Goal: Task Accomplishment & Management: Use online tool/utility

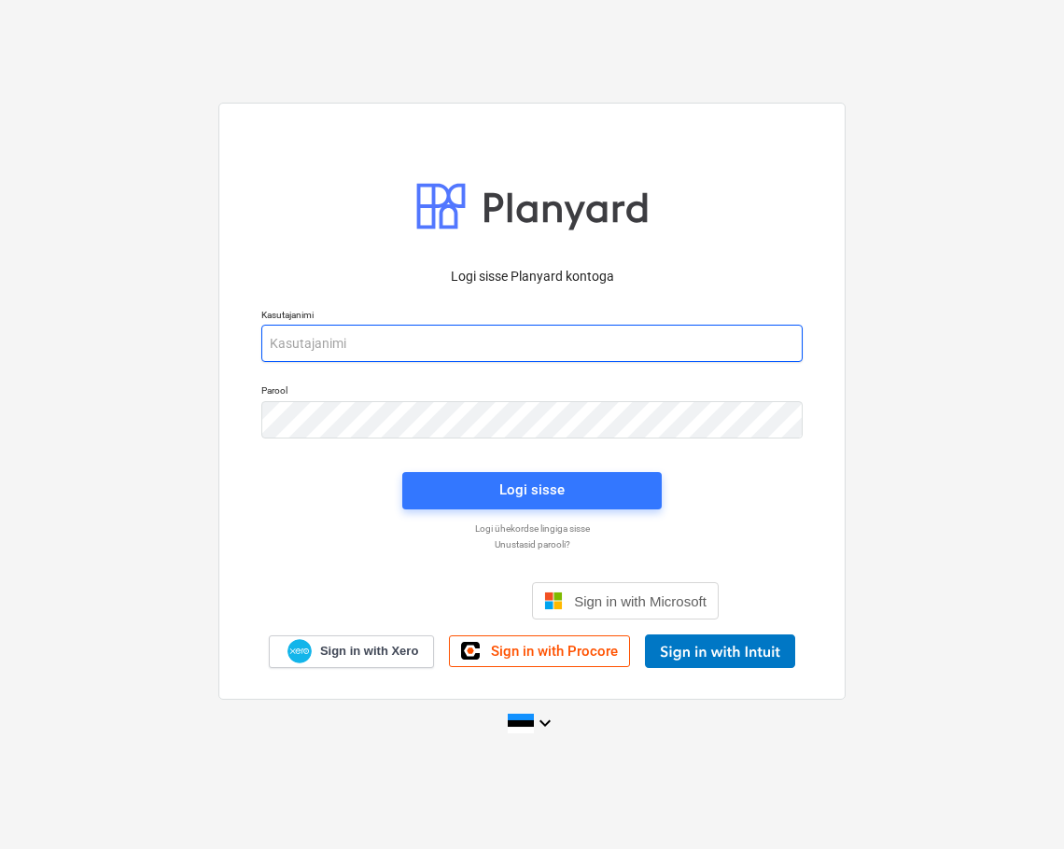
type input "[EMAIL_ADDRESS][DOMAIN_NAME]"
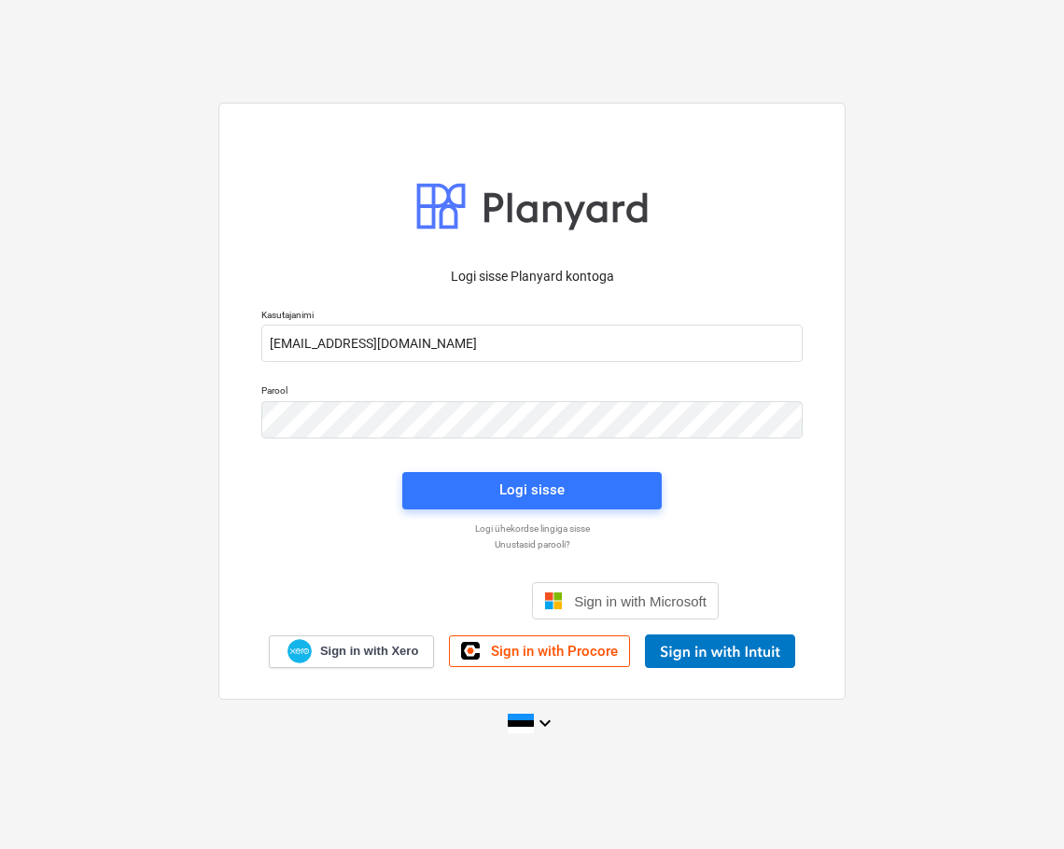
click at [512, 463] on div "Logi sisse" at bounding box center [532, 491] width 282 height 60
click at [523, 503] on button "Logi sisse" at bounding box center [531, 490] width 259 height 37
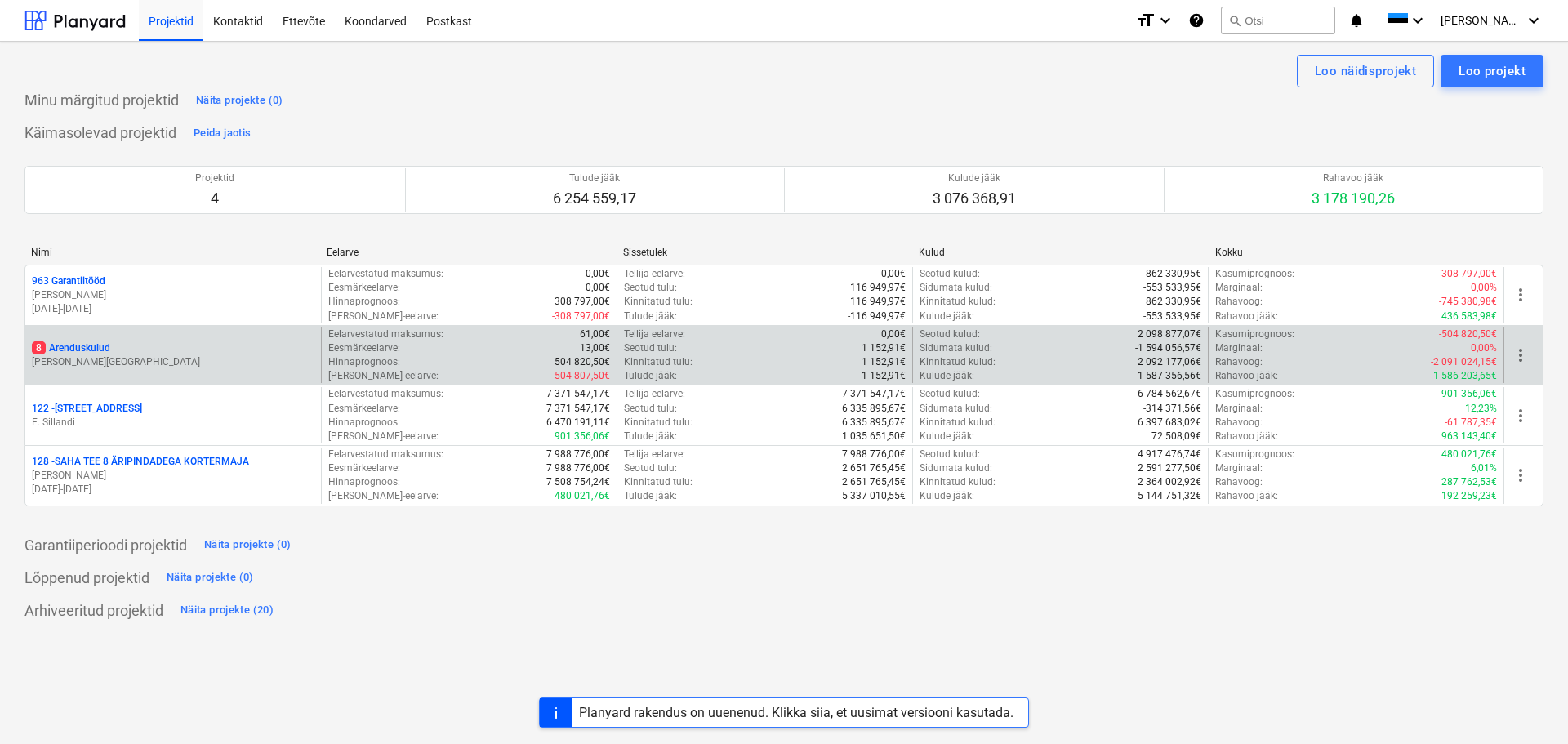
click at [91, 354] on p "8 Arenduskulud" at bounding box center [71, 348] width 79 height 14
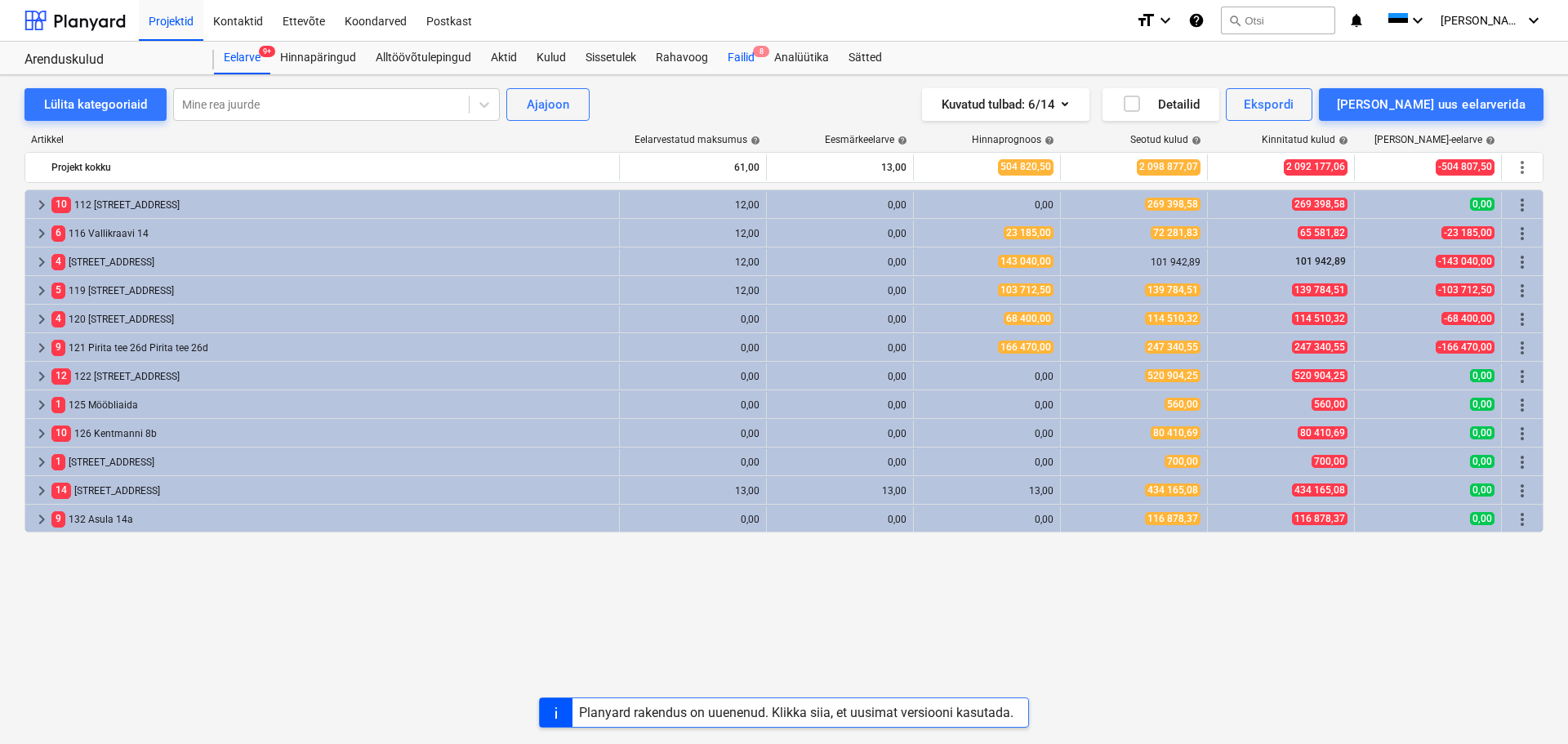
click at [739, 49] on div "Failid 8" at bounding box center [740, 58] width 46 height 32
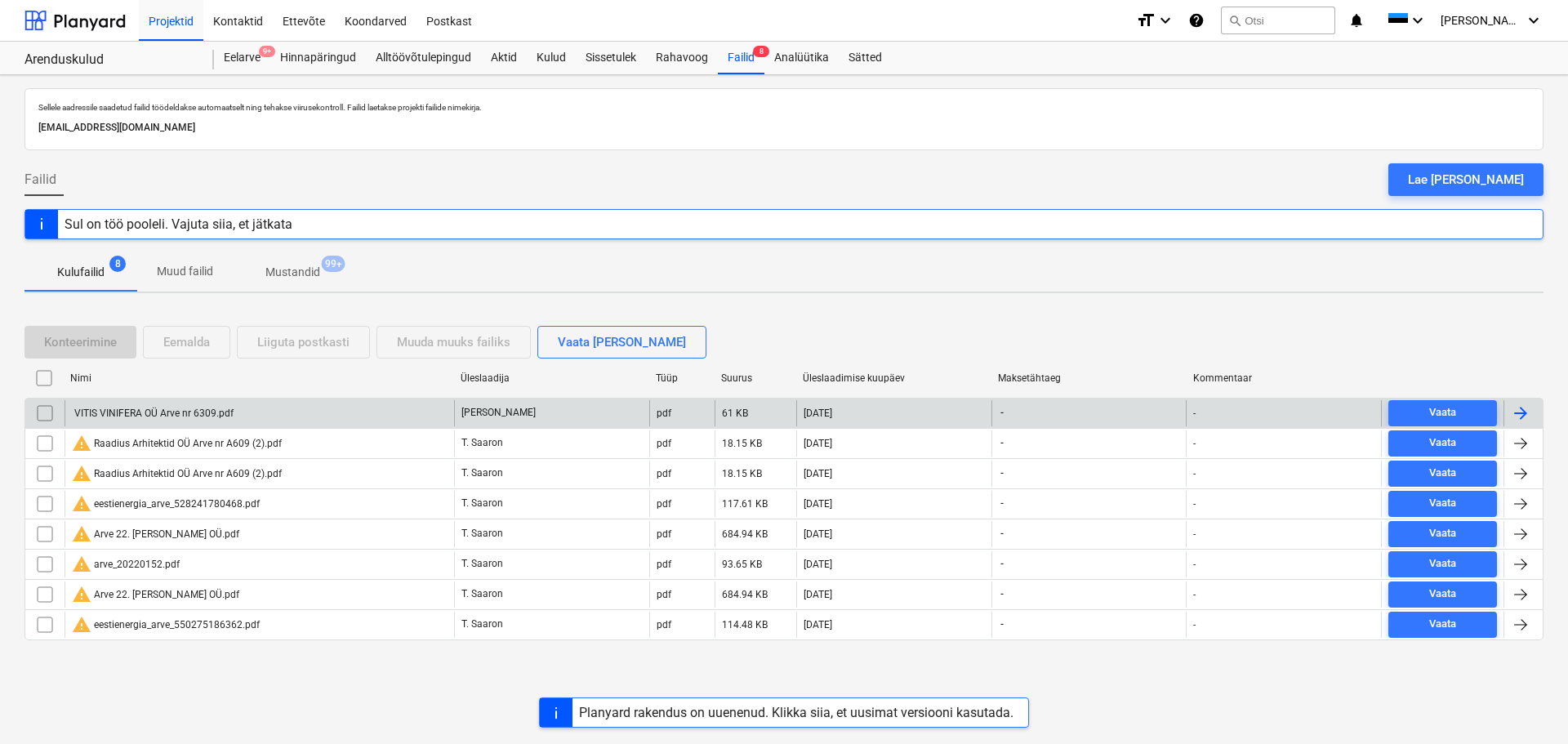
click at [184, 418] on div "VITIS VINIFERA OÜ Arve nr 6309.pdf" at bounding box center [152, 413] width 162 height 11
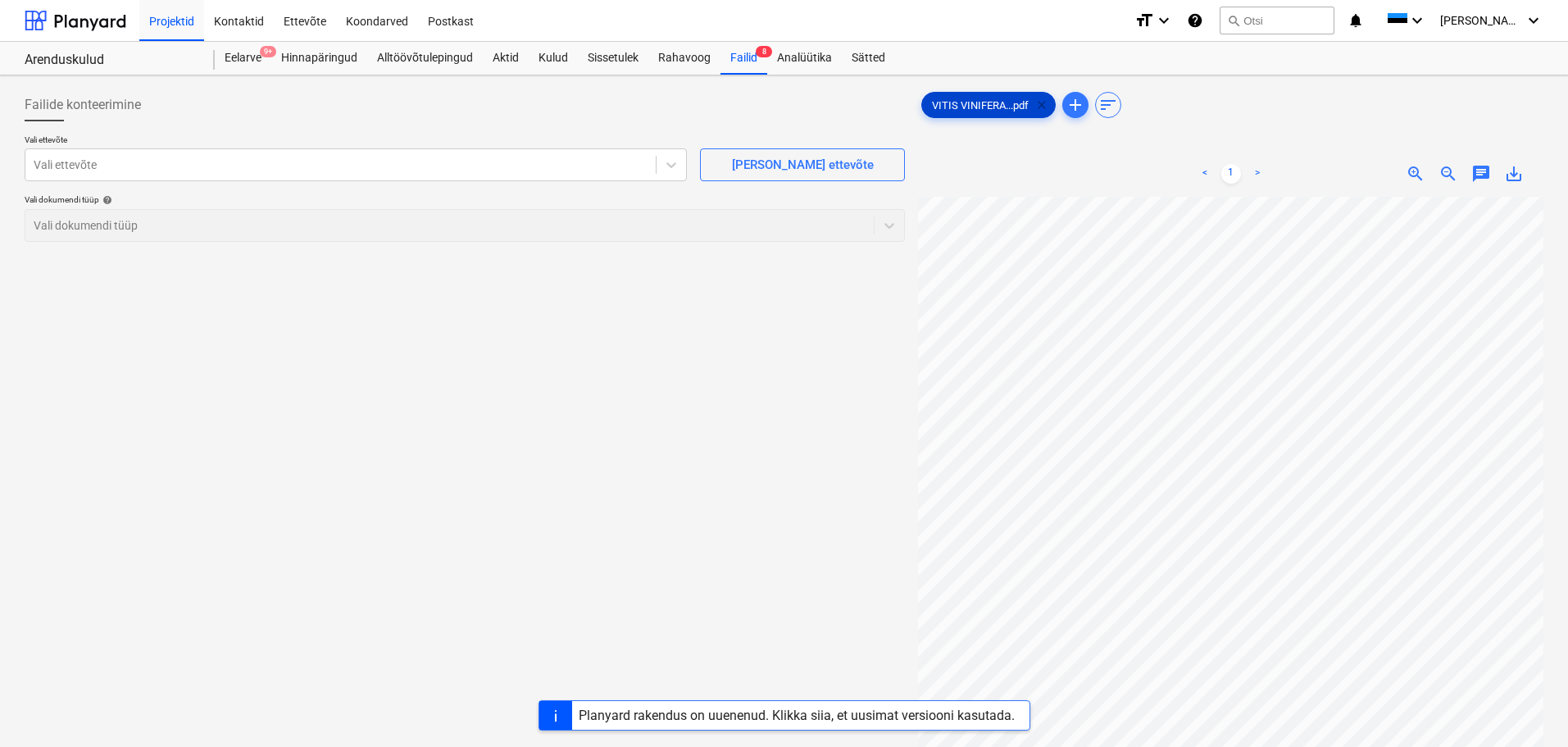
click at [934, 105] on span "clear" at bounding box center [1042, 105] width 19 height 19
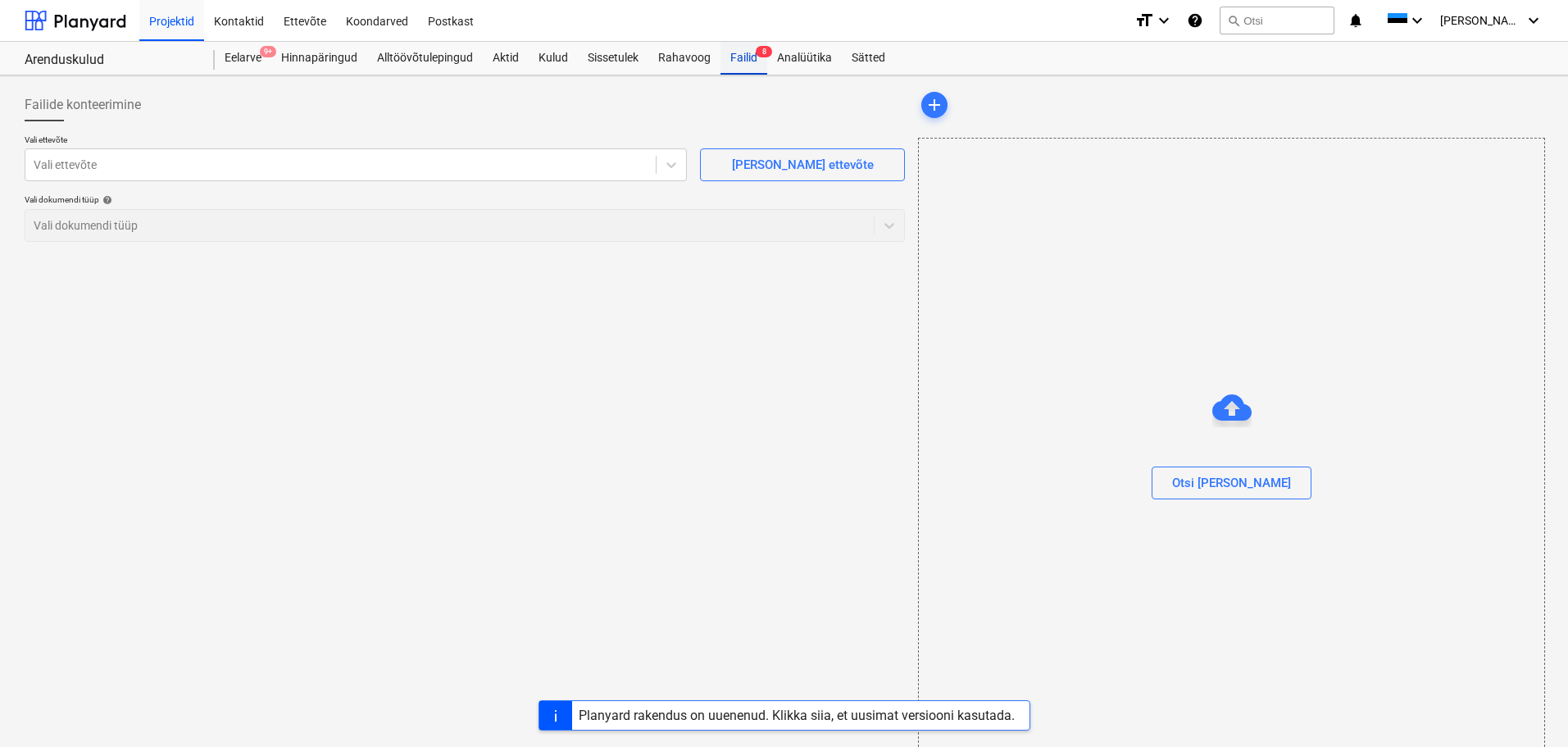
click at [733, 65] on div "Failid 8" at bounding box center [743, 58] width 47 height 33
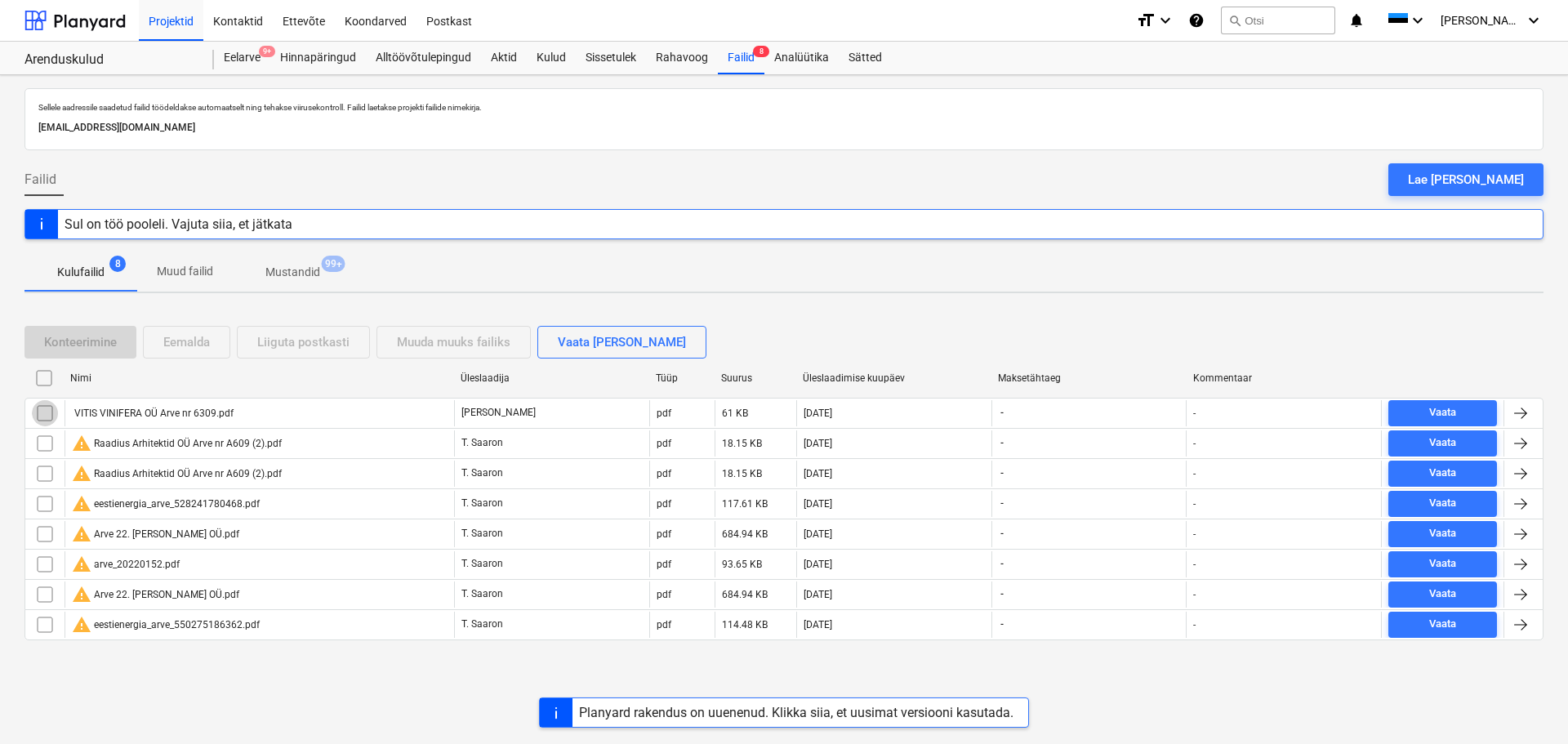
click at [34, 417] on input "checkbox" at bounding box center [45, 413] width 26 height 26
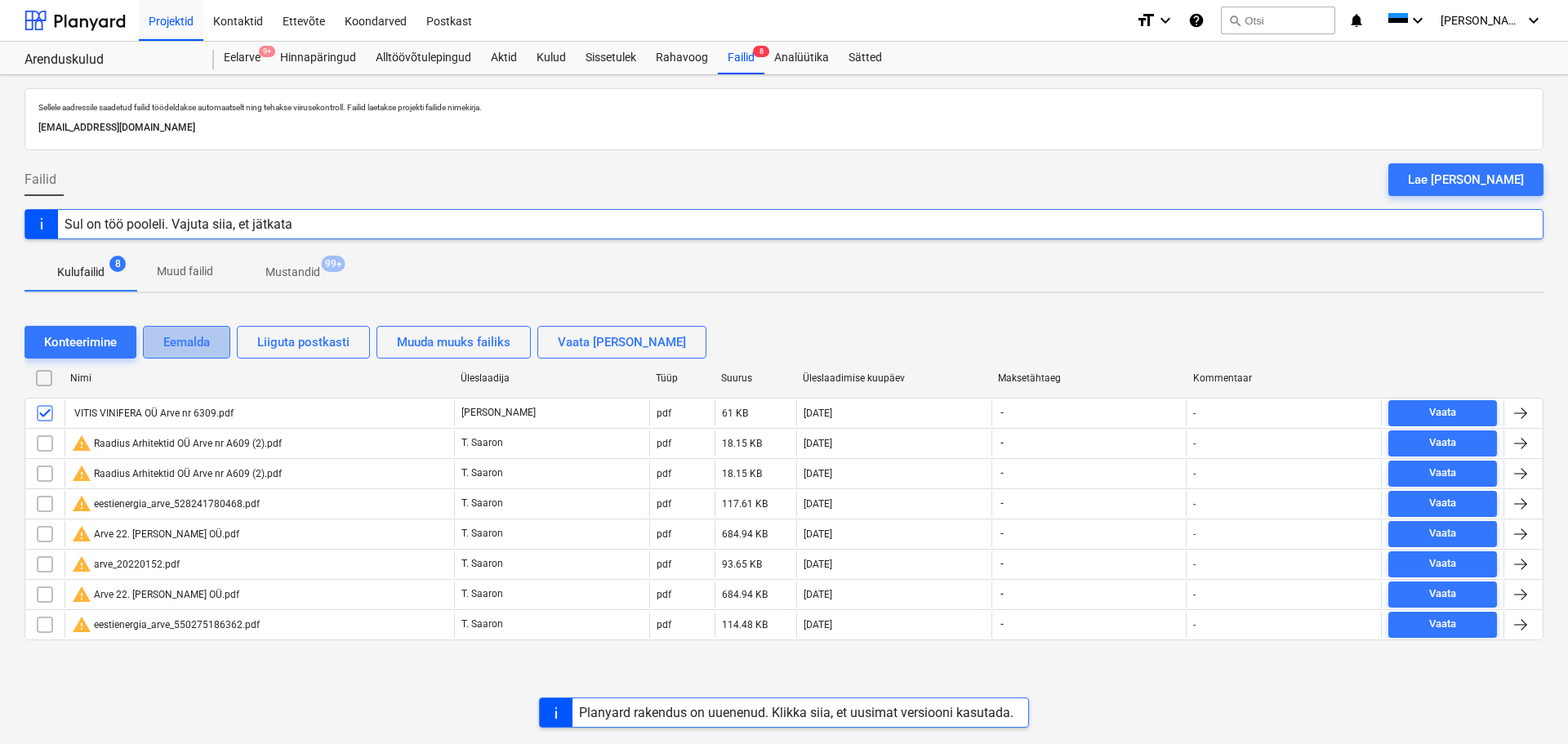
click at [205, 337] on div "Eemalda" at bounding box center [186, 342] width 46 height 21
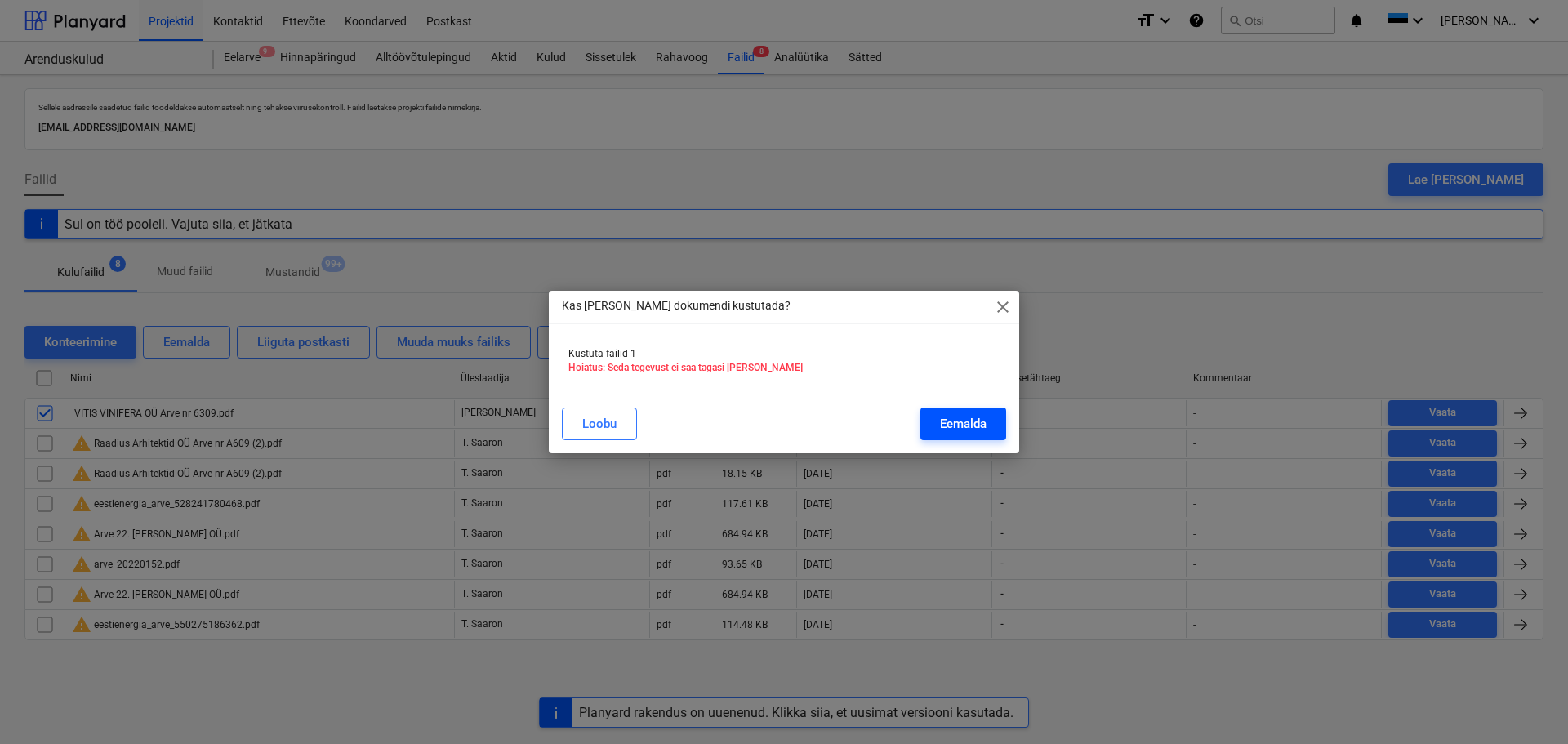
click at [930, 421] on div "Eemalda" at bounding box center [962, 424] width 46 height 21
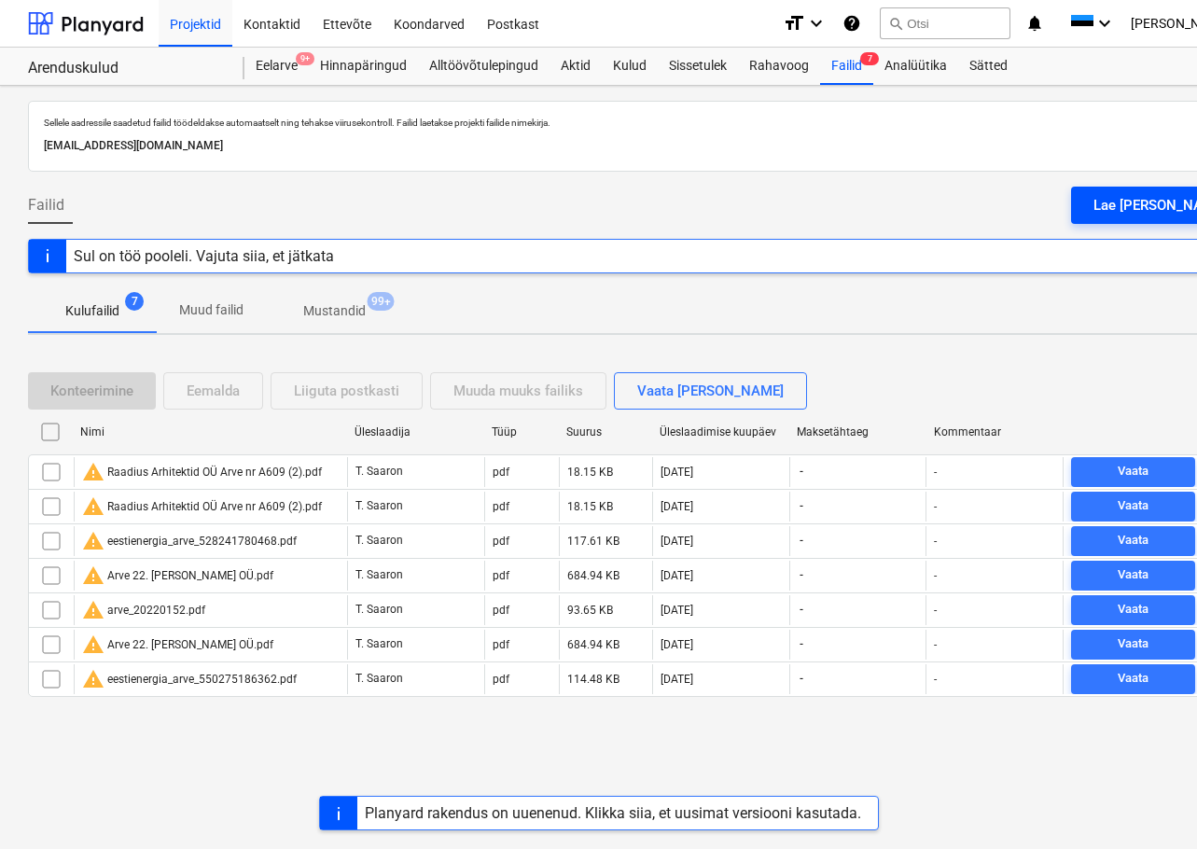
click at [1063, 205] on div "Lae [PERSON_NAME]" at bounding box center [1160, 205] width 133 height 24
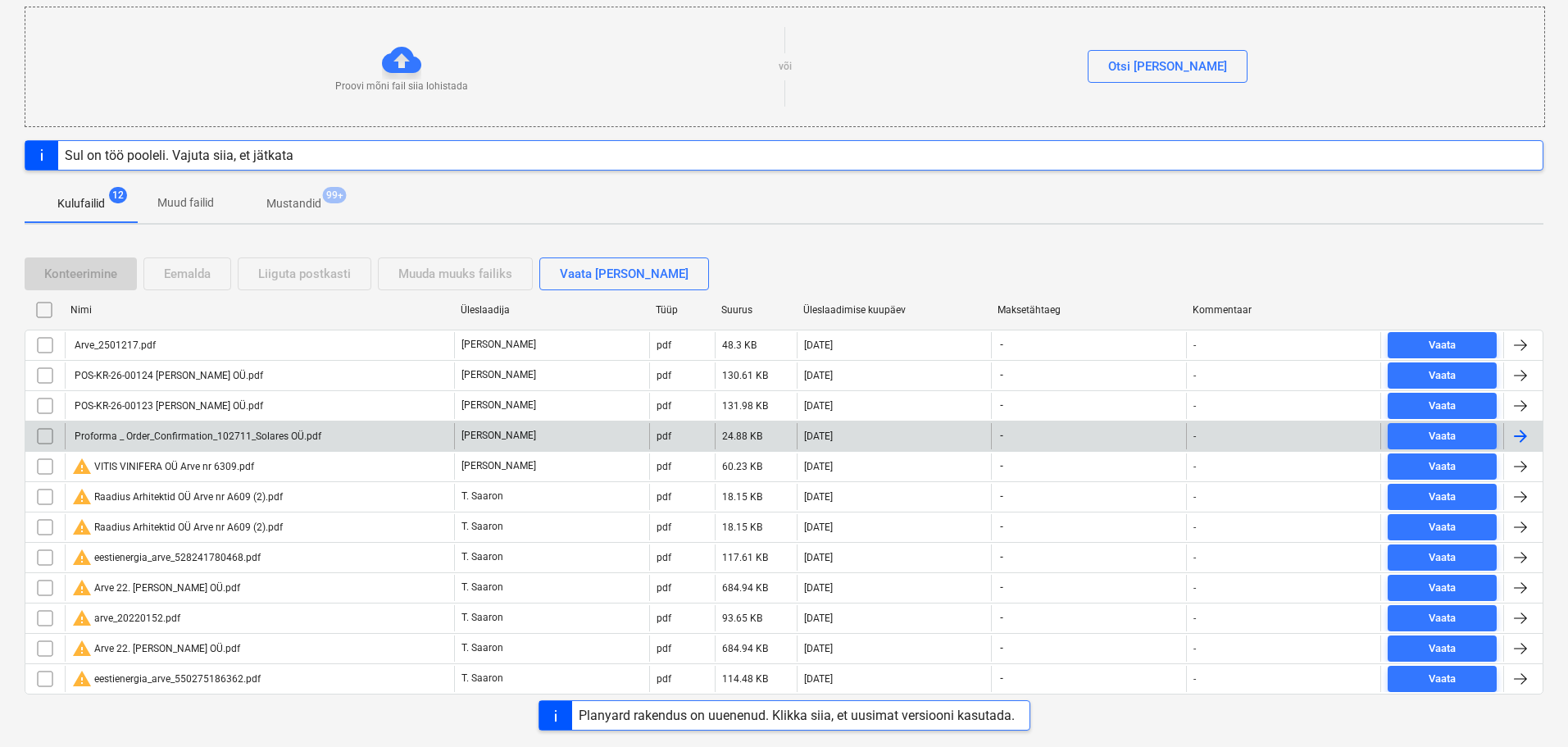
scroll to position [210, 0]
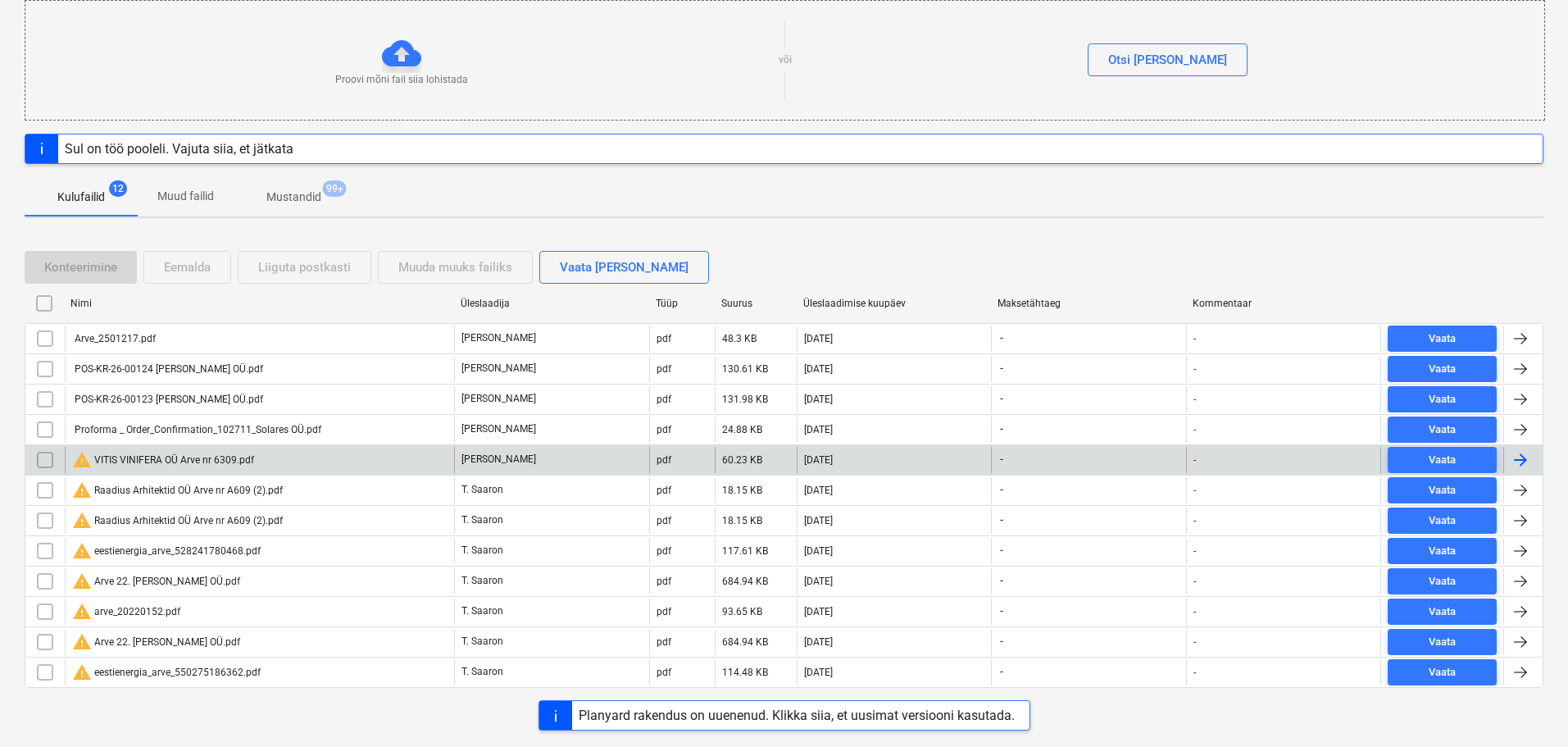
click at [189, 466] on div "warning VITIS VINIFERA OÜ Arve nr 6309.pdf" at bounding box center [163, 460] width 182 height 19
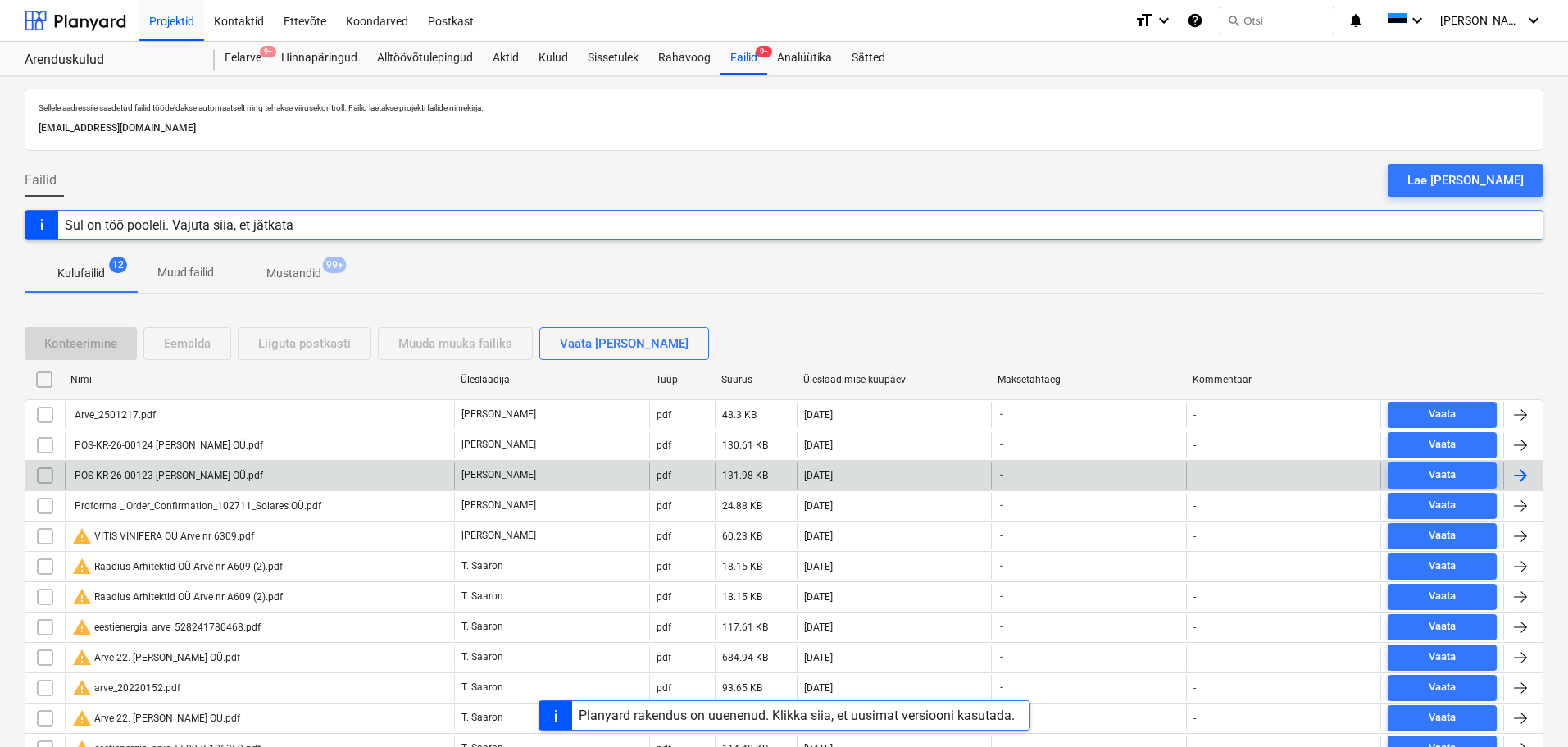
scroll to position [76, 0]
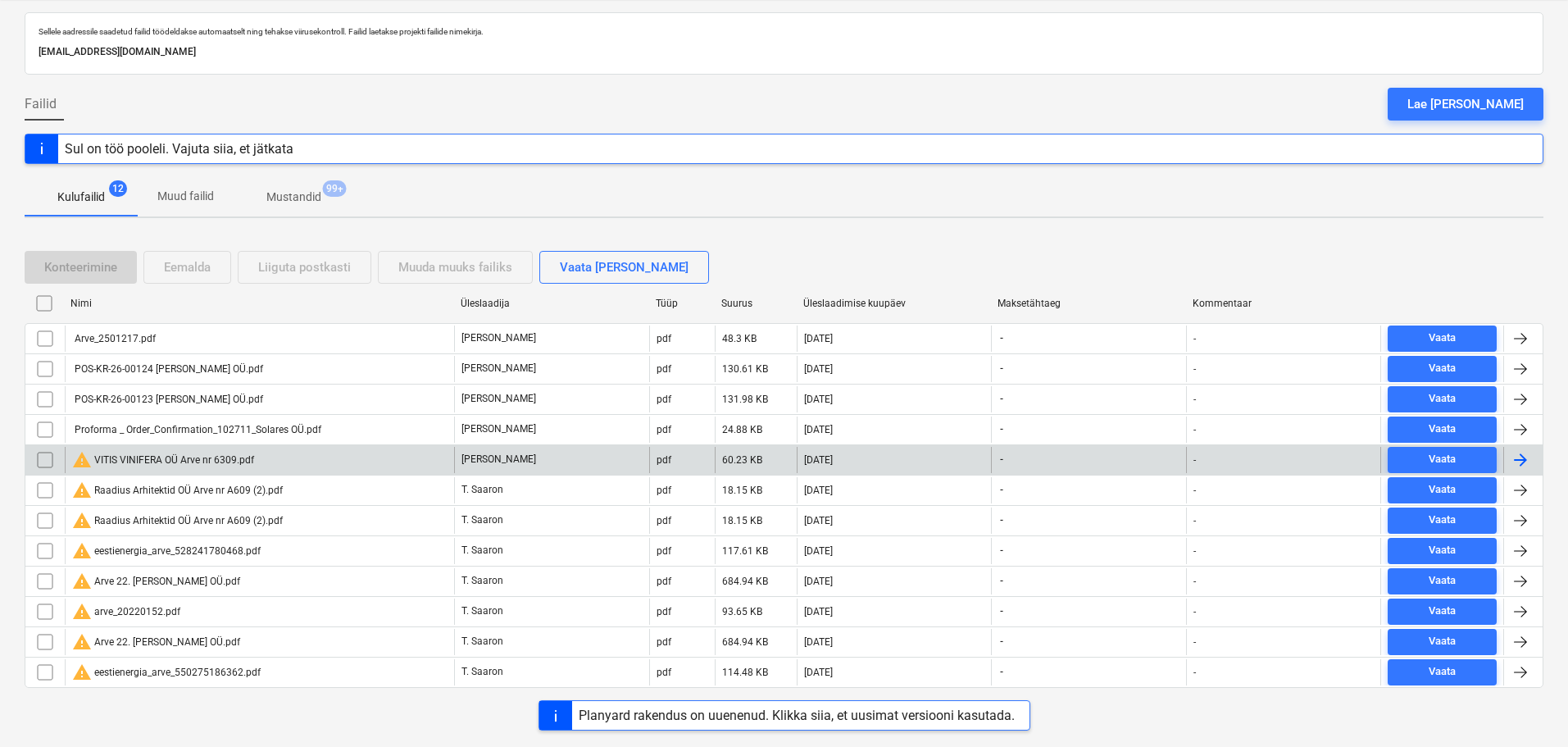
click at [37, 456] on input "checkbox" at bounding box center [45, 461] width 26 height 26
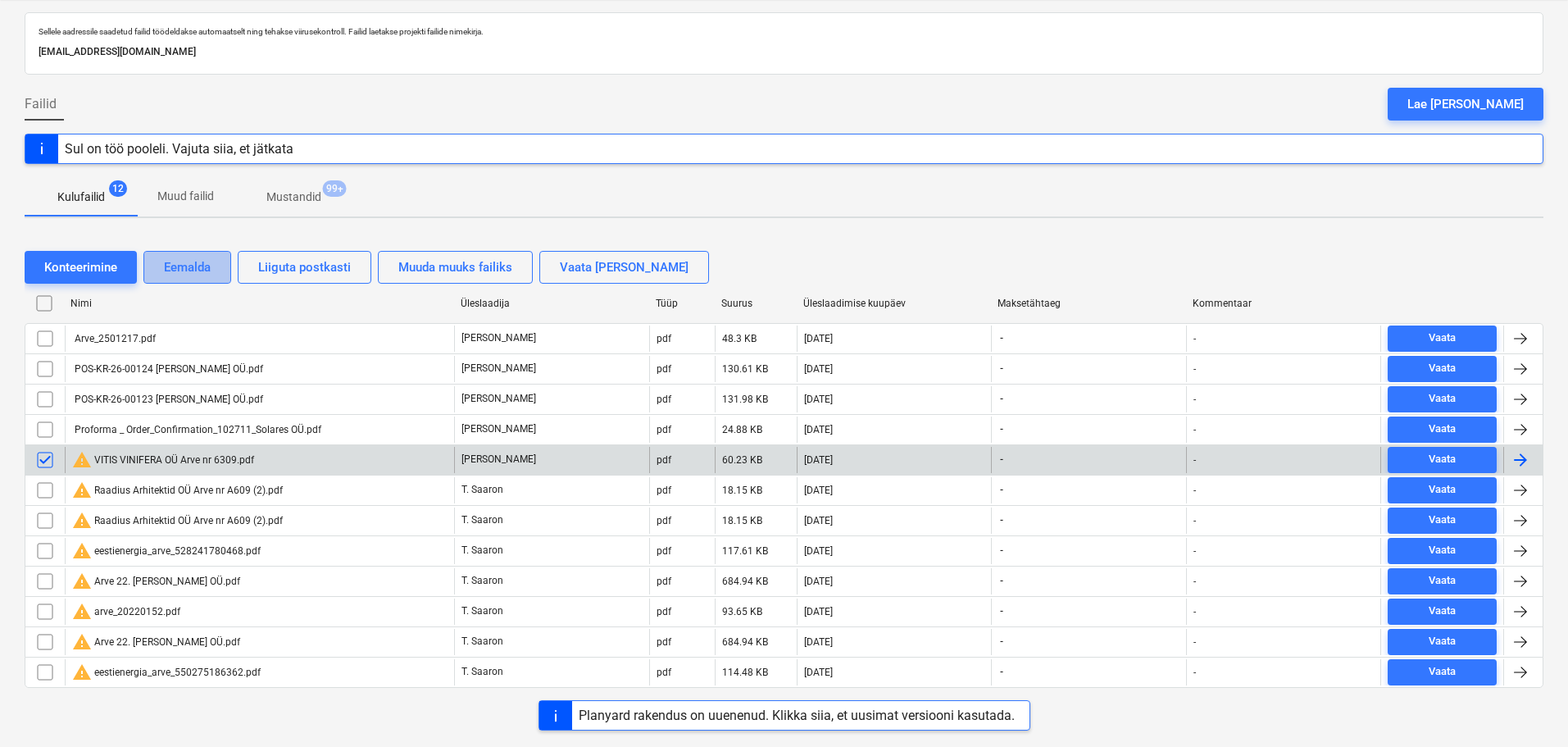
click at [202, 264] on div "Eemalda" at bounding box center [187, 267] width 47 height 21
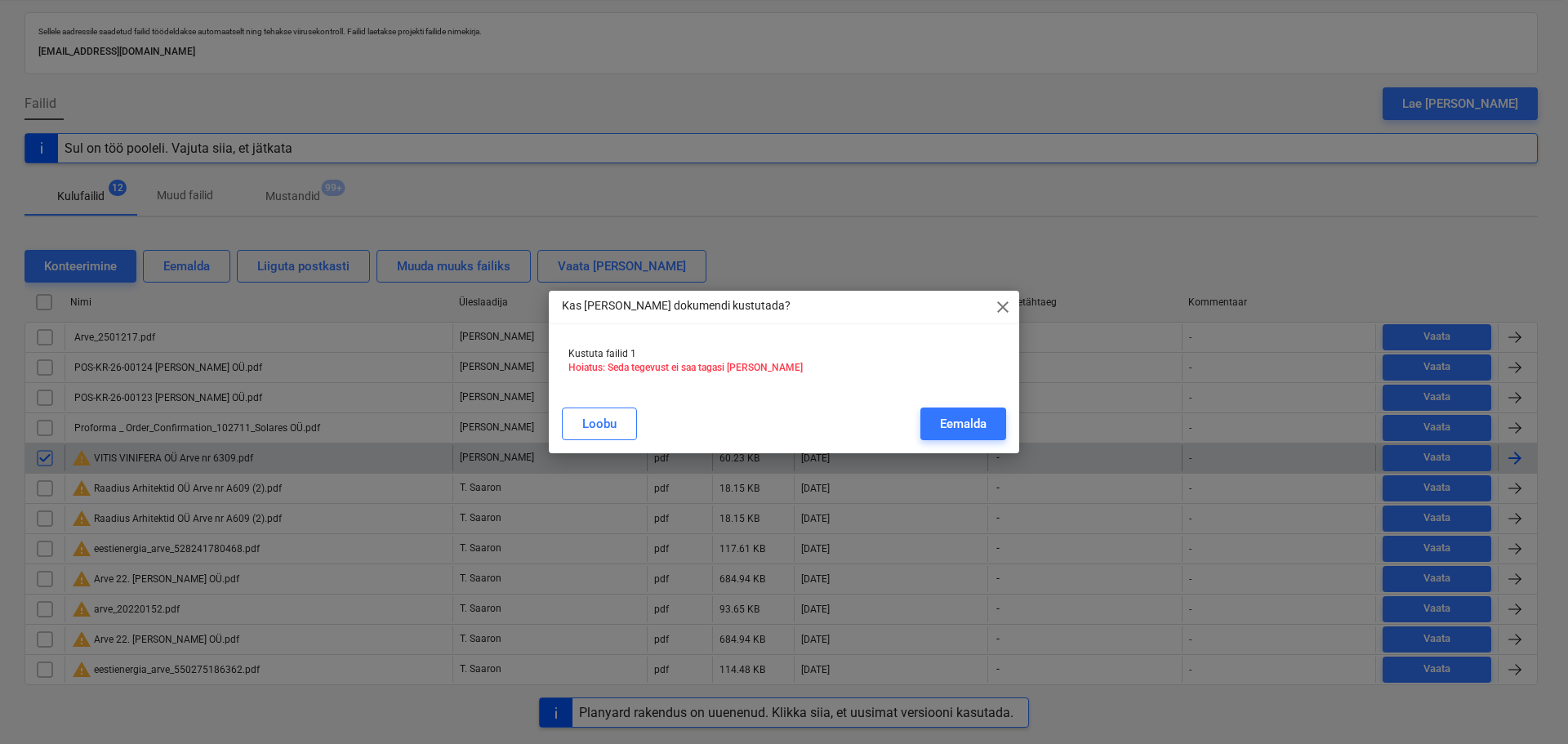
click at [930, 429] on div "Eemalda" at bounding box center [962, 424] width 46 height 21
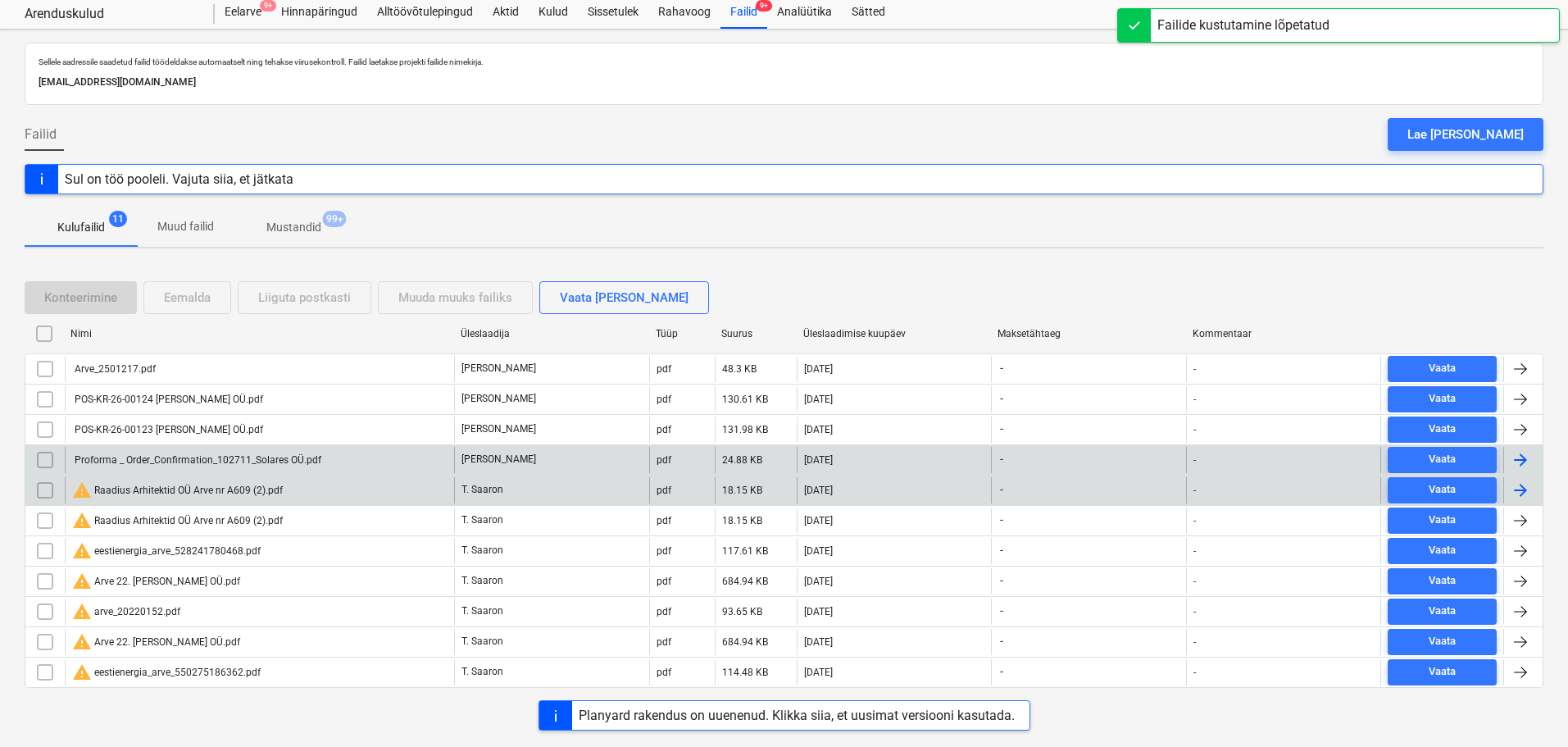
click at [261, 458] on div "Proforma _ Order_Confirmation_102711_Solares OÜ.pdf" at bounding box center [197, 460] width 249 height 11
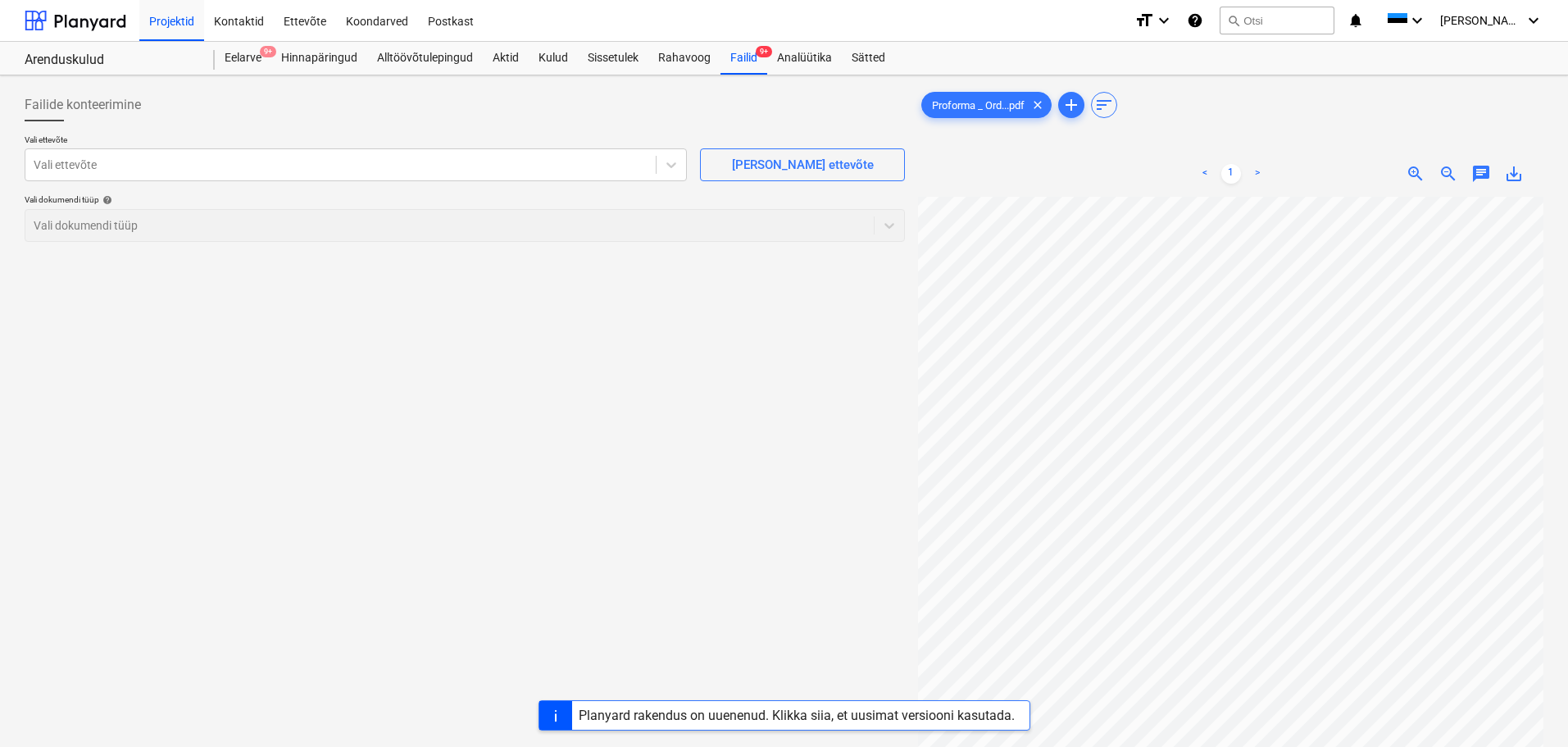
scroll to position [204, 116]
click at [934, 508] on html "Projektid Kontaktid Ettevõte Koondarved Postkast format_size keyboard_arrow_dow…" at bounding box center [784, 374] width 1568 height 747
click at [240, 165] on div at bounding box center [340, 164] width 614 height 17
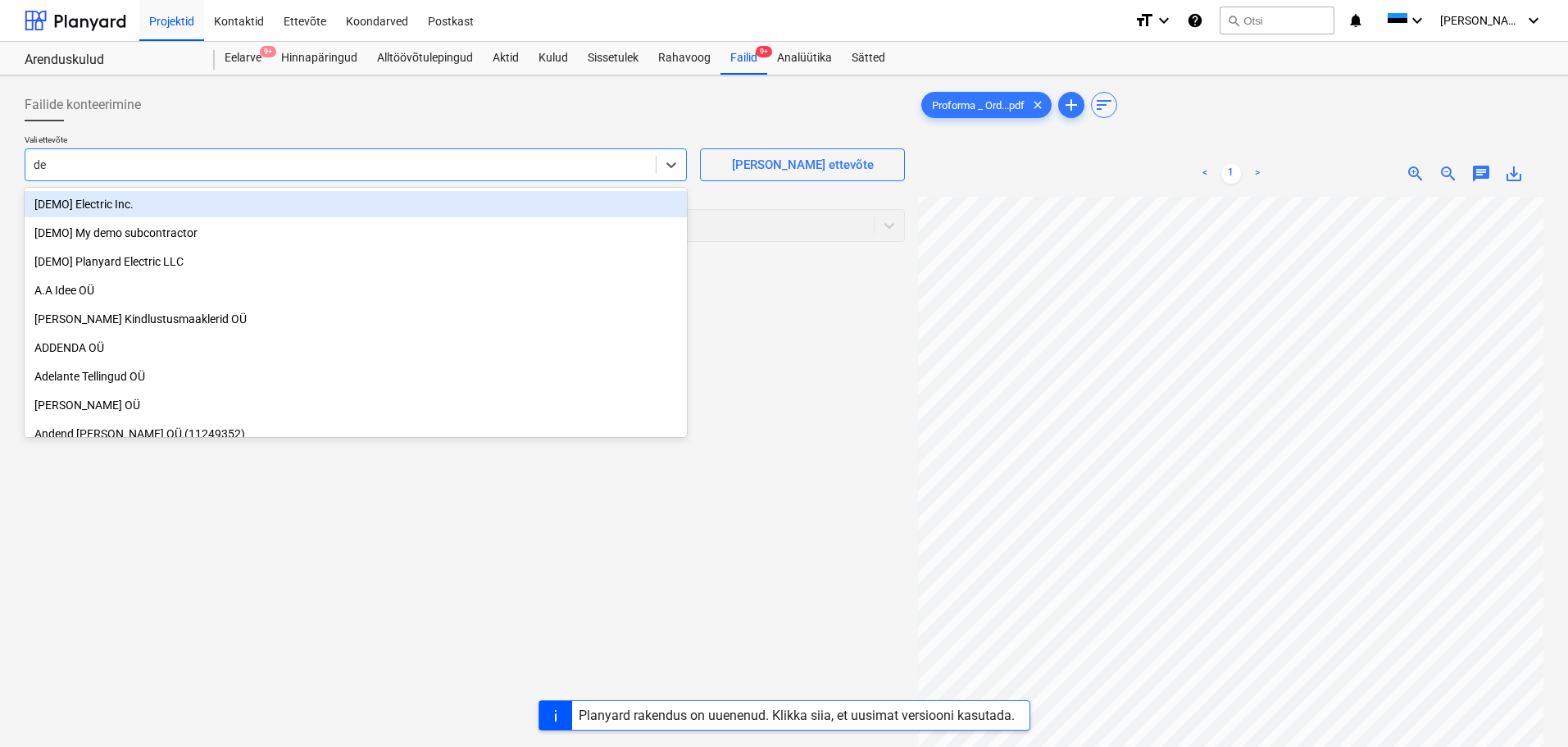
type input "des"
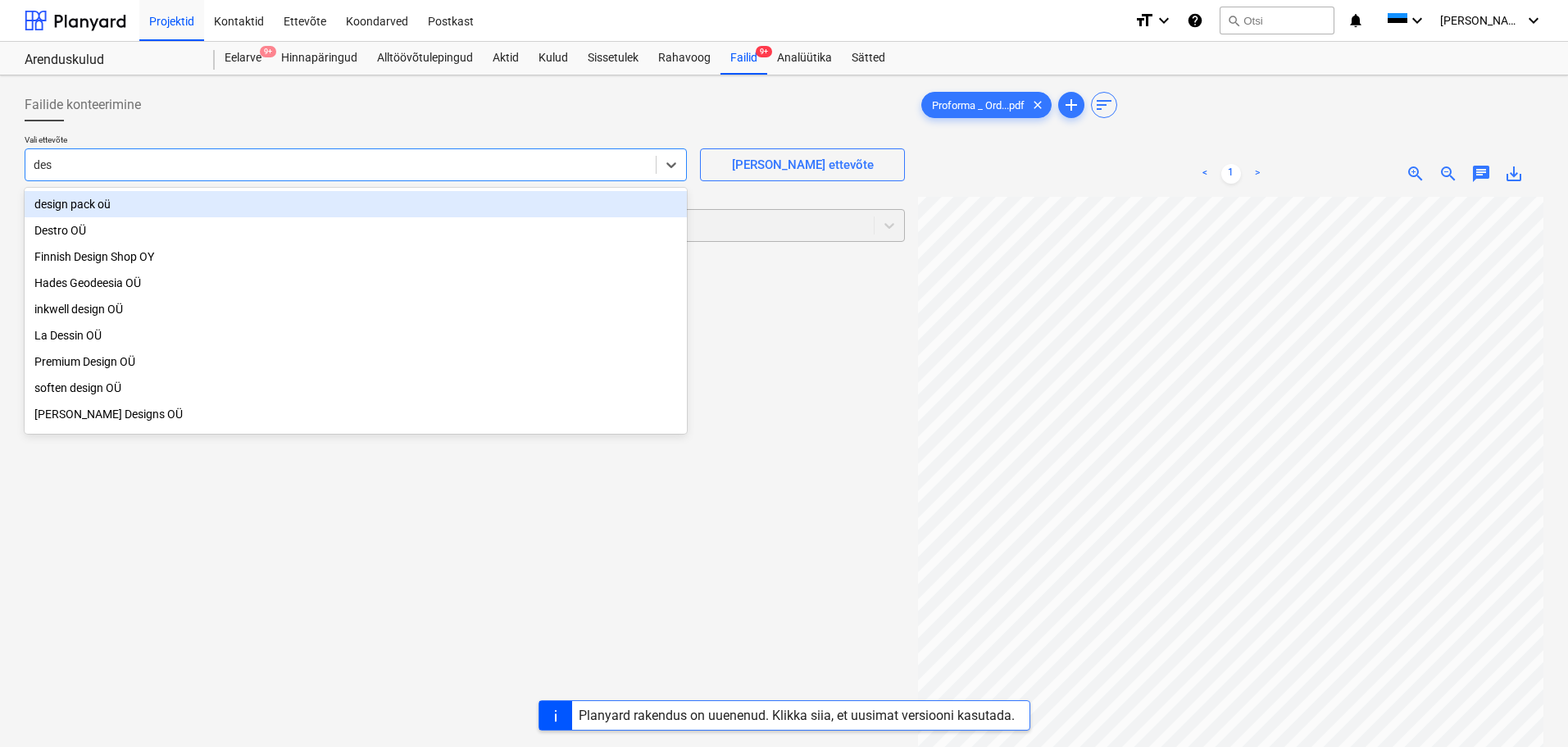
click at [116, 210] on div "design pack oü" at bounding box center [356, 204] width 662 height 26
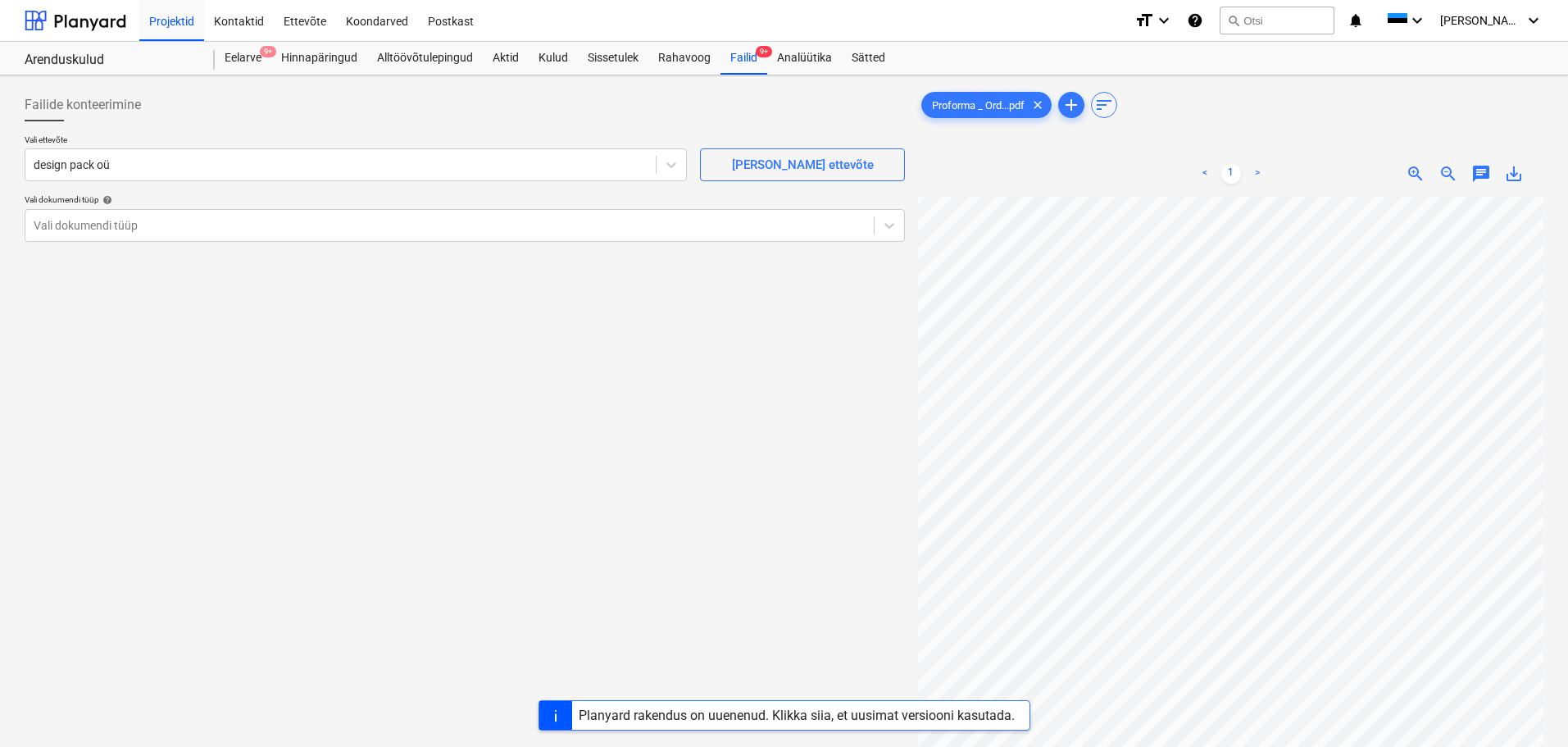
click at [298, 249] on div "Vali ettevõte design pack oü [PERSON_NAME] uus ettevõte Vali dokumendi tüüp hel…" at bounding box center [465, 194] width 880 height 120
click at [279, 235] on div "Vali dokumendi tüüp" at bounding box center [450, 226] width 849 height 23
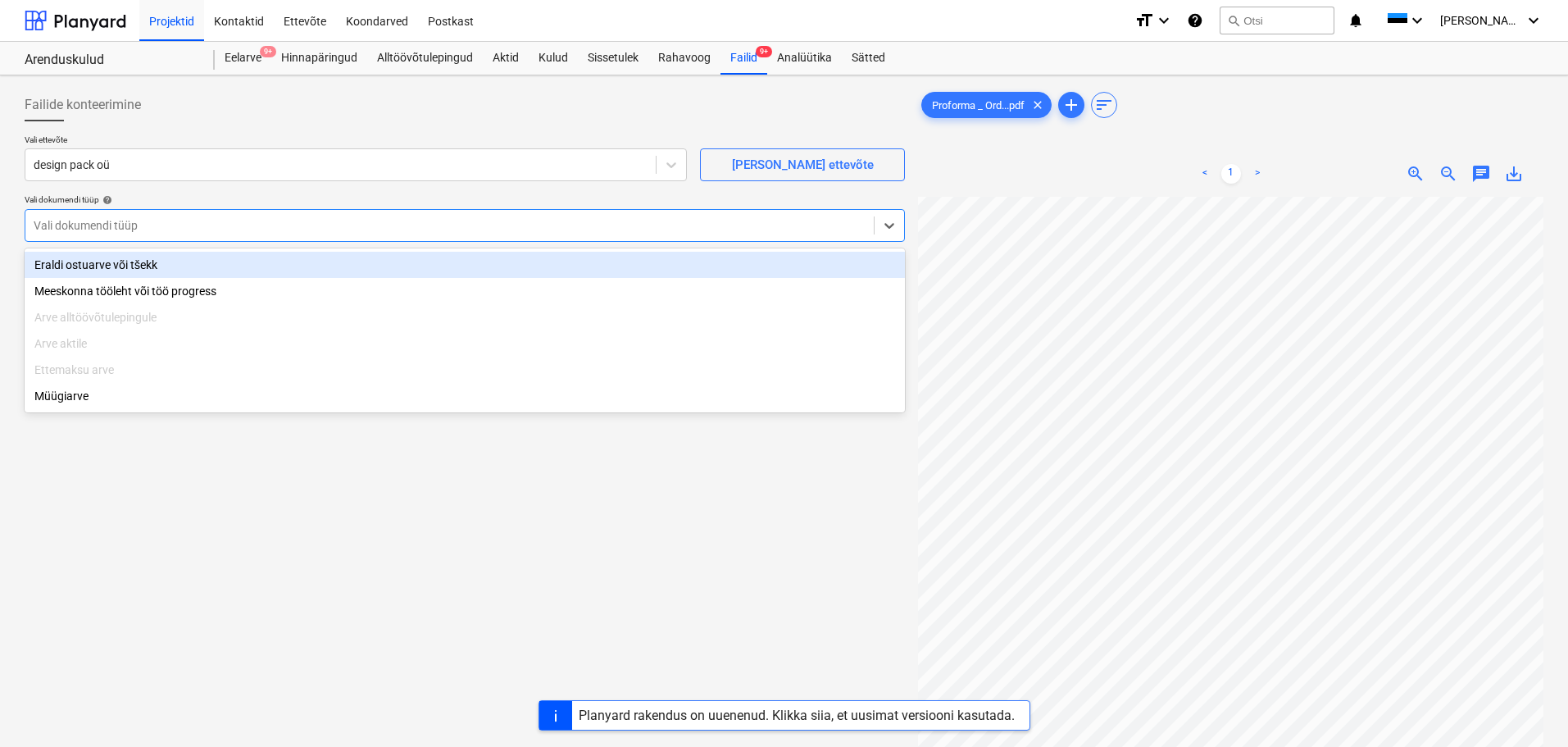
click at [265, 266] on div "Eraldi ostuarve või tšekk" at bounding box center [465, 265] width 880 height 26
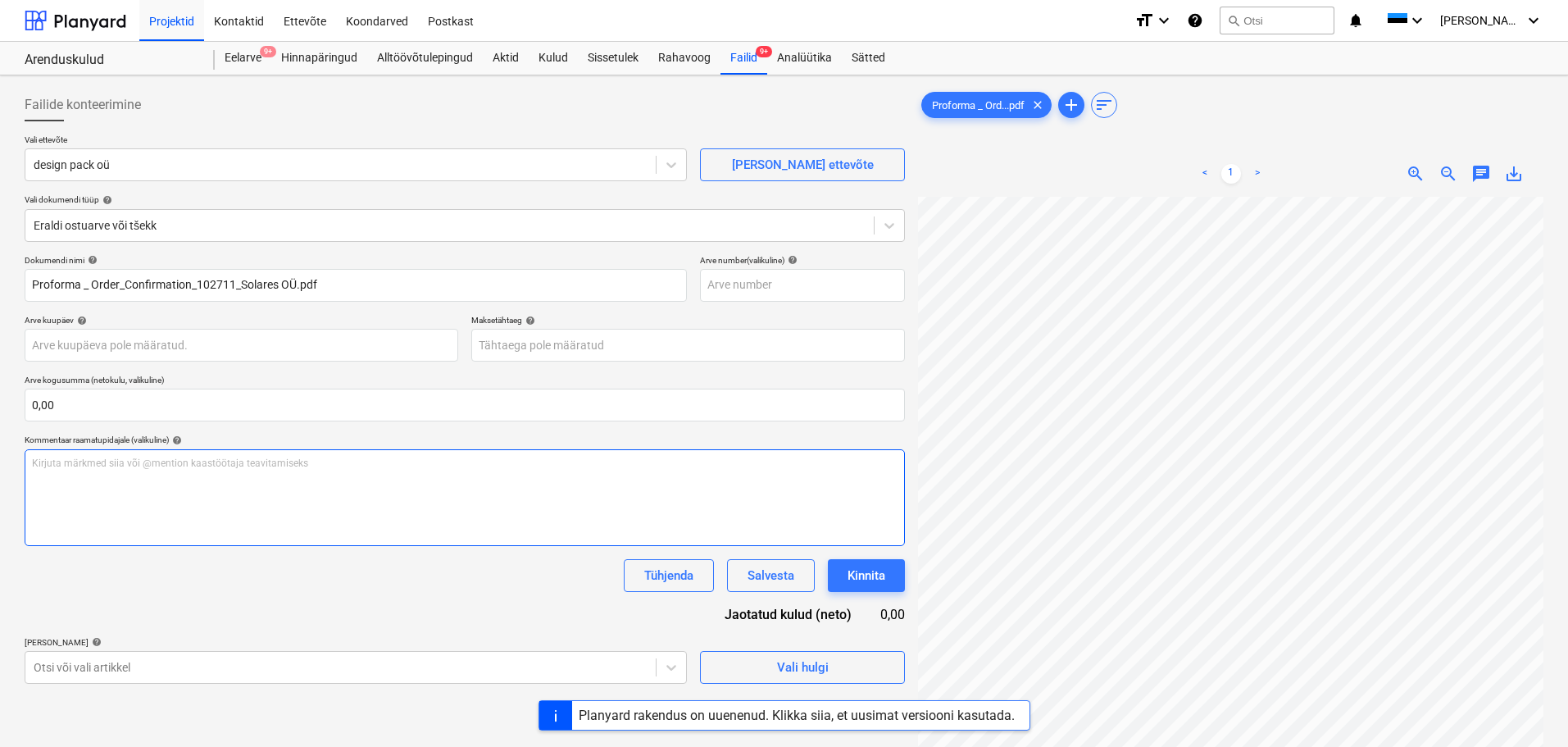
click at [486, 454] on div "Kirjuta märkmed siia või @mention kaastöötaja teavitamiseks ﻿" at bounding box center [465, 497] width 880 height 97
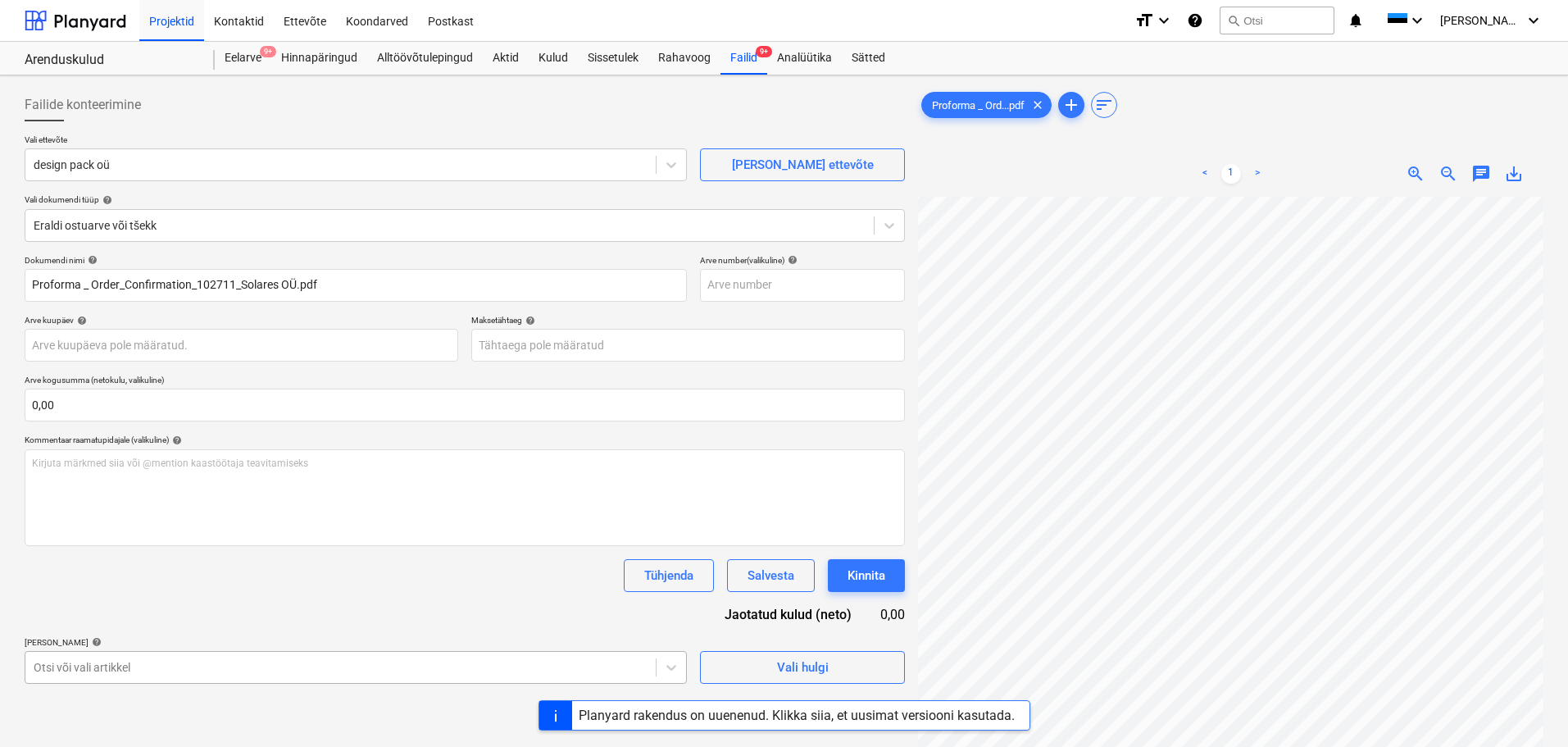
scroll to position [192, 0]
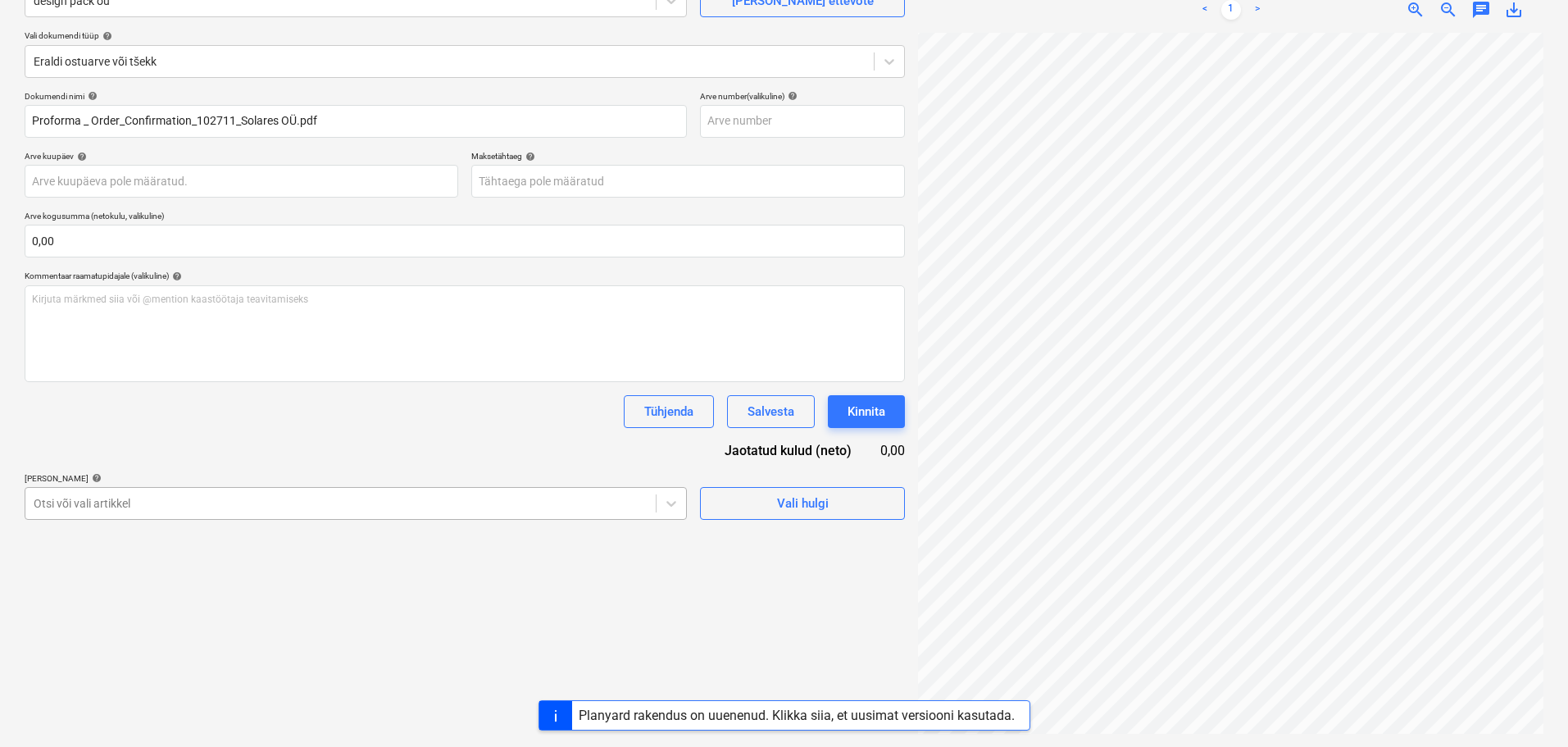
click at [286, 584] on body "Projektid Kontaktid Ettevõte Koondarved Postkast format_size keyboard_arrow_dow…" at bounding box center [784, 209] width 1568 height 747
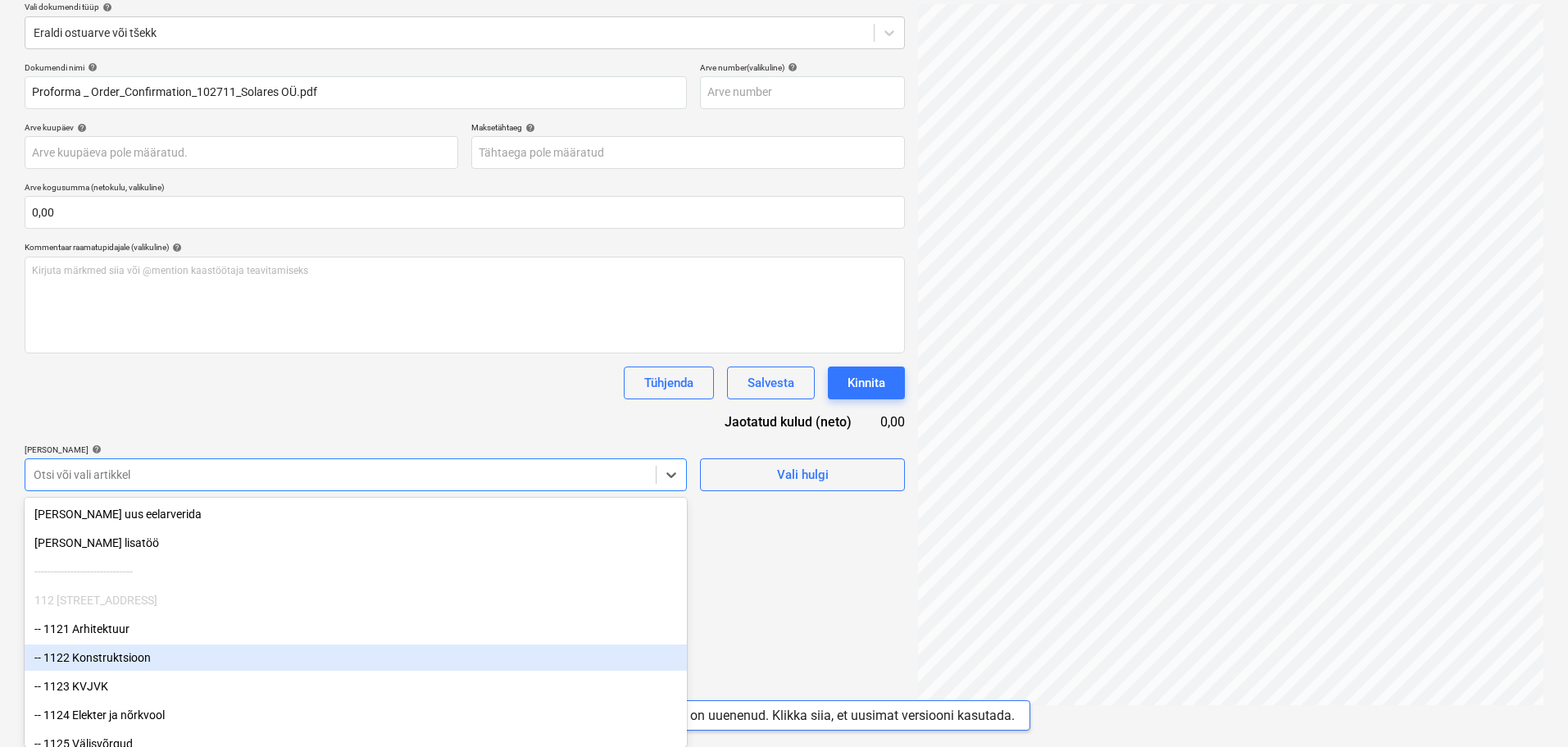
type input "1"
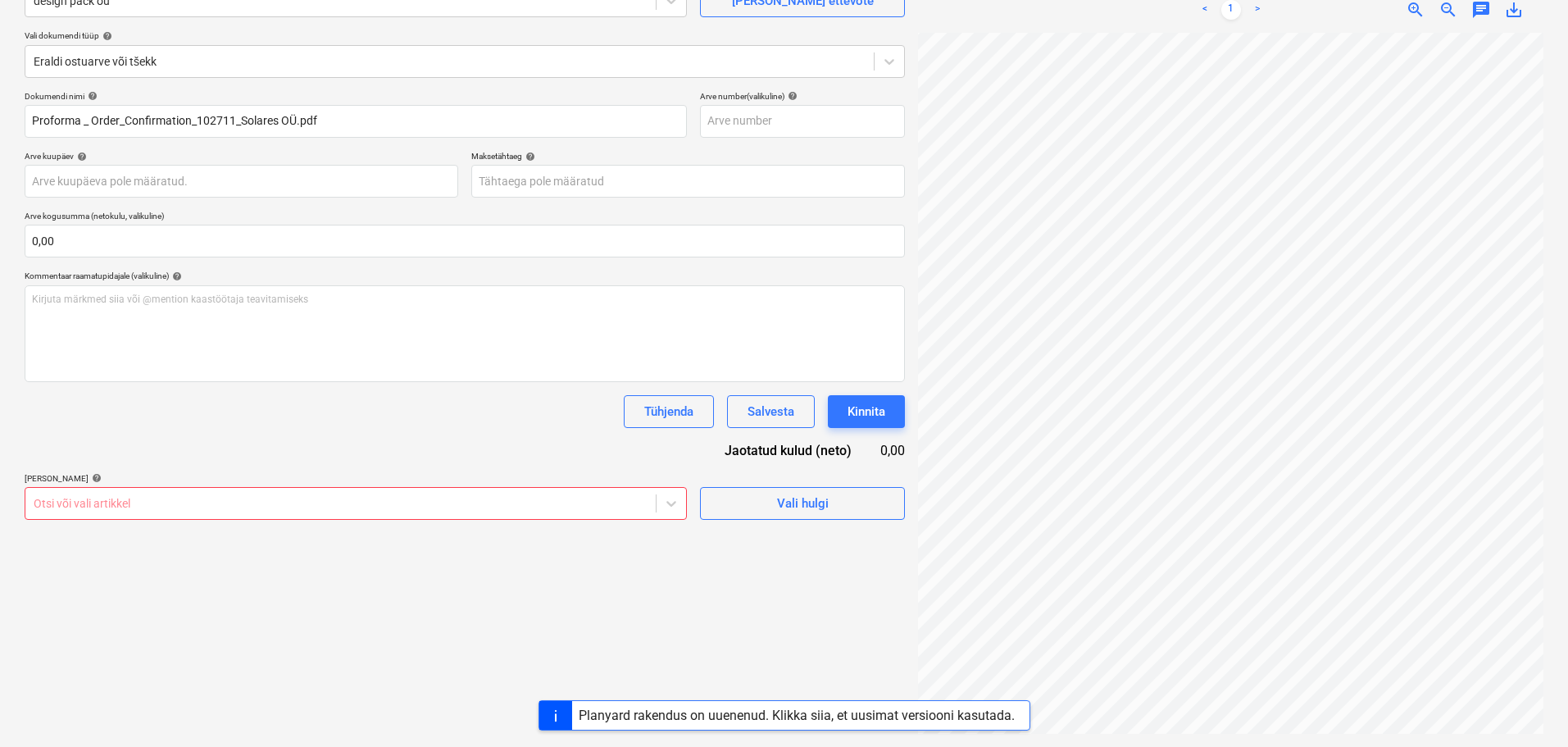
click at [178, 411] on div "Dokumendi nimi help Proforma _ Order_Confirmation_102711_Solares OÜ.pdf Arve n…" at bounding box center [465, 306] width 880 height 429
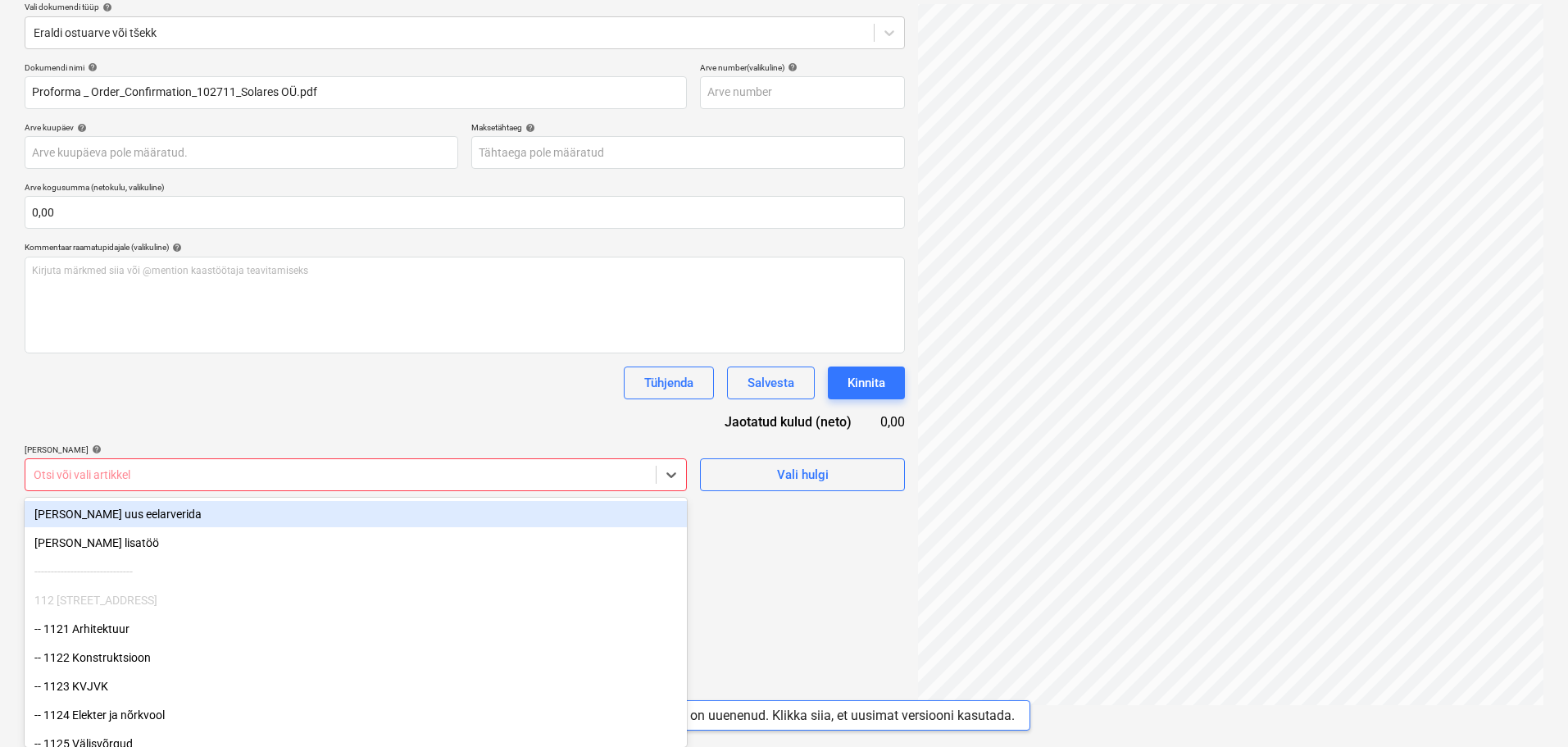
click at [169, 507] on body "Projektid Kontaktid Ettevõte Koondarved Postkast format_size keyboard_arrow_dow…" at bounding box center [784, 181] width 1568 height 747
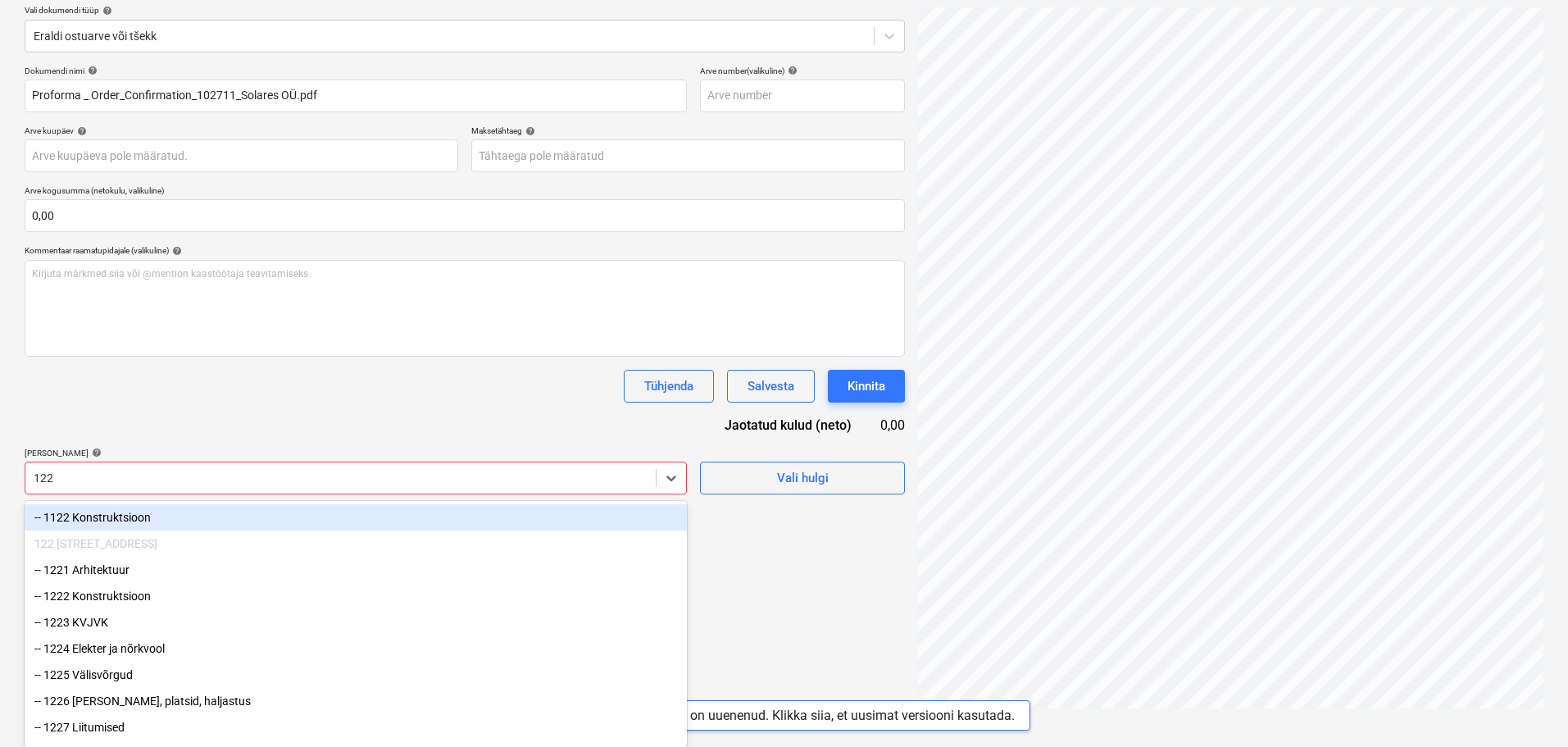
type input "1229"
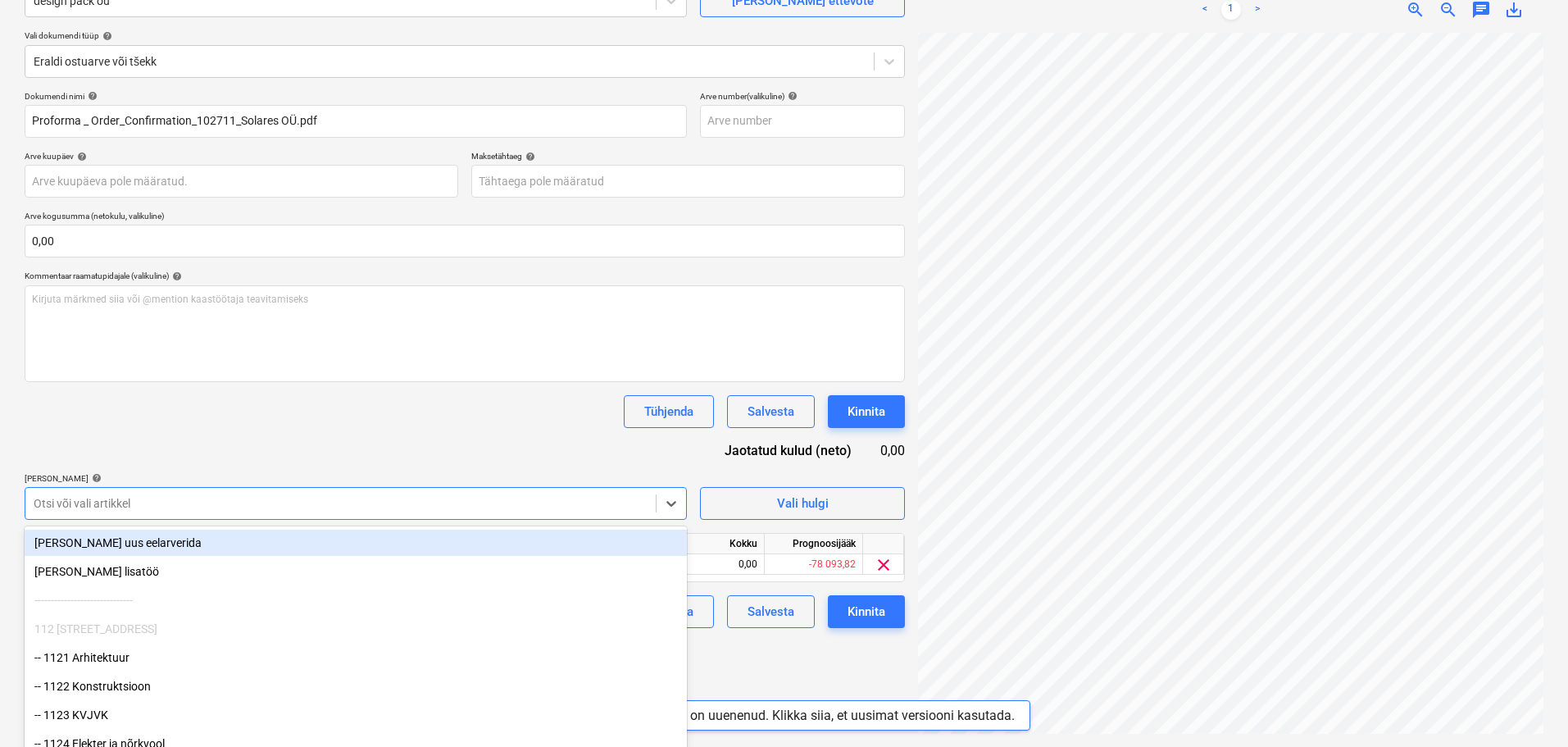
click at [457, 451] on div "Dokumendi nimi help Proforma _ Order_Confirmation_102711_Solares OÜ.pdf Arve n…" at bounding box center [465, 359] width 880 height 537
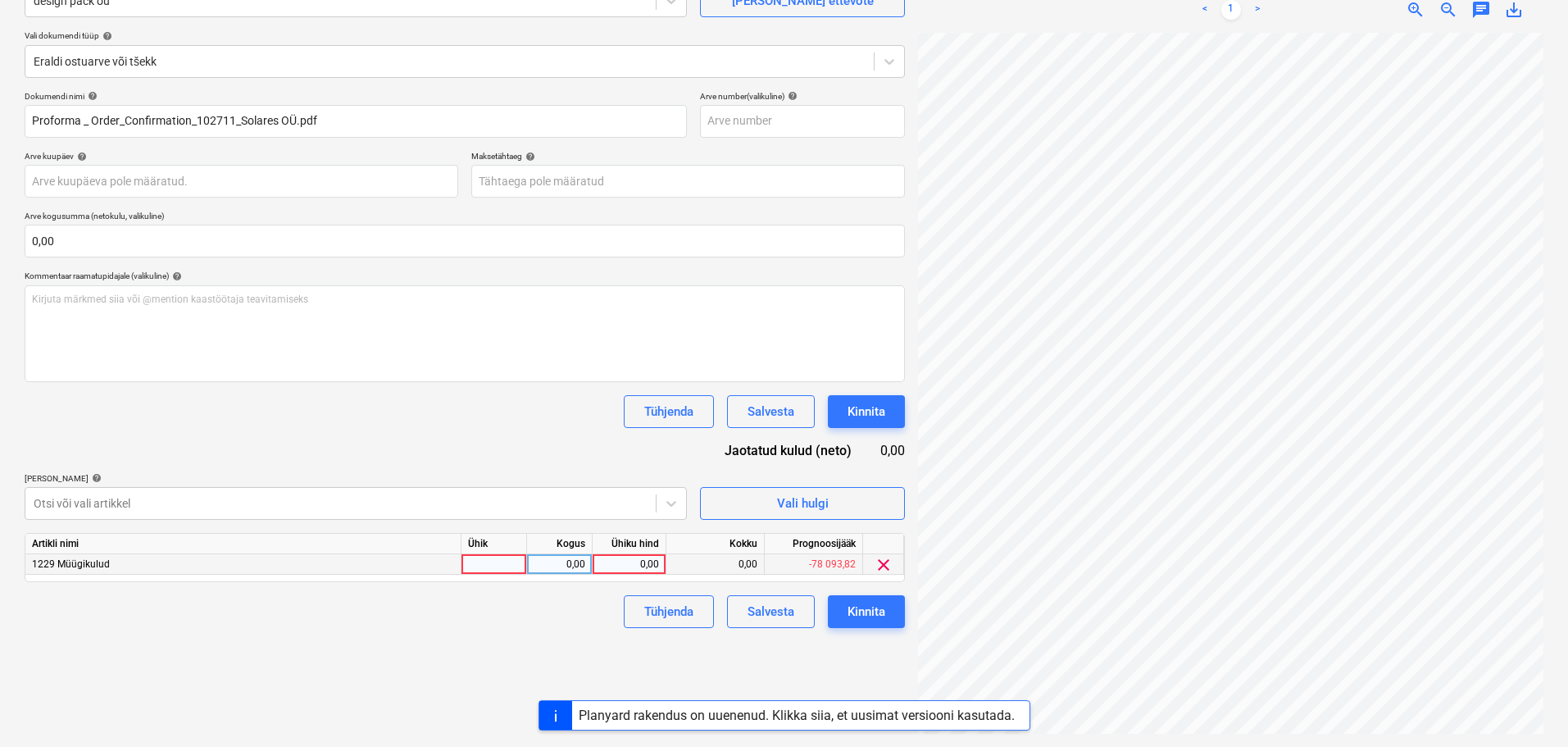
click at [506, 566] on div at bounding box center [494, 564] width 66 height 20
type input "tk"
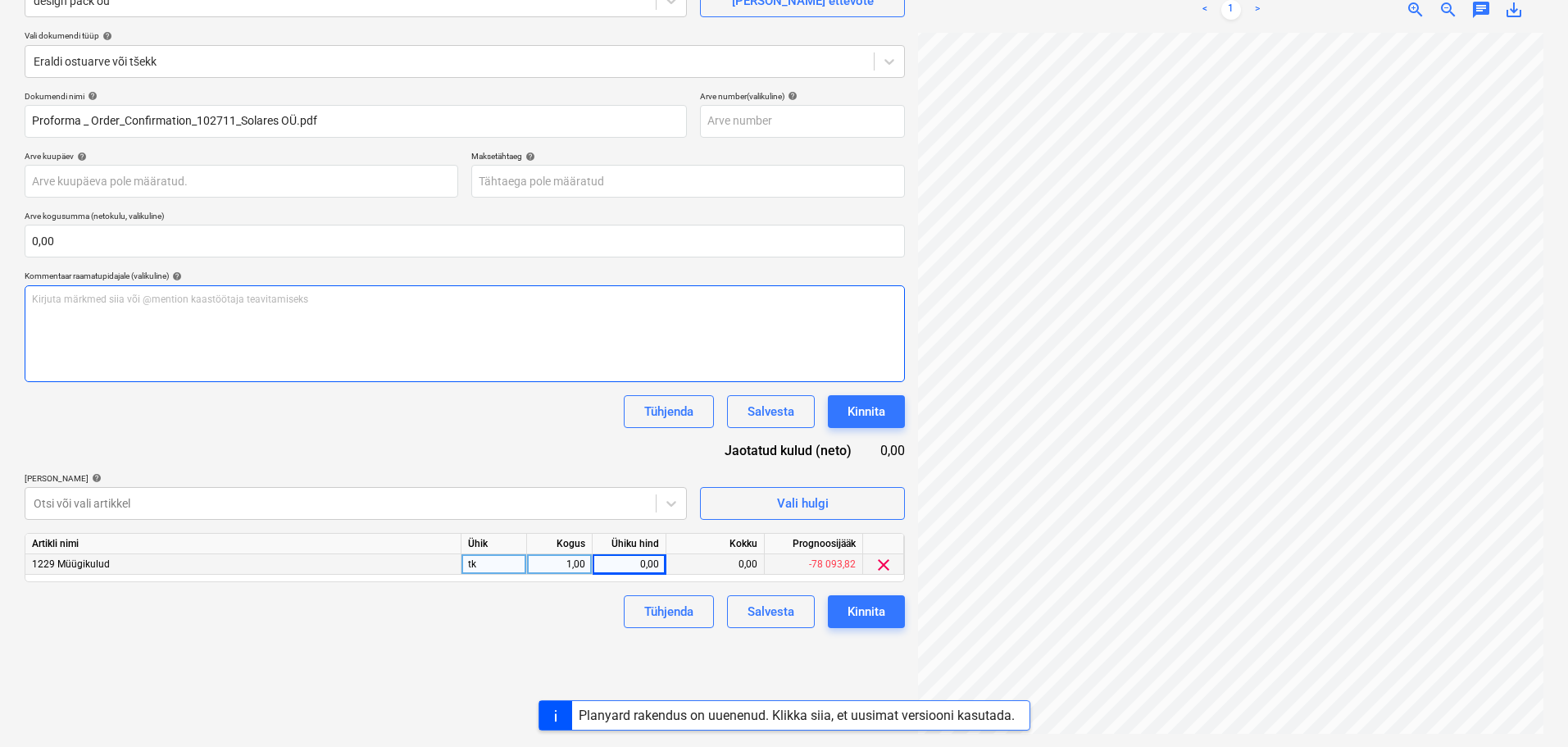
scroll to position [133, 116]
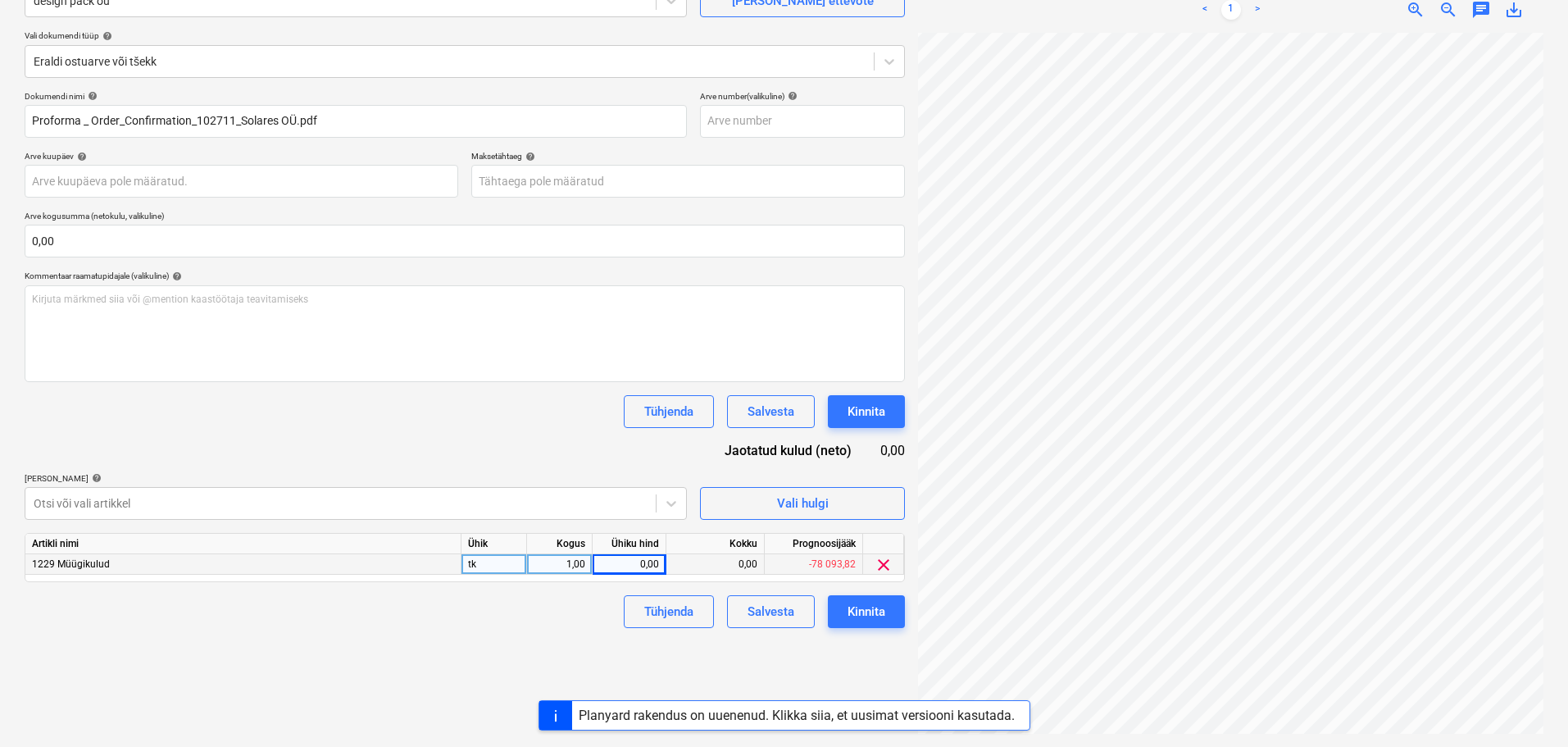
click at [615, 551] on div "Ühiku hind" at bounding box center [630, 544] width 74 height 20
click at [627, 560] on div "0,00" at bounding box center [629, 564] width 60 height 20
type input "70,37"
click at [521, 474] on div "[PERSON_NAME] artiklid help" at bounding box center [356, 479] width 662 height 11
click at [635, 569] on div "70,37" at bounding box center [629, 564] width 60 height 20
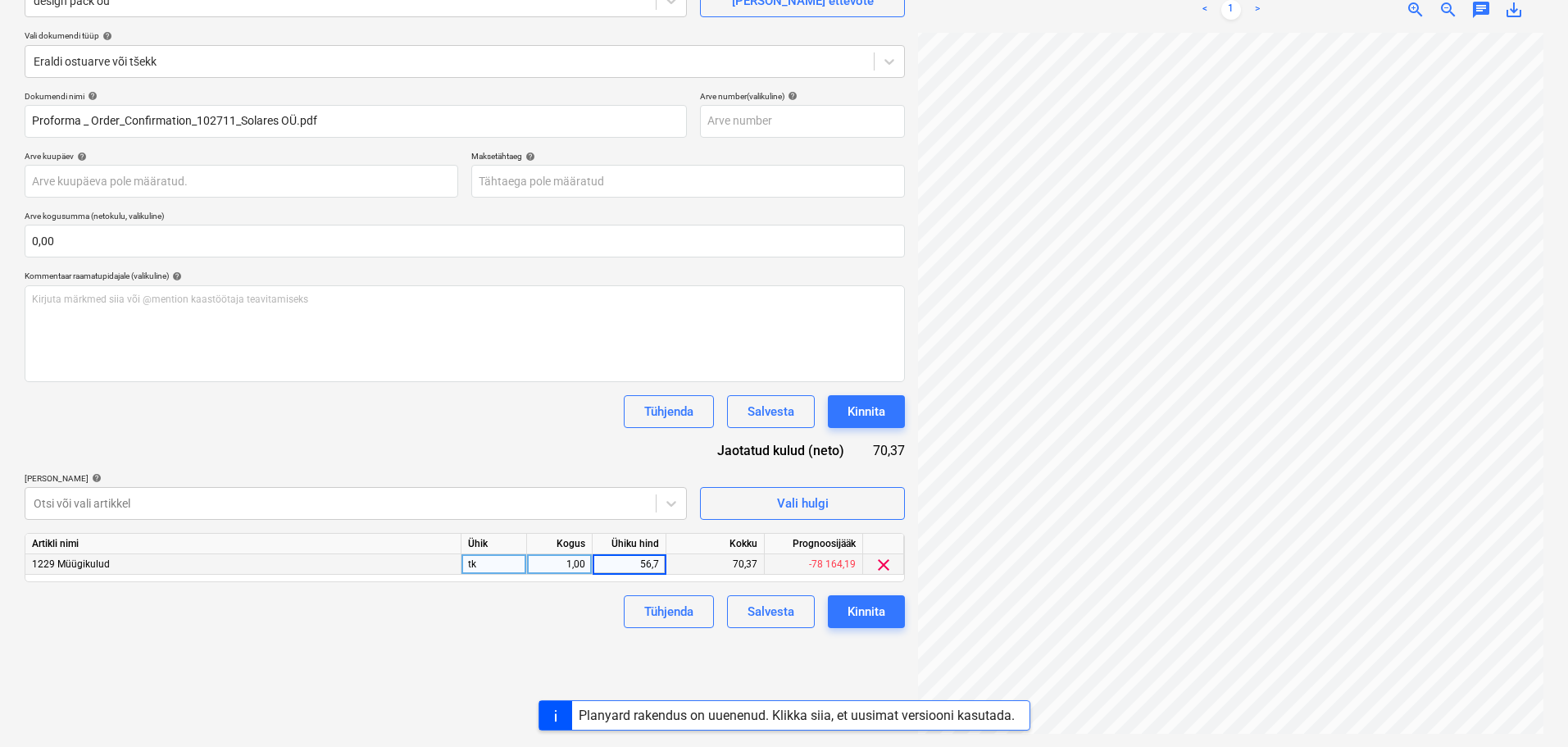
type input "56,75"
click at [520, 461] on div "Dokumendi nimi help Proforma _ Order_Confirmation_102711_Solares OÜ.pdf Arve n…" at bounding box center [465, 359] width 880 height 537
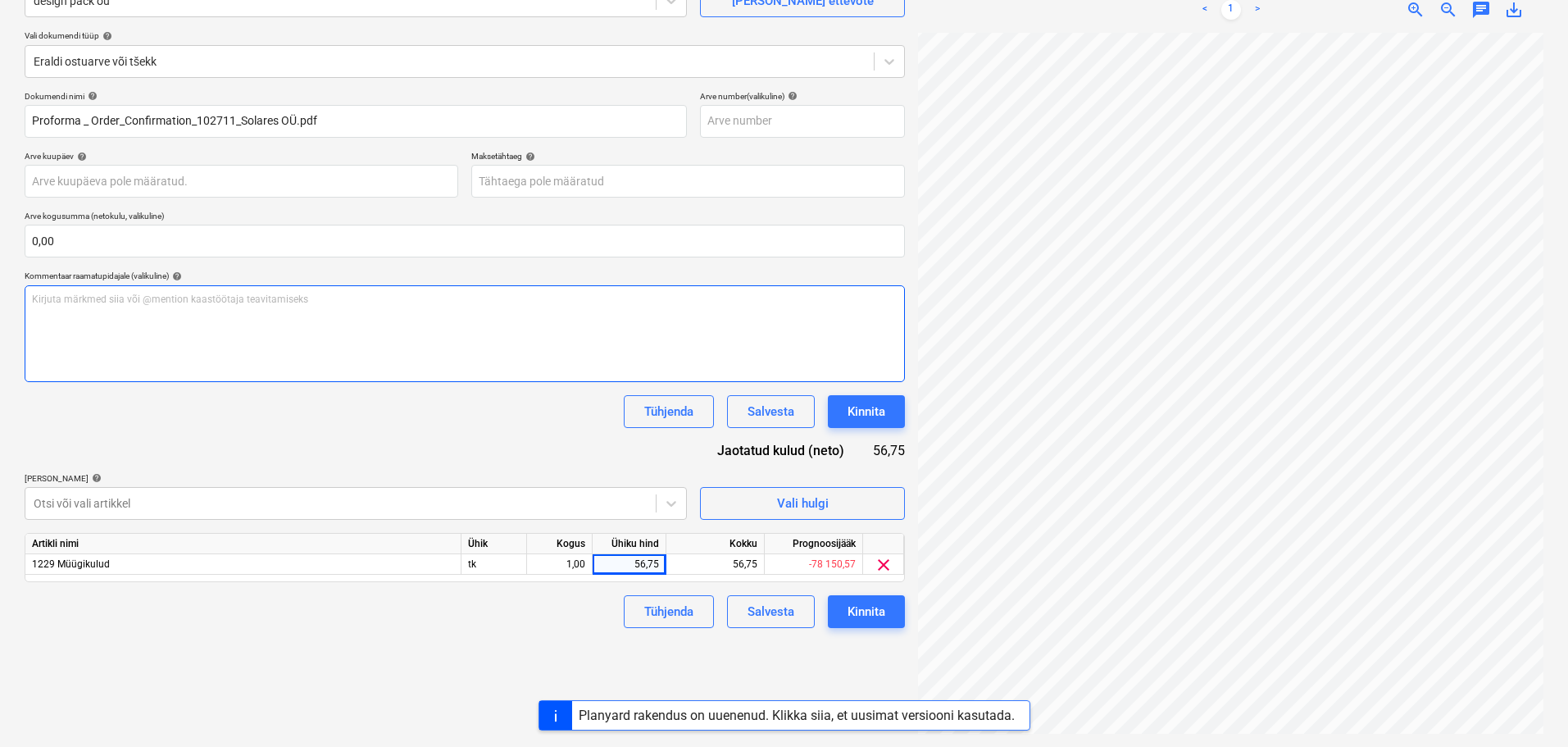
click at [359, 337] on div "Kirjuta märkmed siia või @mention kaastöötaja teavitamiseks ﻿" at bounding box center [465, 334] width 880 height 97
click at [83, 307] on div "maksama 100% ettemaksu, [PERSON_NAME]" at bounding box center [465, 334] width 880 height 97
click at [74, 296] on span "maksama 100% ettemaksu, [PERSON_NAME]" at bounding box center [132, 299] width 200 height 11
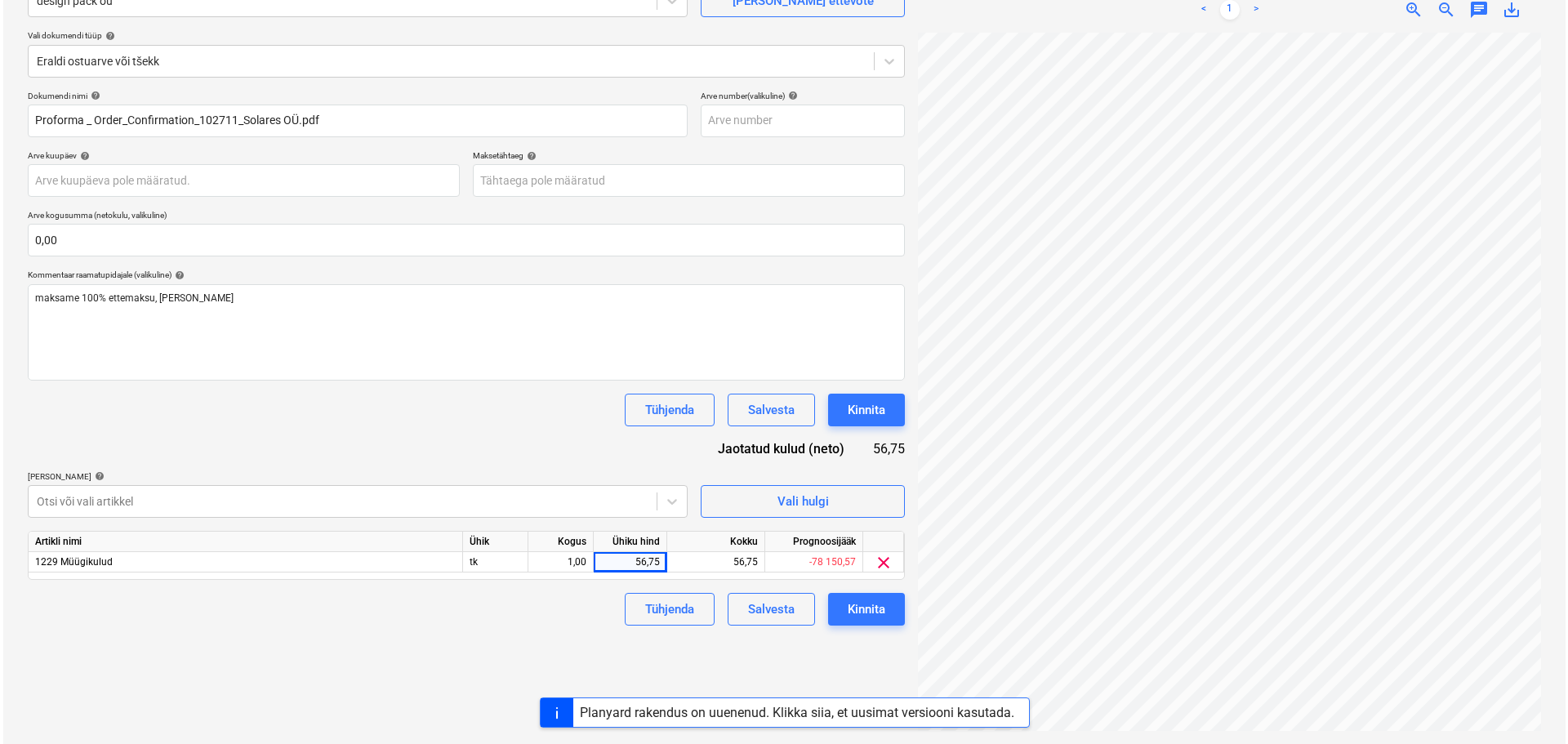
scroll to position [0, 116]
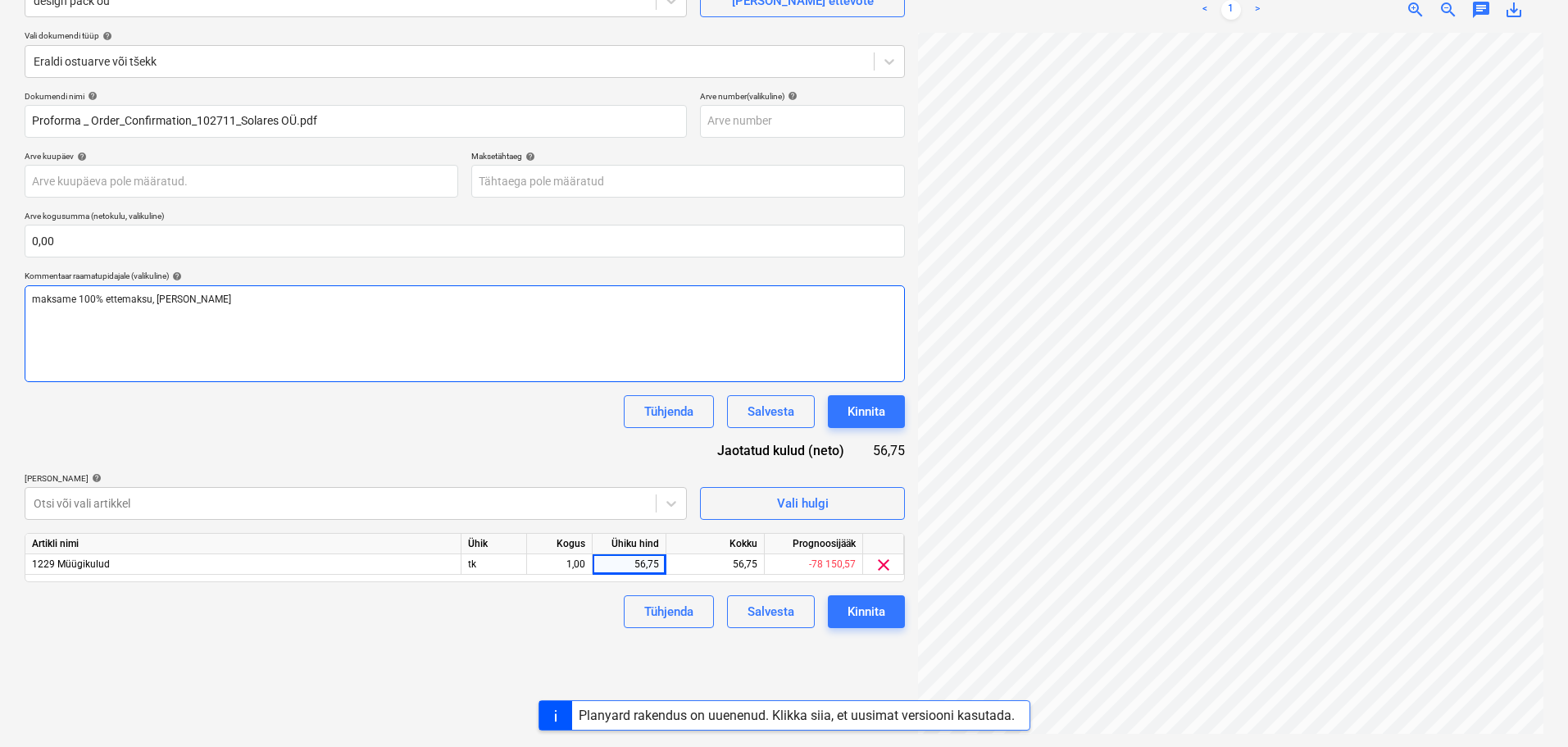
click at [493, 338] on div "maksame 100% ettemaksu, [PERSON_NAME]" at bounding box center [465, 334] width 880 height 97
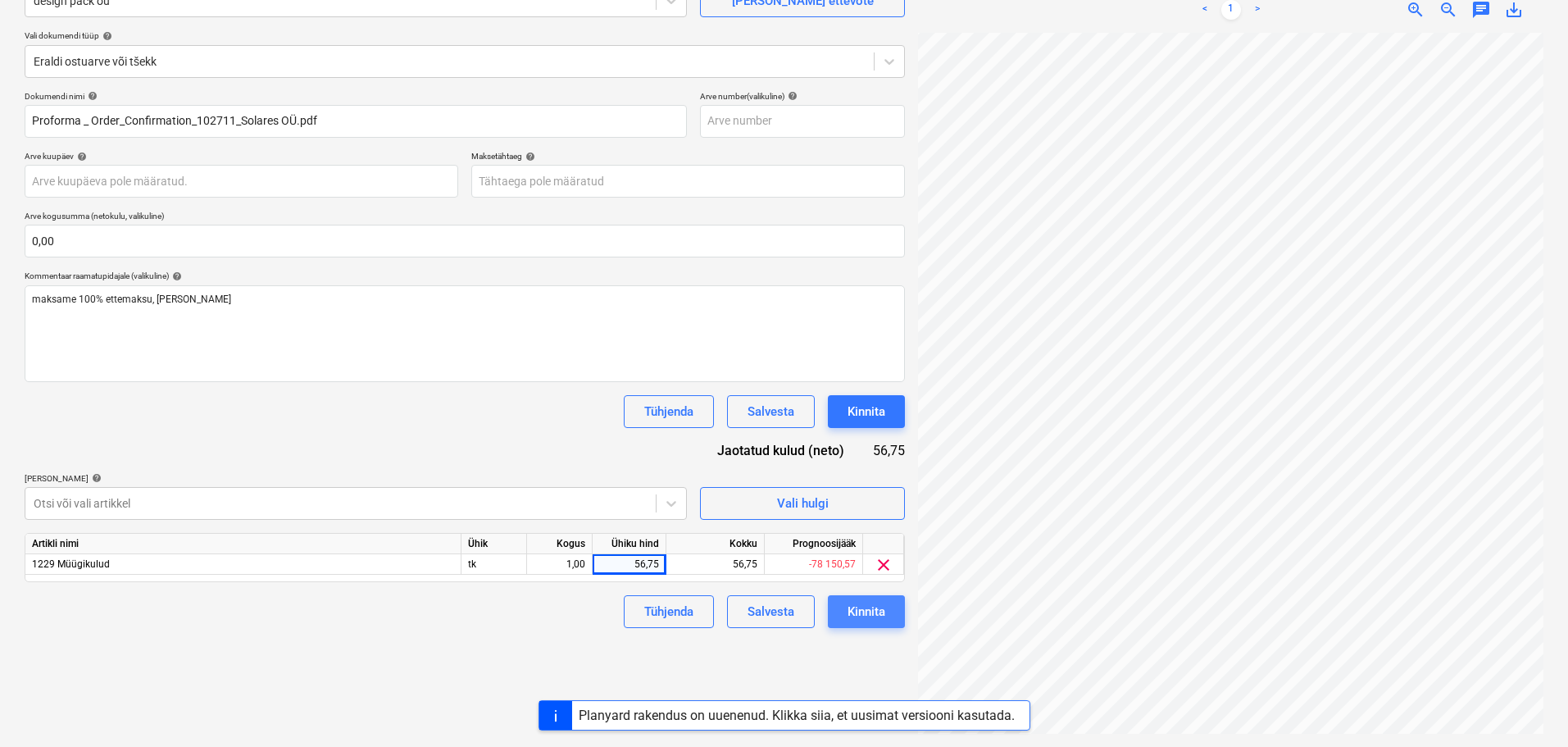
click at [877, 620] on div "Kinnita" at bounding box center [866, 612] width 38 height 21
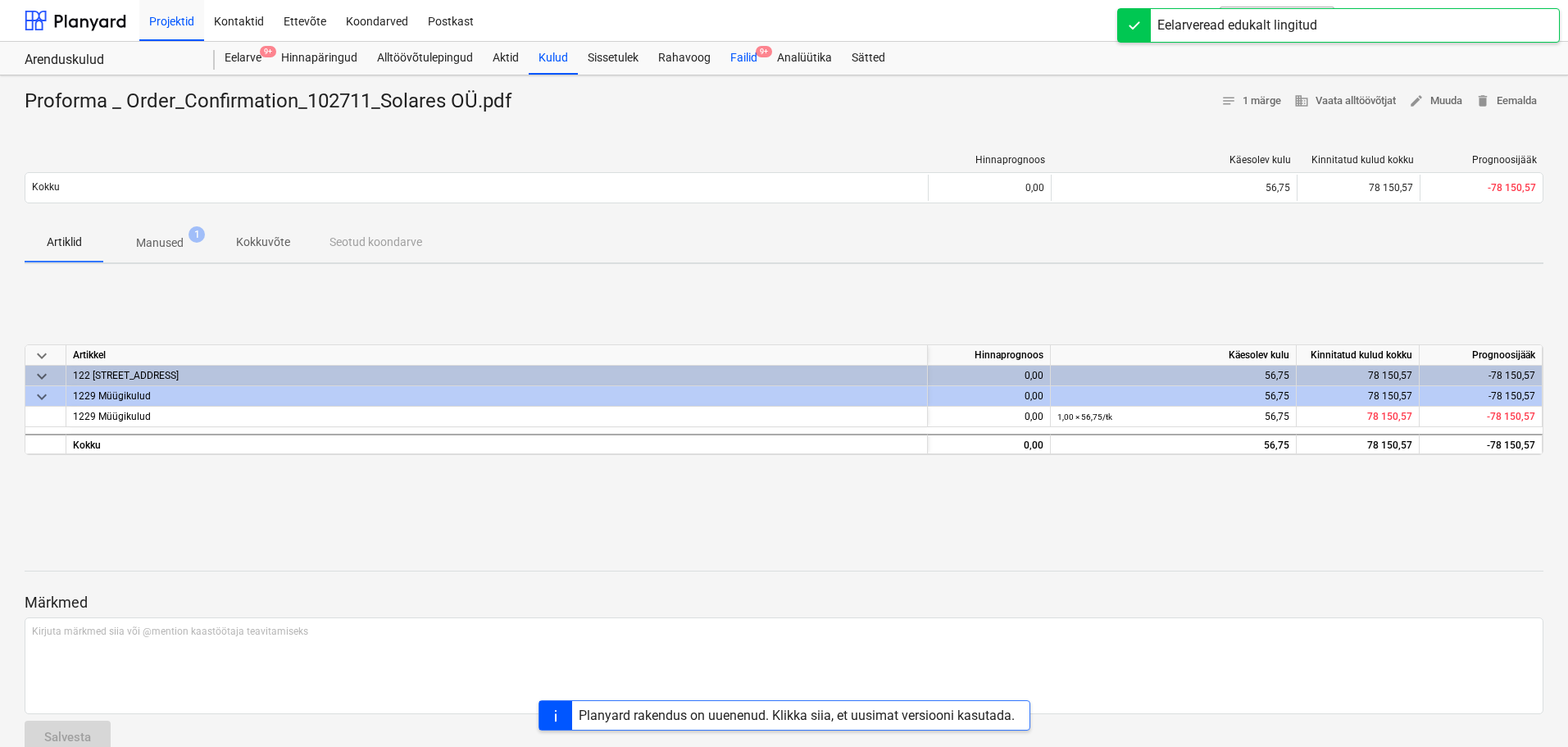
click at [744, 69] on div "Failid 9+" at bounding box center [743, 58] width 47 height 33
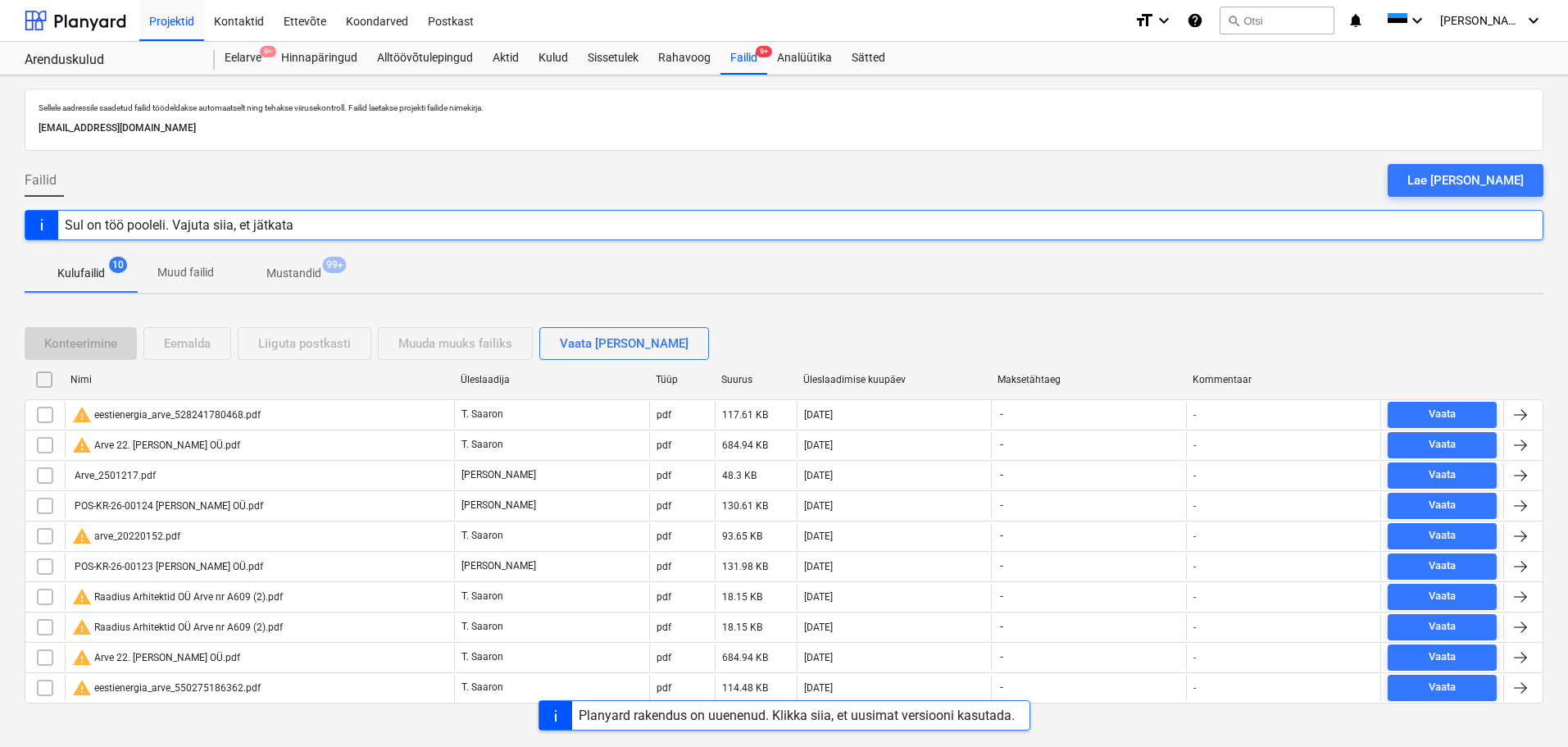
click at [849, 385] on div "Üleslaadimise kuupäev" at bounding box center [894, 380] width 182 height 11
checkbox input "false"
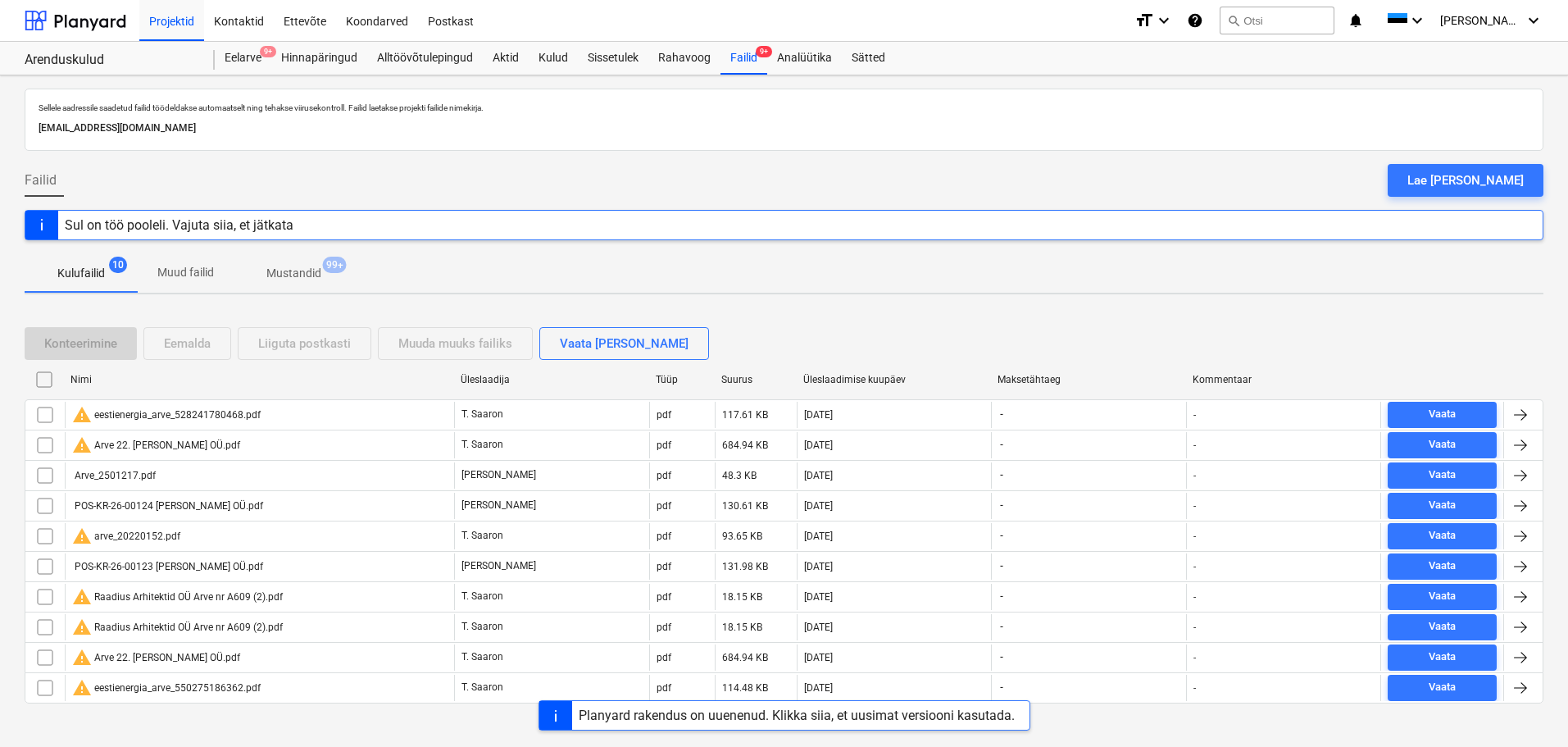
checkbox input "false"
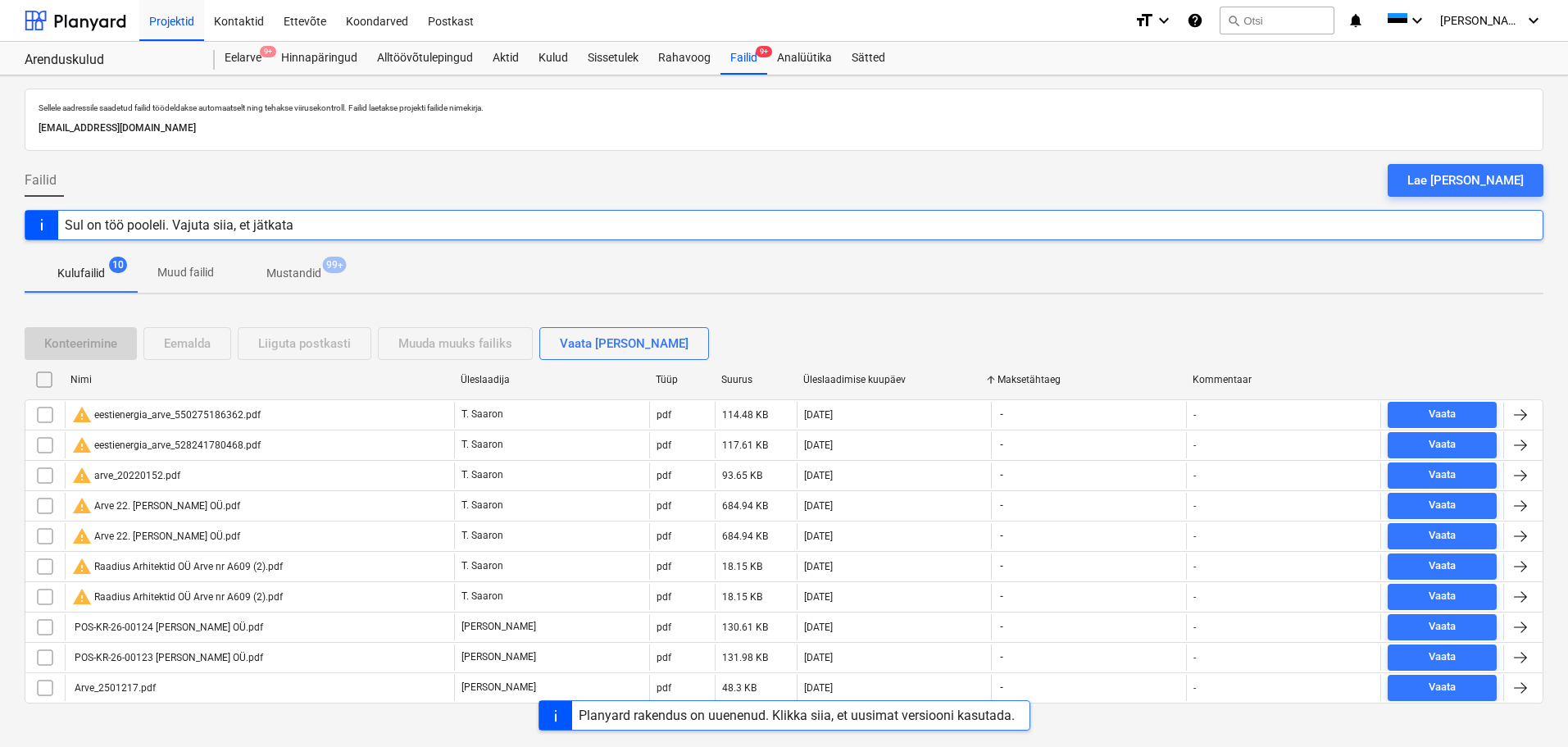
click at [865, 375] on div "Üleslaadimise kuupäev" at bounding box center [894, 380] width 182 height 11
checkbox input "false"
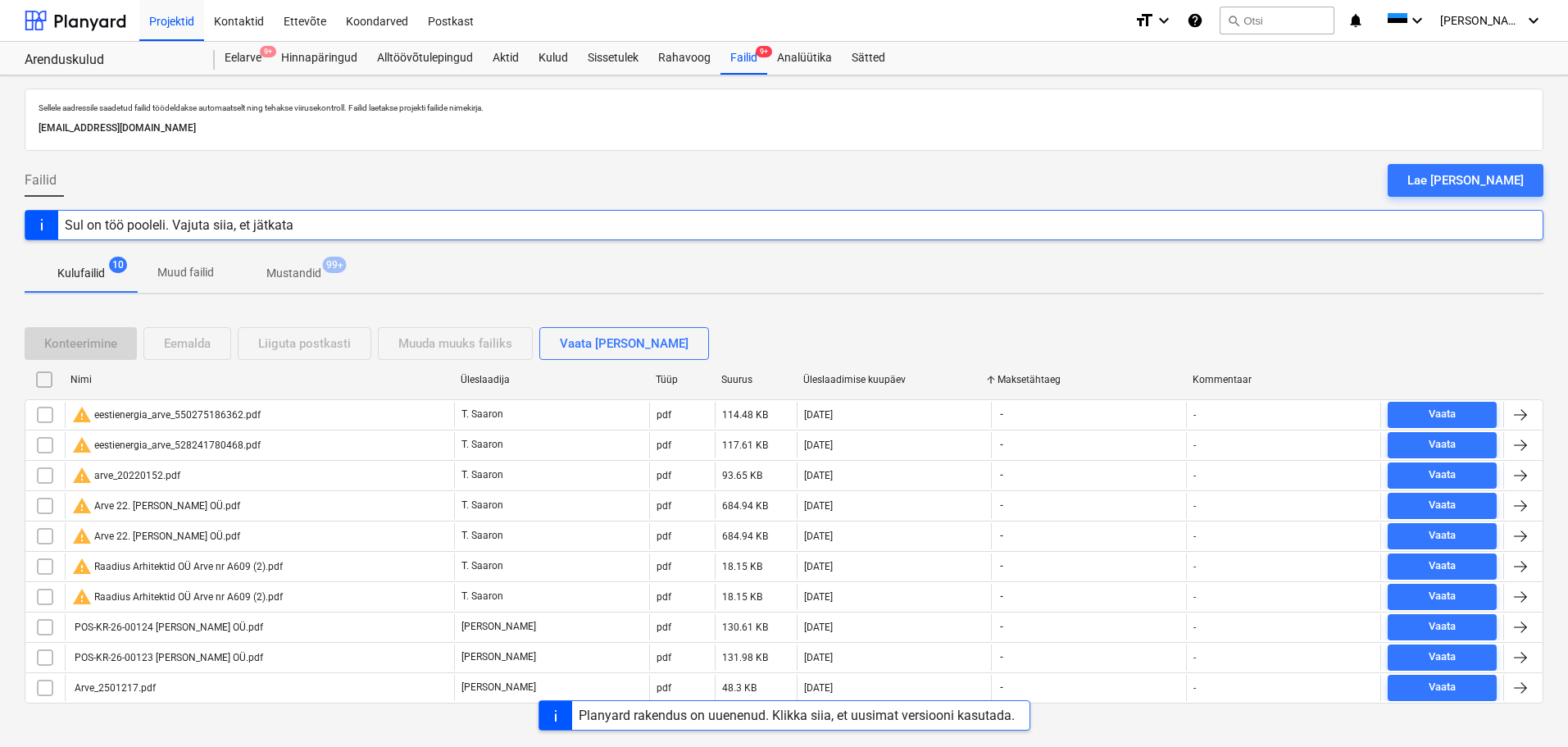
checkbox input "false"
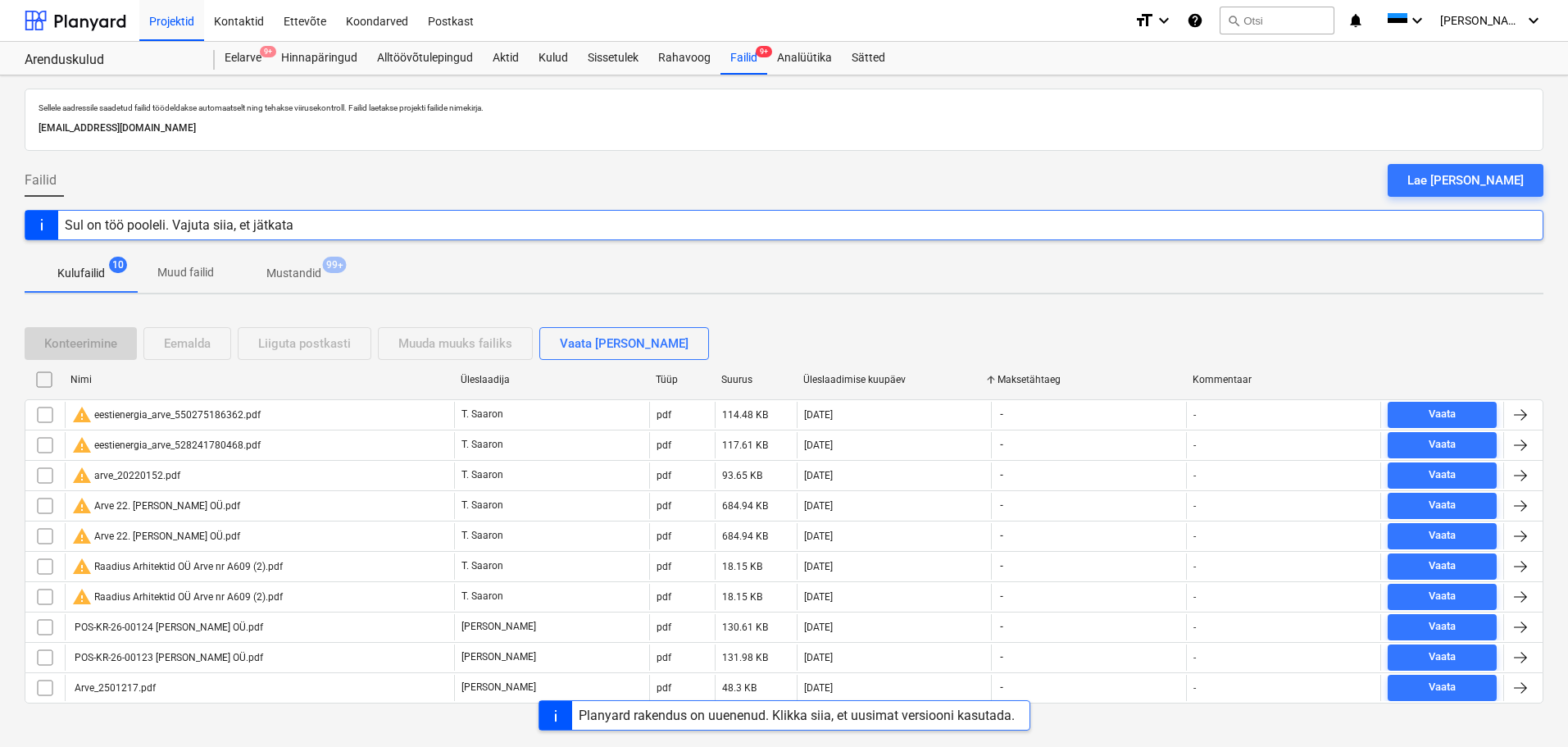
checkbox input "false"
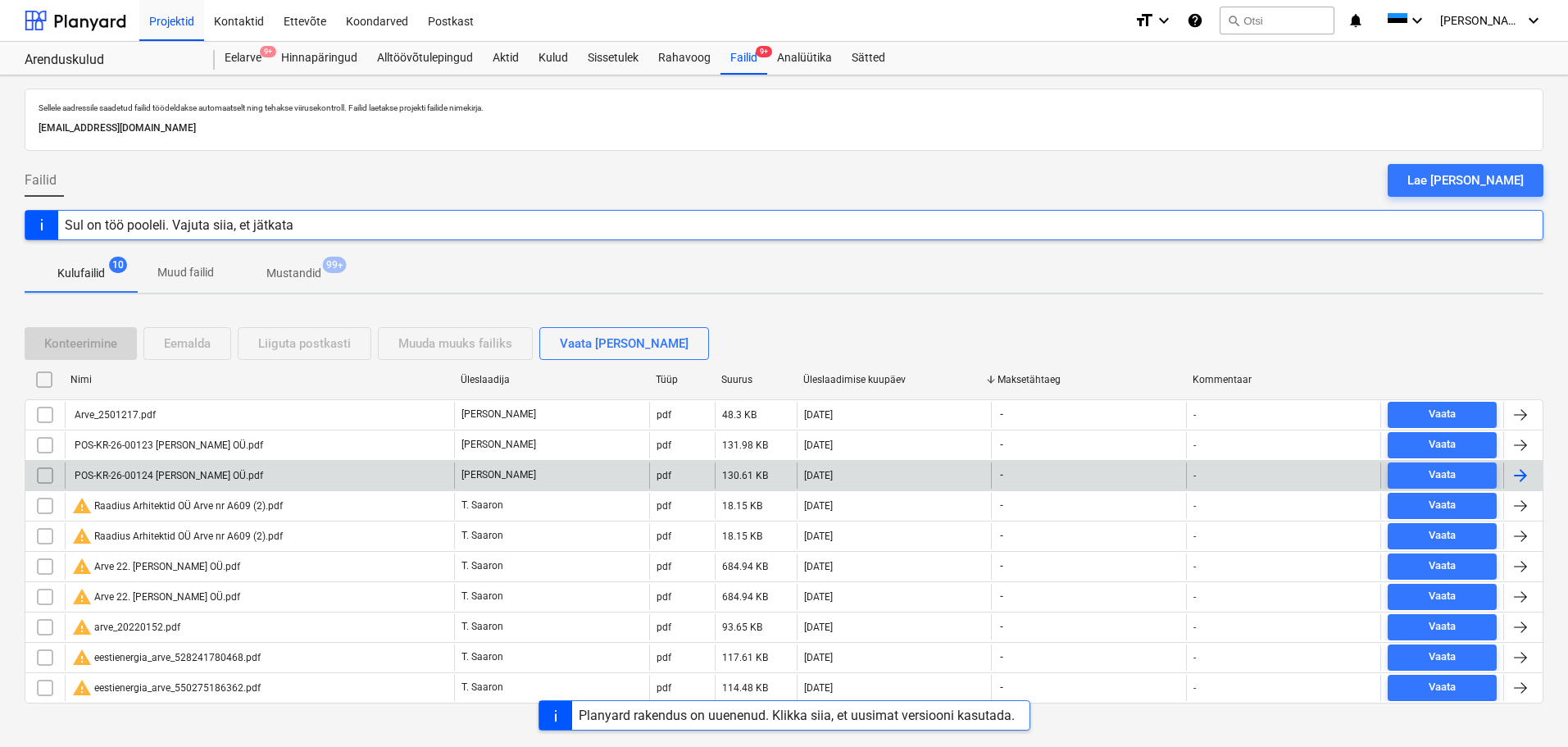
click at [147, 474] on div "POS-KR-26-00124 [PERSON_NAME] OÜ.pdf" at bounding box center [167, 475] width 191 height 11
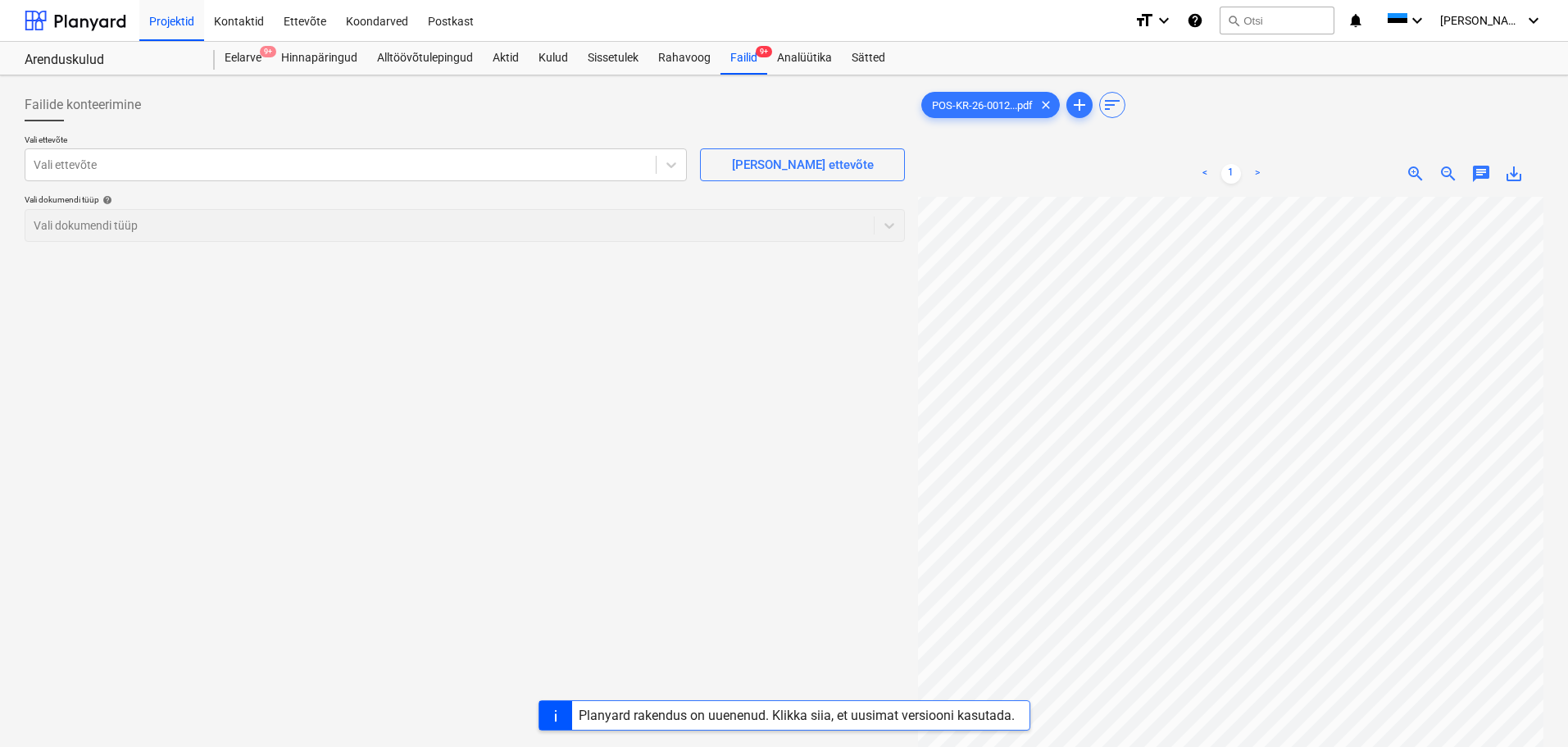
scroll to position [215, 112]
click at [224, 169] on div at bounding box center [340, 164] width 614 height 17
click at [203, 157] on div at bounding box center [340, 164] width 614 height 17
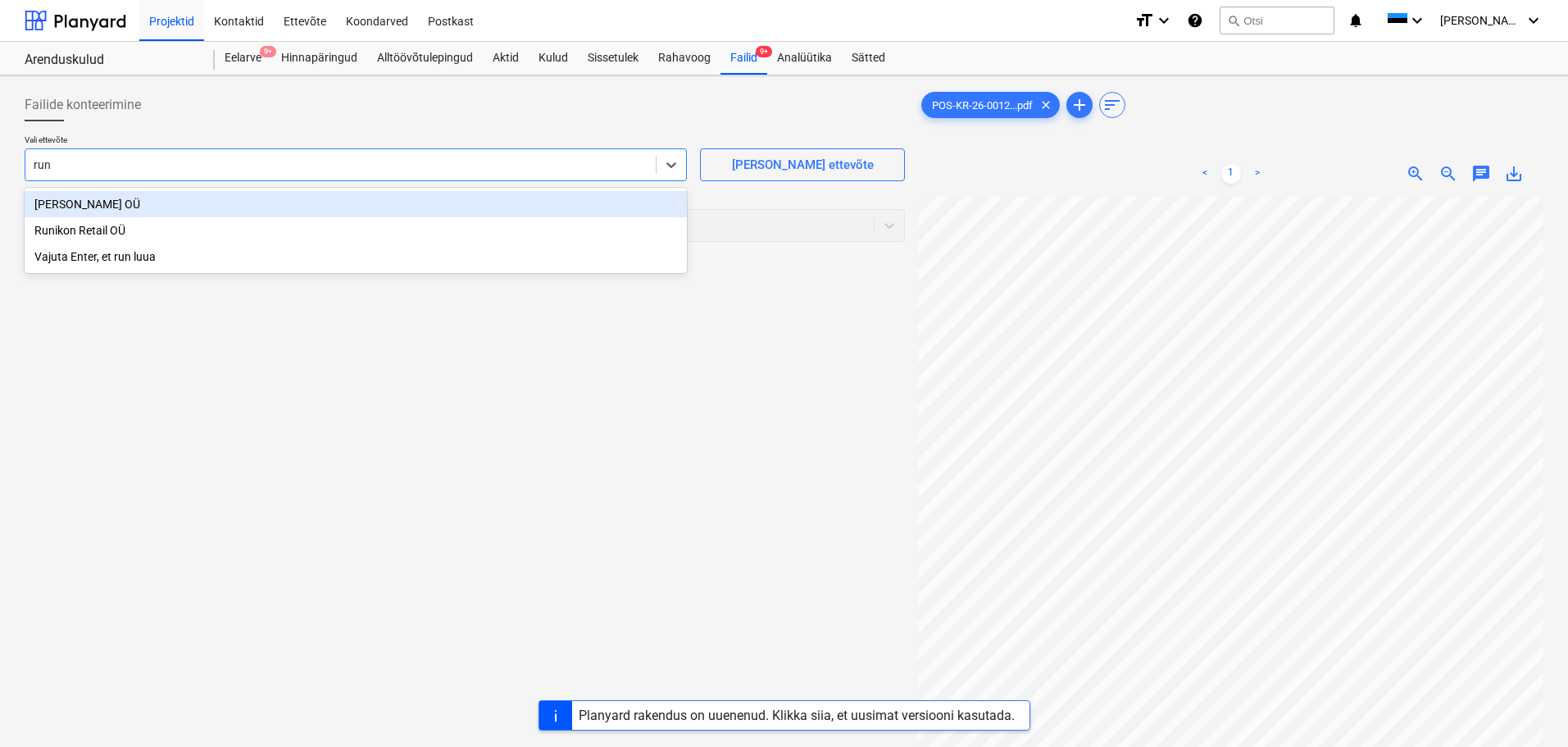
type input "runi"
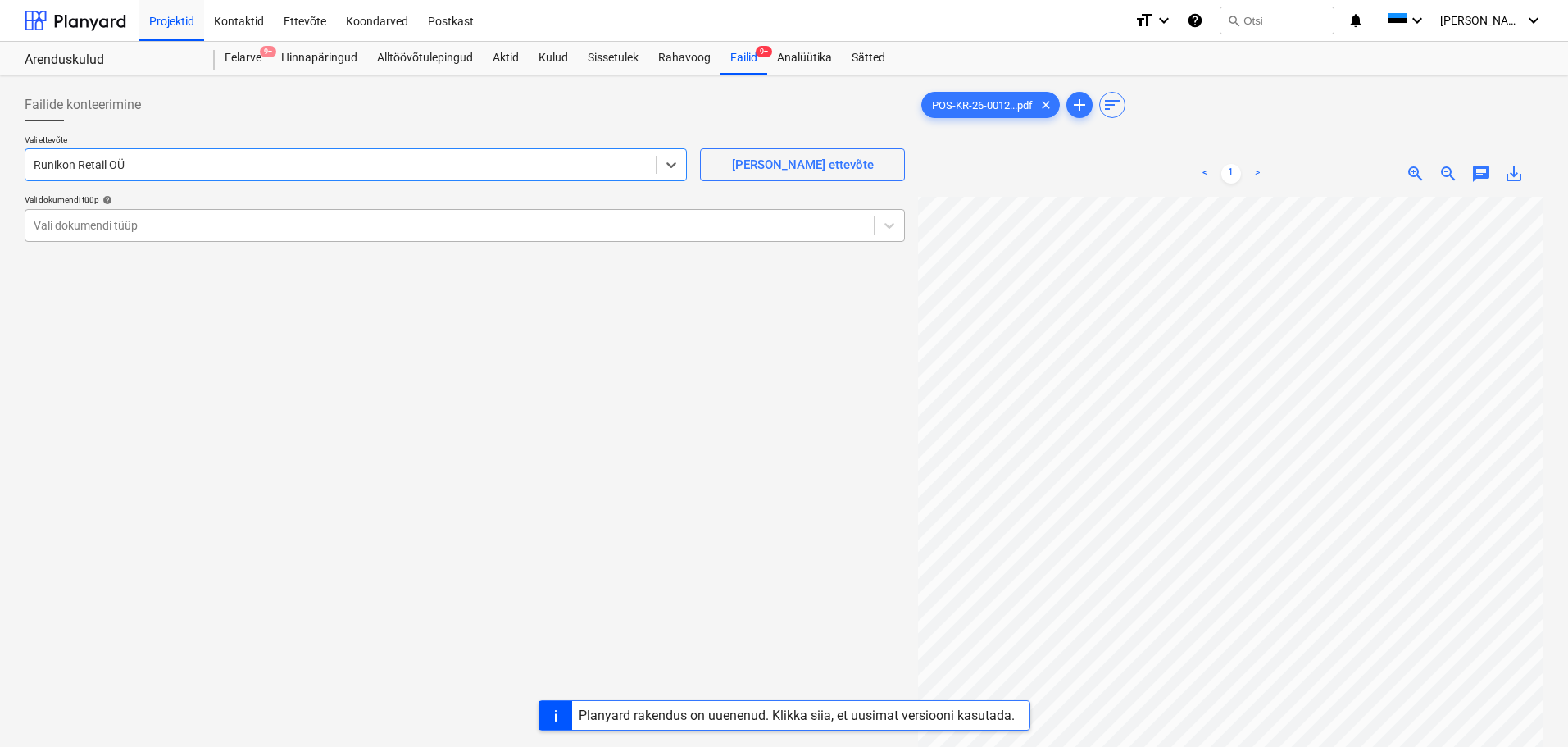
click at [195, 215] on div "Vali dokumendi tüüp" at bounding box center [450, 226] width 849 height 23
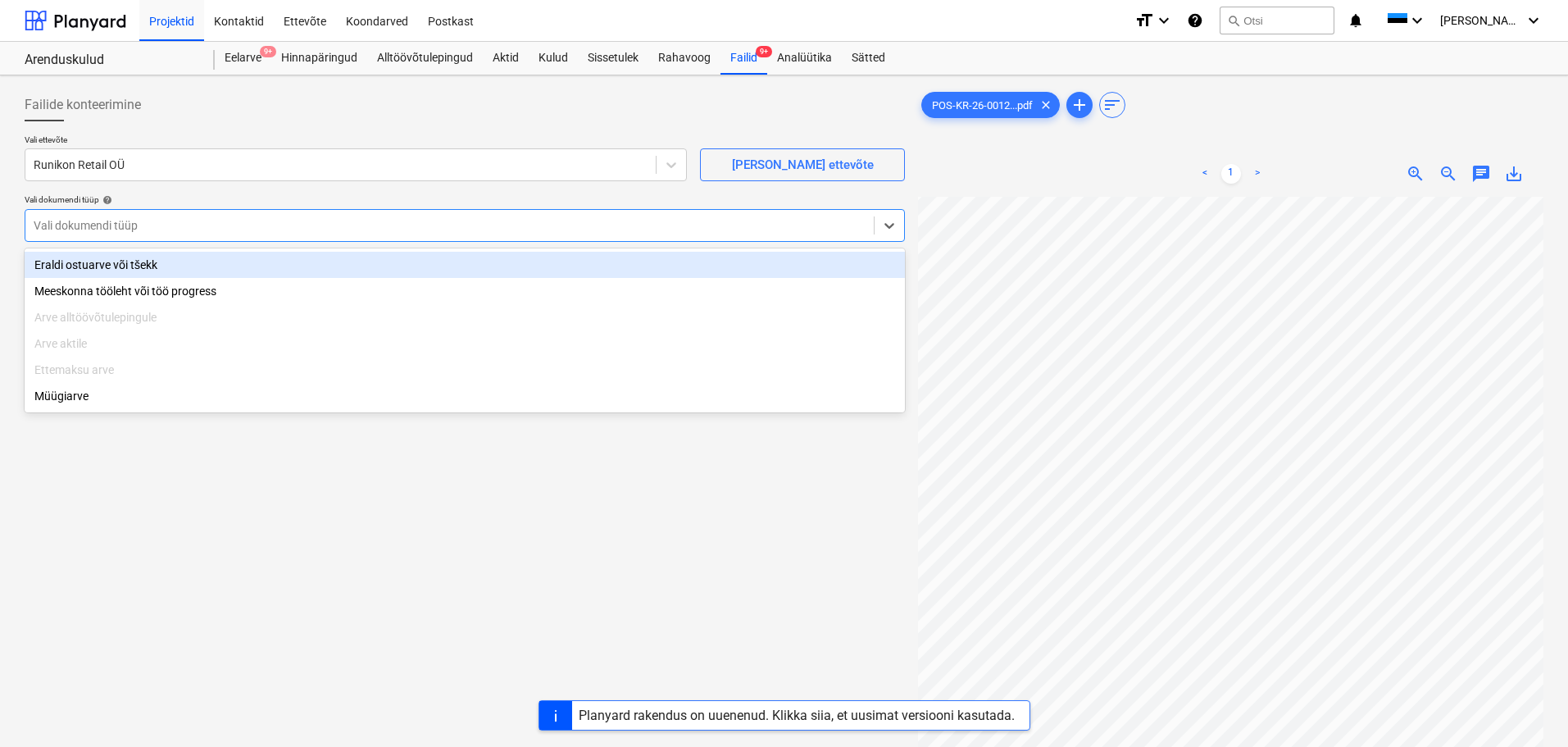
click at [174, 260] on div "Eraldi ostuarve või tšekk" at bounding box center [465, 265] width 880 height 26
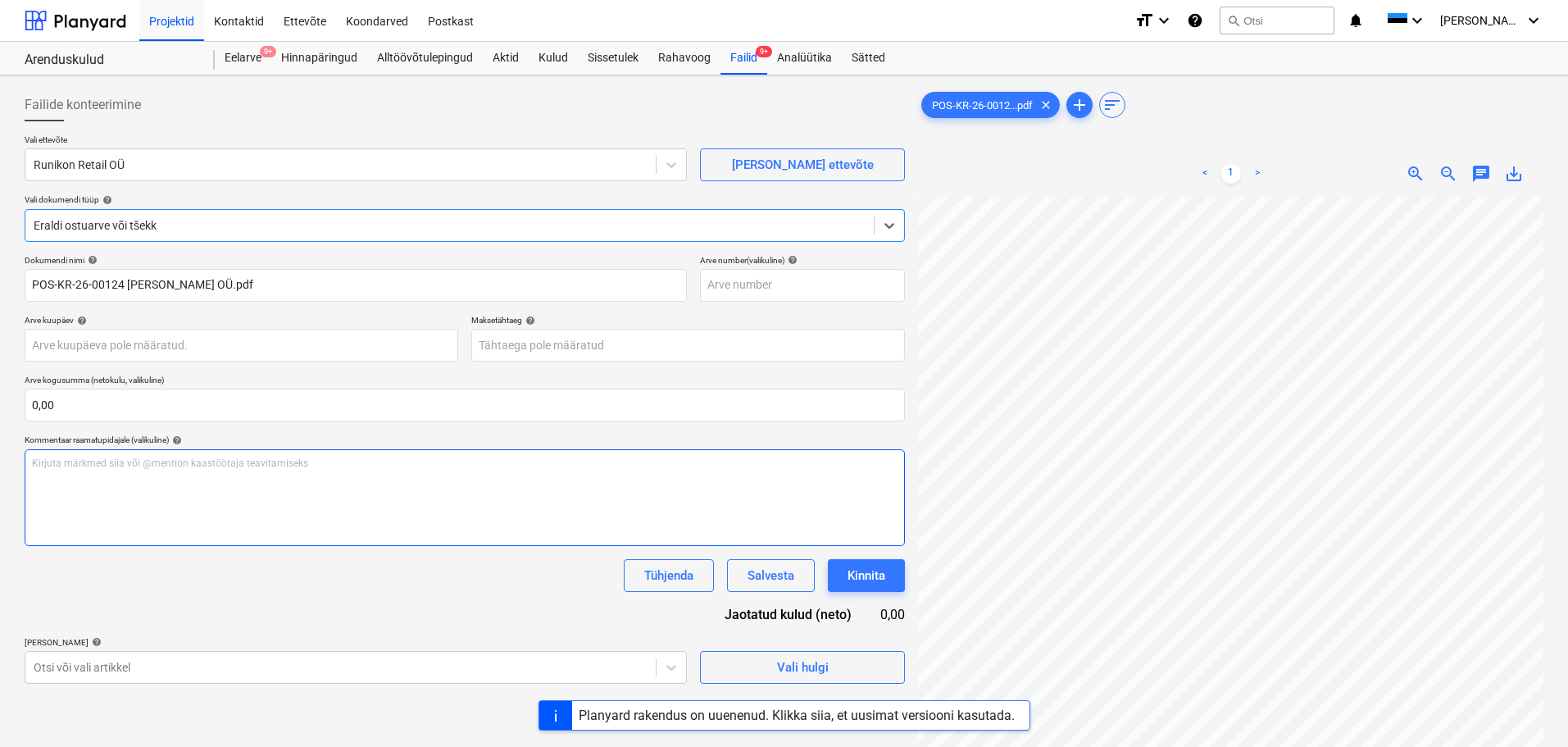
click at [251, 472] on div "Kirjuta märkmed siia või @mention kaastöötaja teavitamiseks ﻿" at bounding box center [465, 497] width 880 height 97
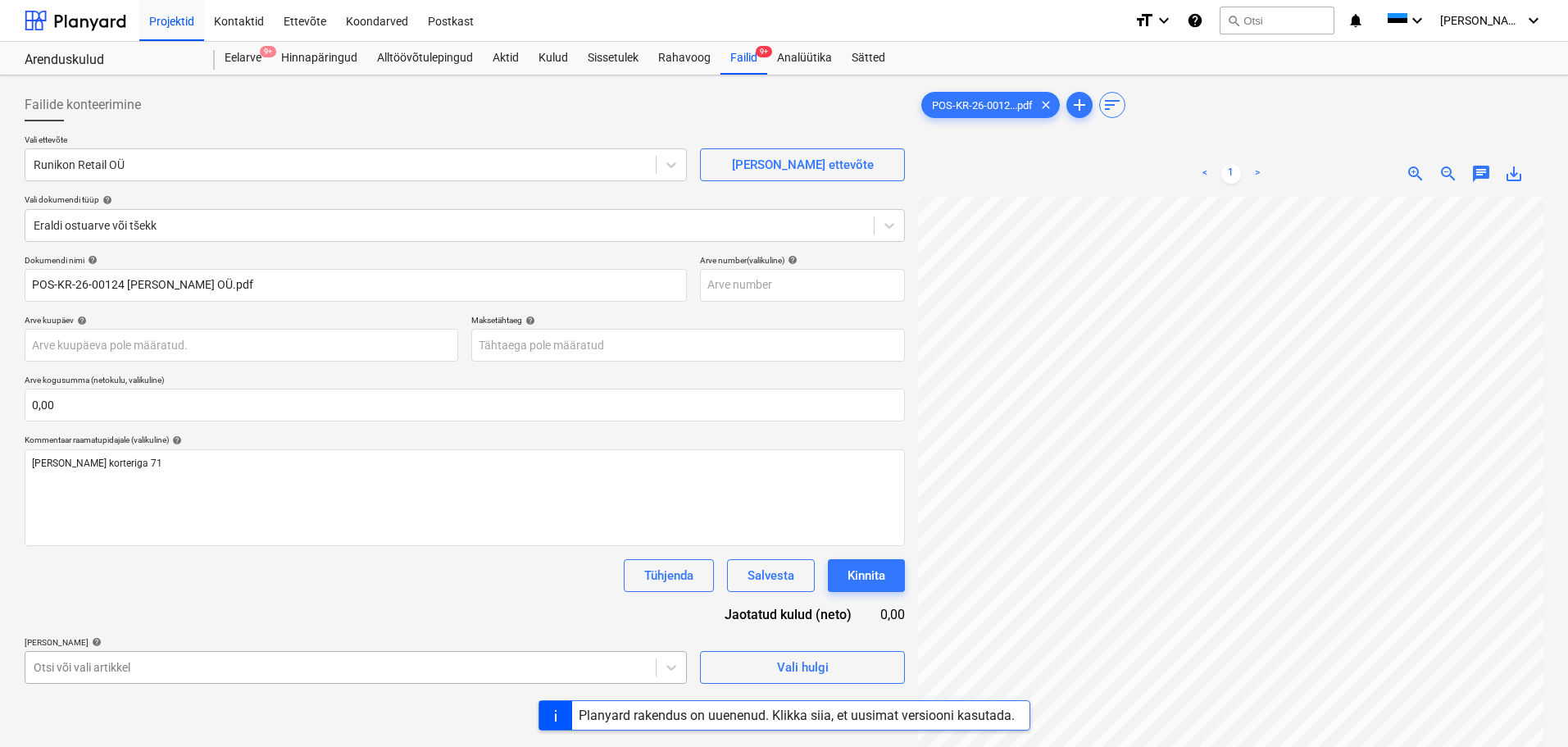
scroll to position [192, 0]
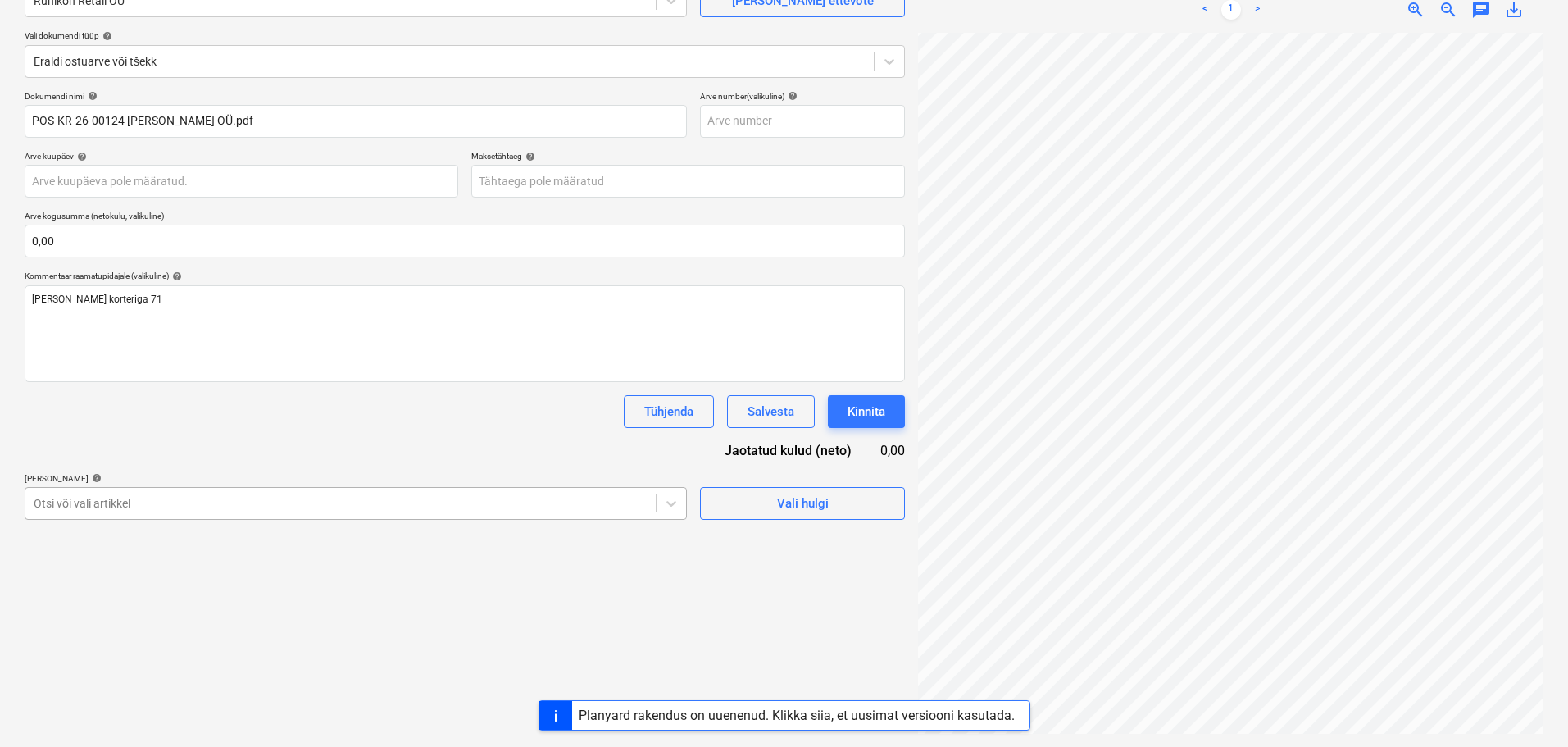
click at [588, 584] on body "Projektid Kontaktid Ettevõte Koondarved Postkast format_size keyboard_arrow_dow…" at bounding box center [784, 209] width 1568 height 747
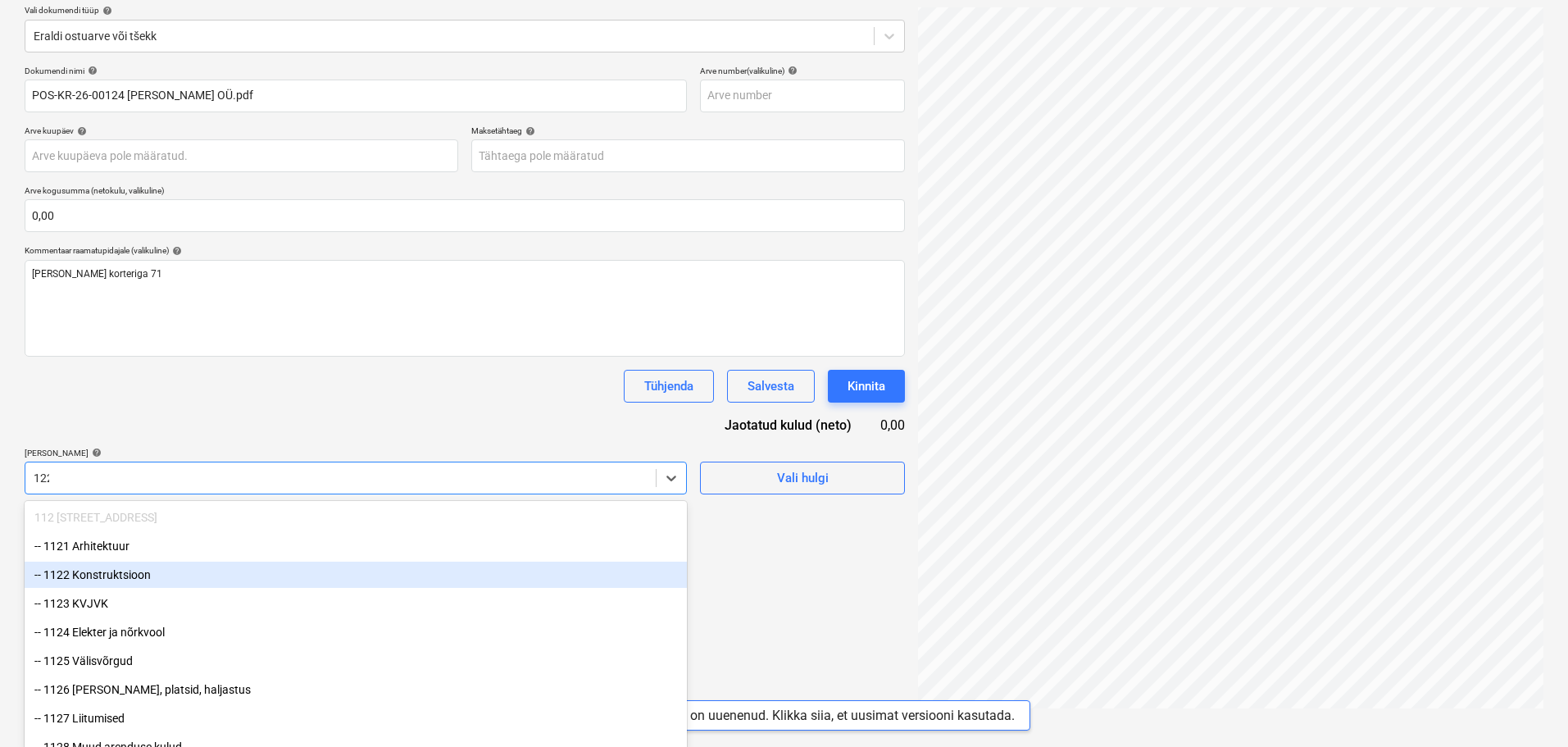
type input "1229"
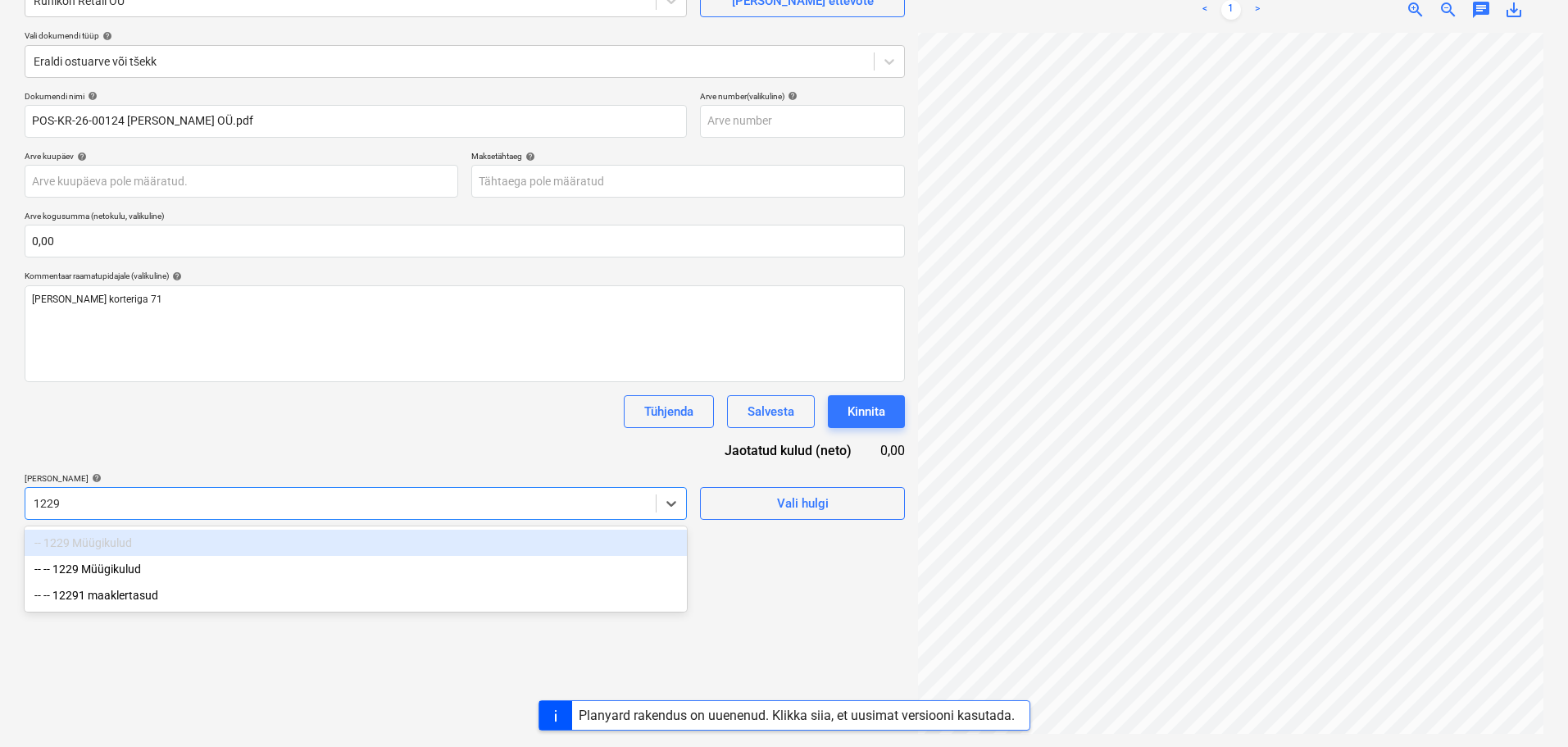
scroll to position [164, 0]
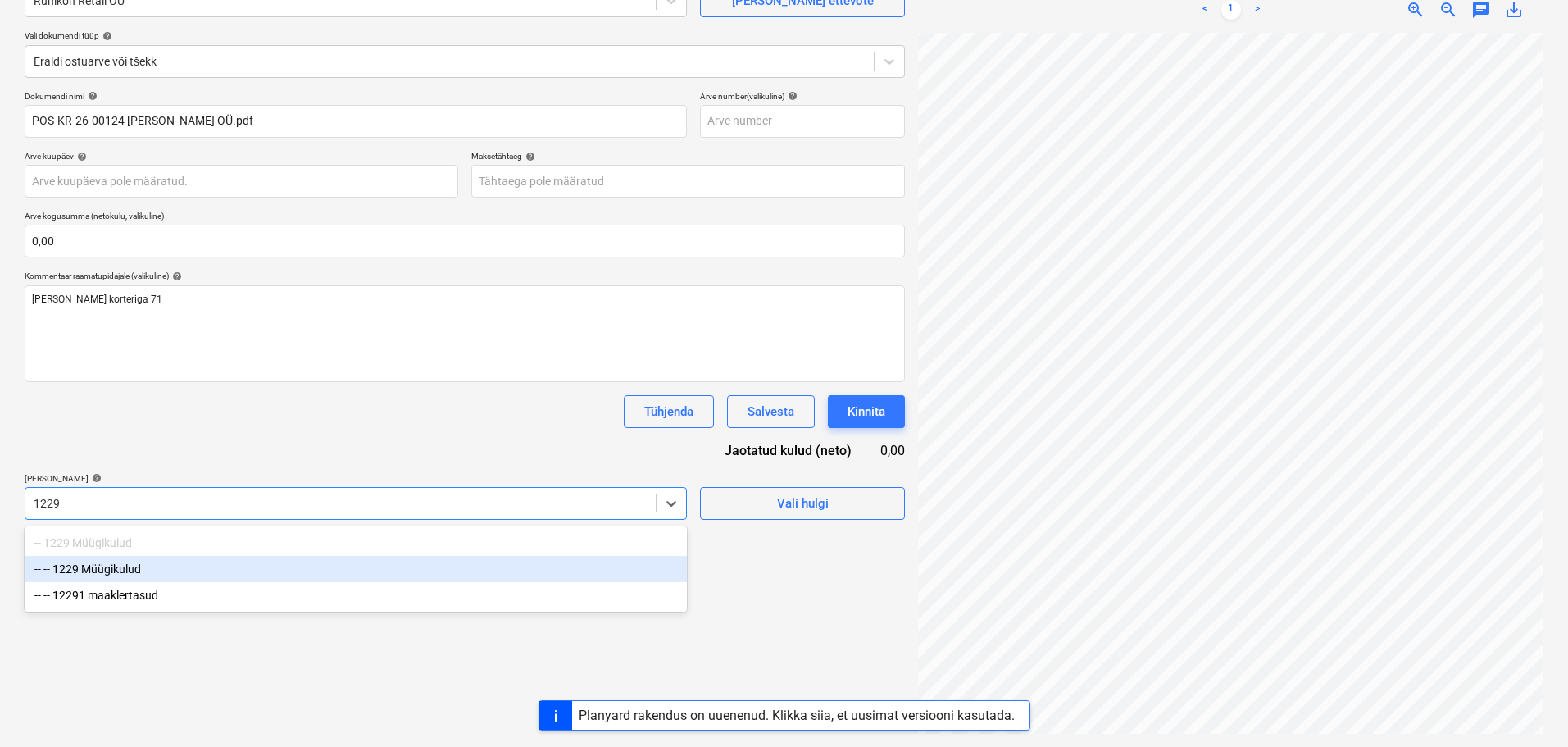
click at [269, 569] on div "-- -- 1229 Müügikulud" at bounding box center [356, 569] width 662 height 26
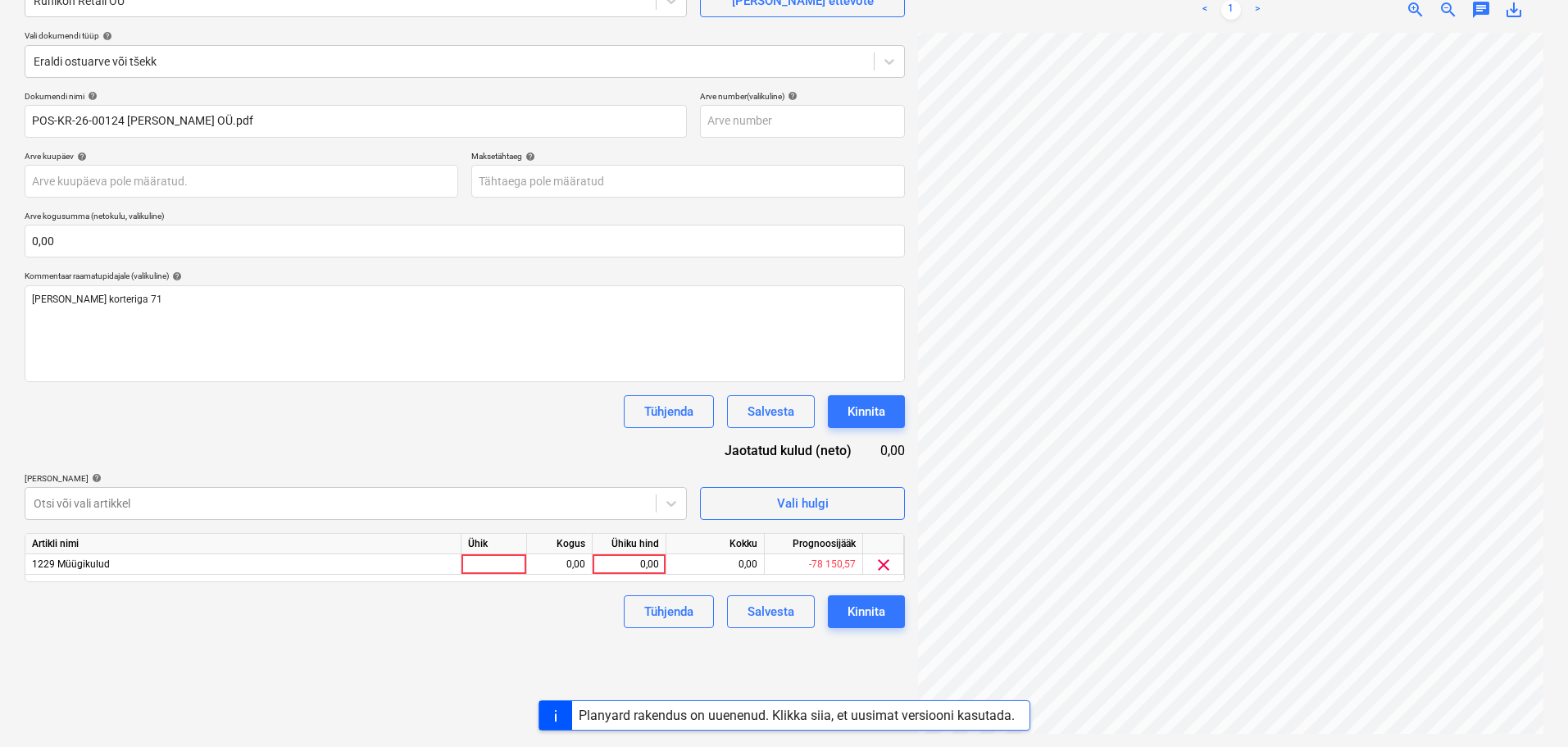
click at [407, 391] on div "Dokumendi nimi help POS-KR-26-00124 [PERSON_NAME] OÜ.pdf Arve number (valikulin…" at bounding box center [465, 359] width 880 height 537
click at [499, 566] on div at bounding box center [494, 564] width 66 height 20
type input "tk"
type input "-16,13"
click at [390, 423] on div "Tühjenda Salvesta Kinnita" at bounding box center [465, 411] width 880 height 33
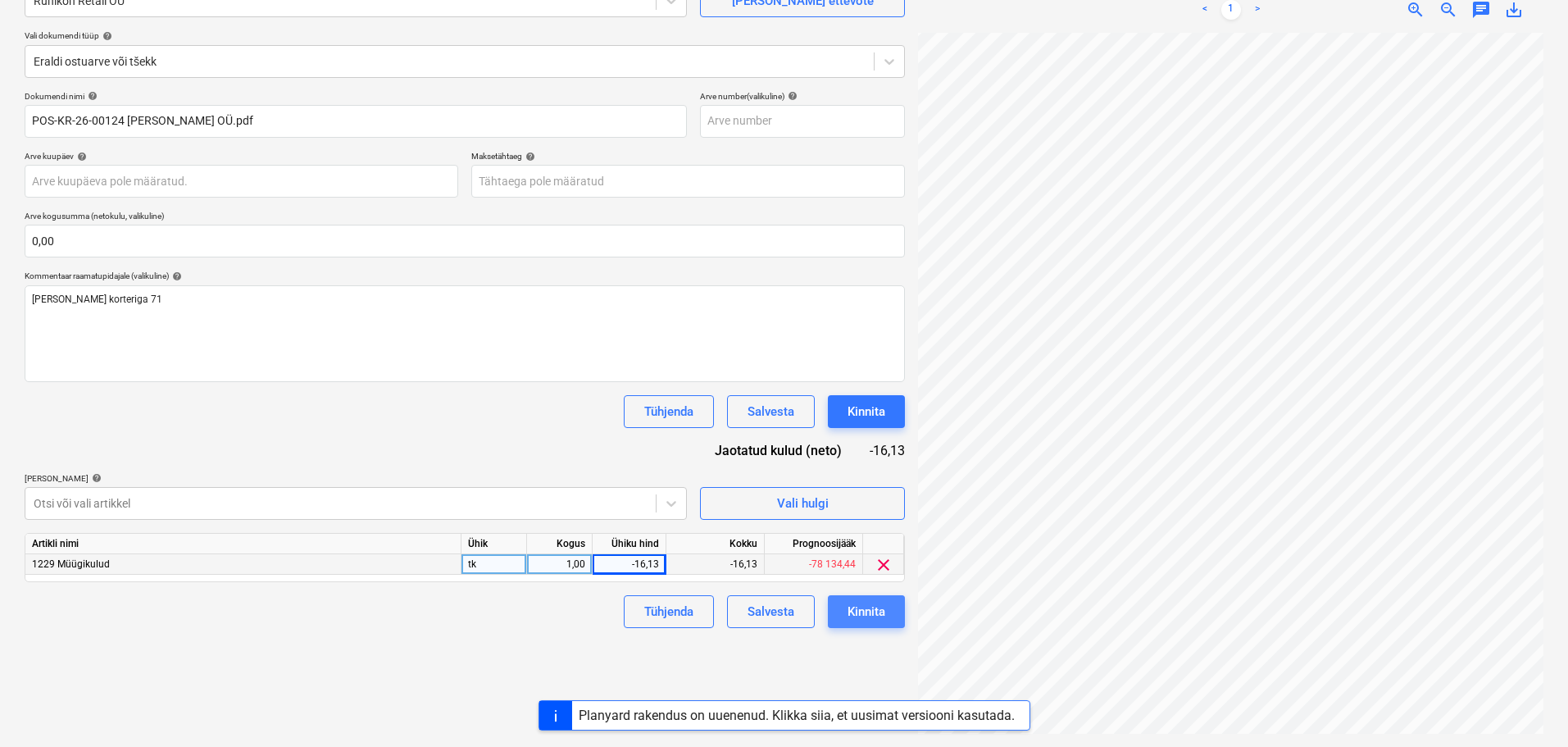
click at [885, 609] on div "Kinnita" at bounding box center [866, 612] width 38 height 21
click at [867, 617] on div "Kinnita" at bounding box center [867, 612] width 77 height 33
click at [629, 560] on div "-16,13" at bounding box center [629, 564] width 60 height 20
click at [639, 570] on input "-16,13" at bounding box center [629, 564] width 73 height 19
type input "16,13"
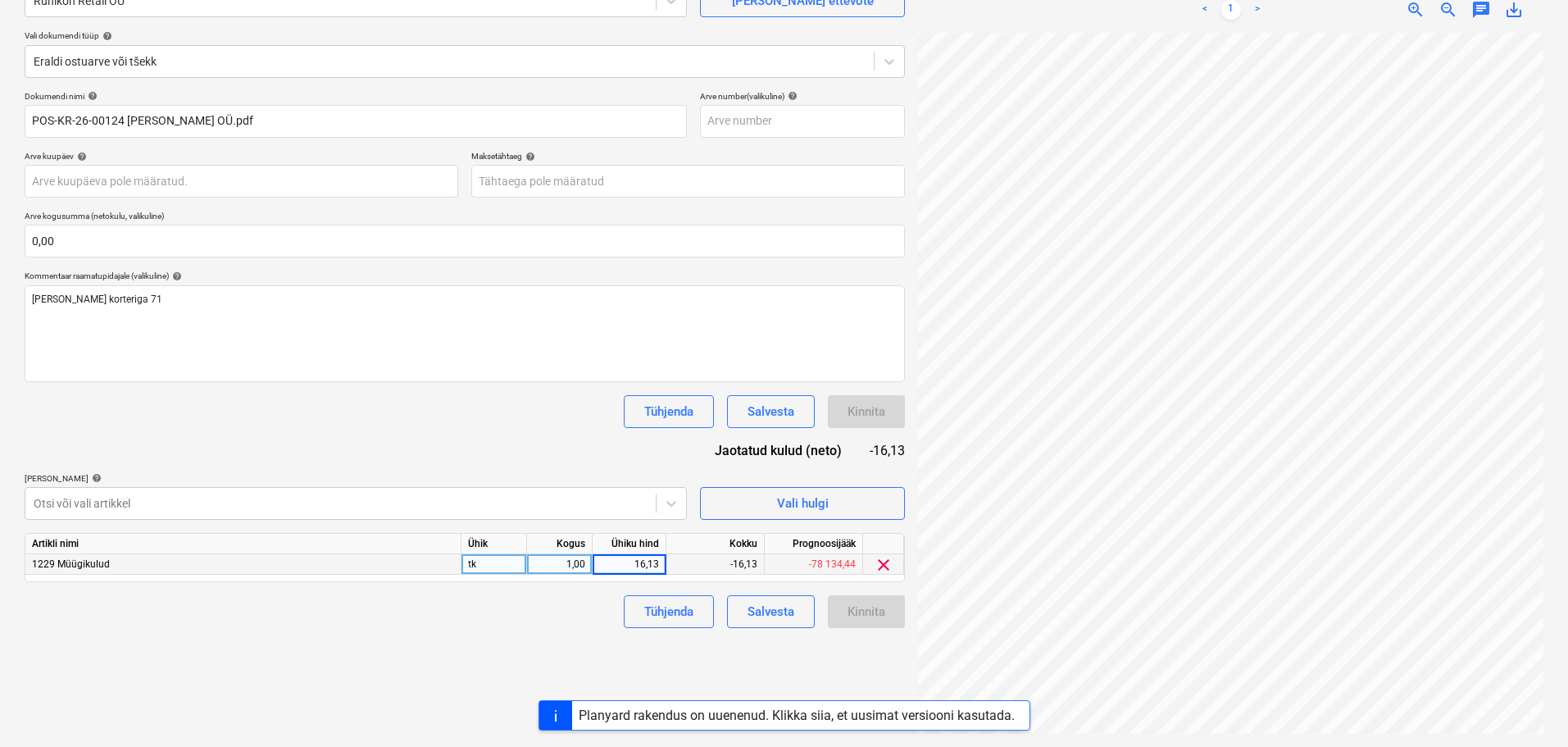
click at [560, 562] on div "1,00" at bounding box center [560, 564] width 52 height 20
type input "-1"
click at [525, 469] on div "Dokumendi nimi help POS-KR-26-00124 [PERSON_NAME] OÜ.pdf Arve number (valikulin…" at bounding box center [465, 359] width 880 height 537
click at [869, 613] on div "Kinnita" at bounding box center [866, 612] width 38 height 21
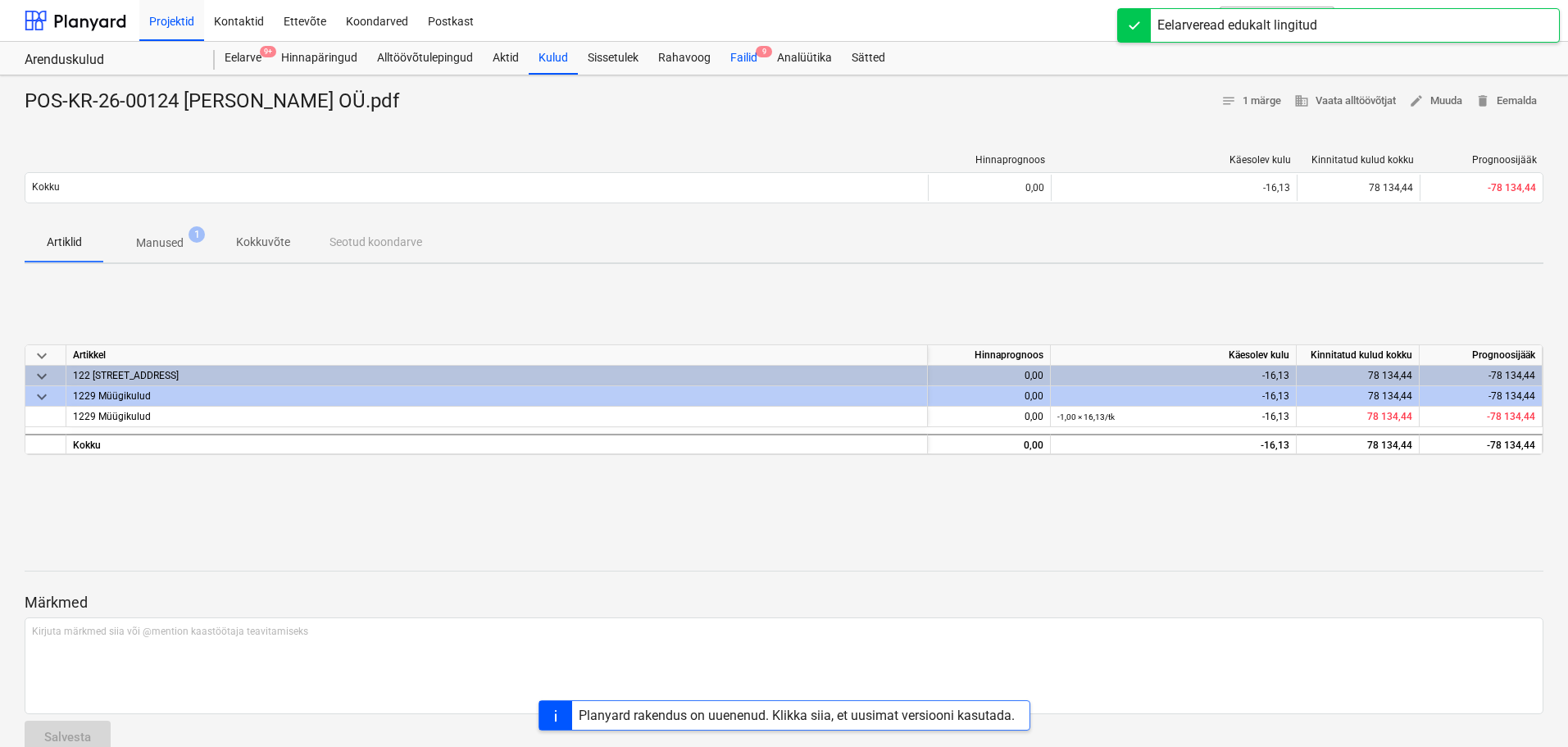
click at [750, 55] on div "Failid 9" at bounding box center [743, 58] width 47 height 33
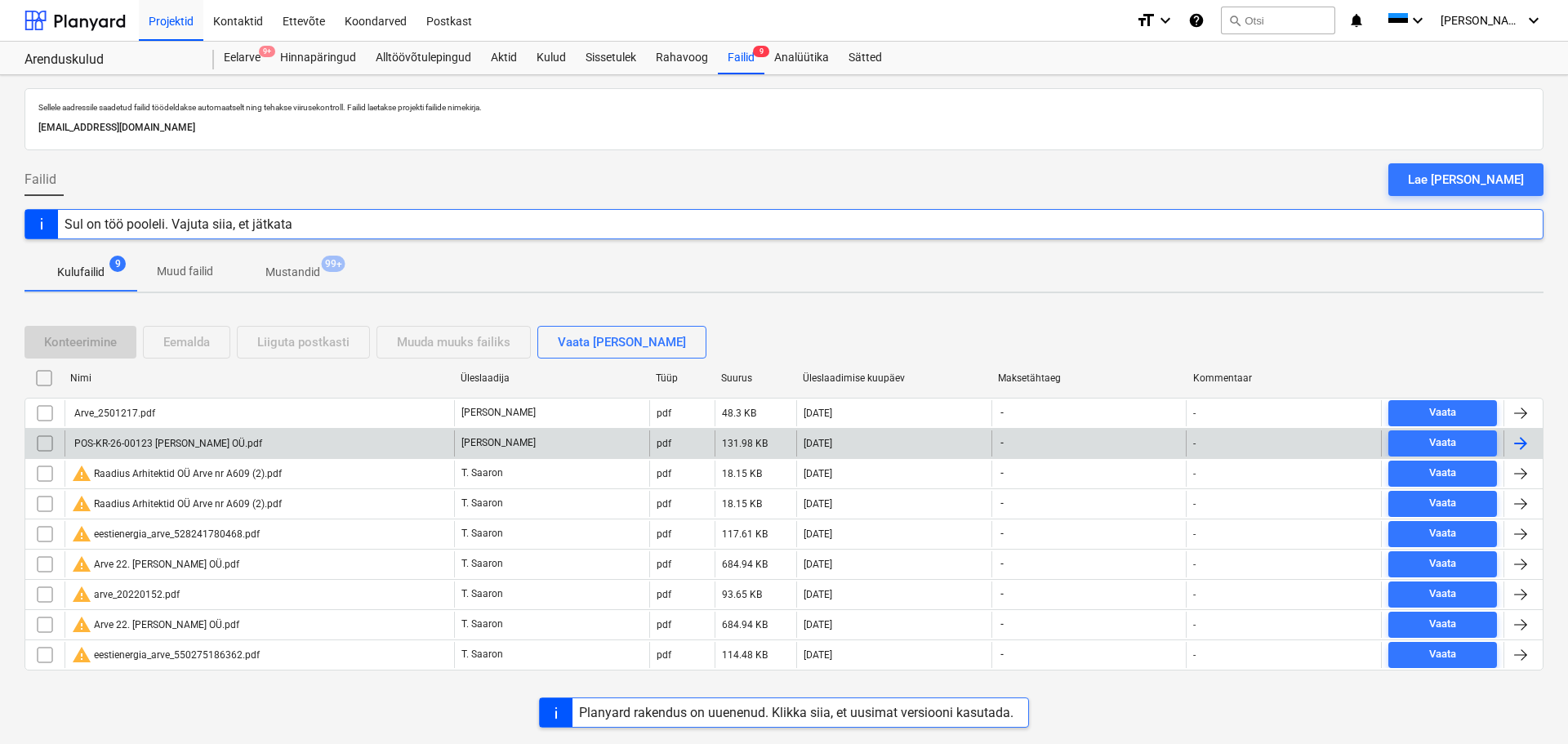
click at [232, 446] on div "POS-KR-26-00123 [PERSON_NAME] OÜ.pdf" at bounding box center [259, 444] width 389 height 26
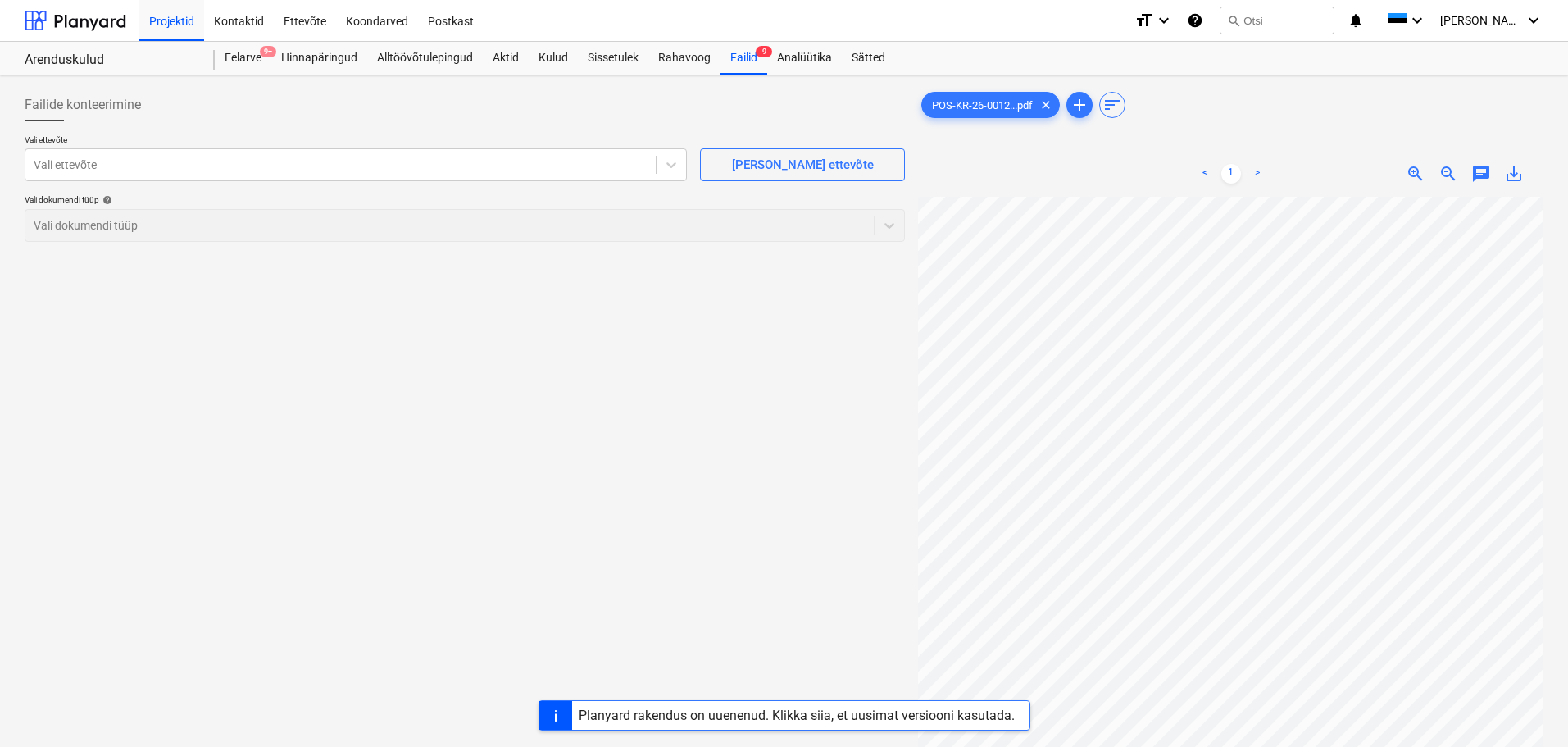
click at [293, 146] on p "Vali ettevõte" at bounding box center [356, 141] width 662 height 14
click at [288, 165] on div at bounding box center [340, 164] width 614 height 17
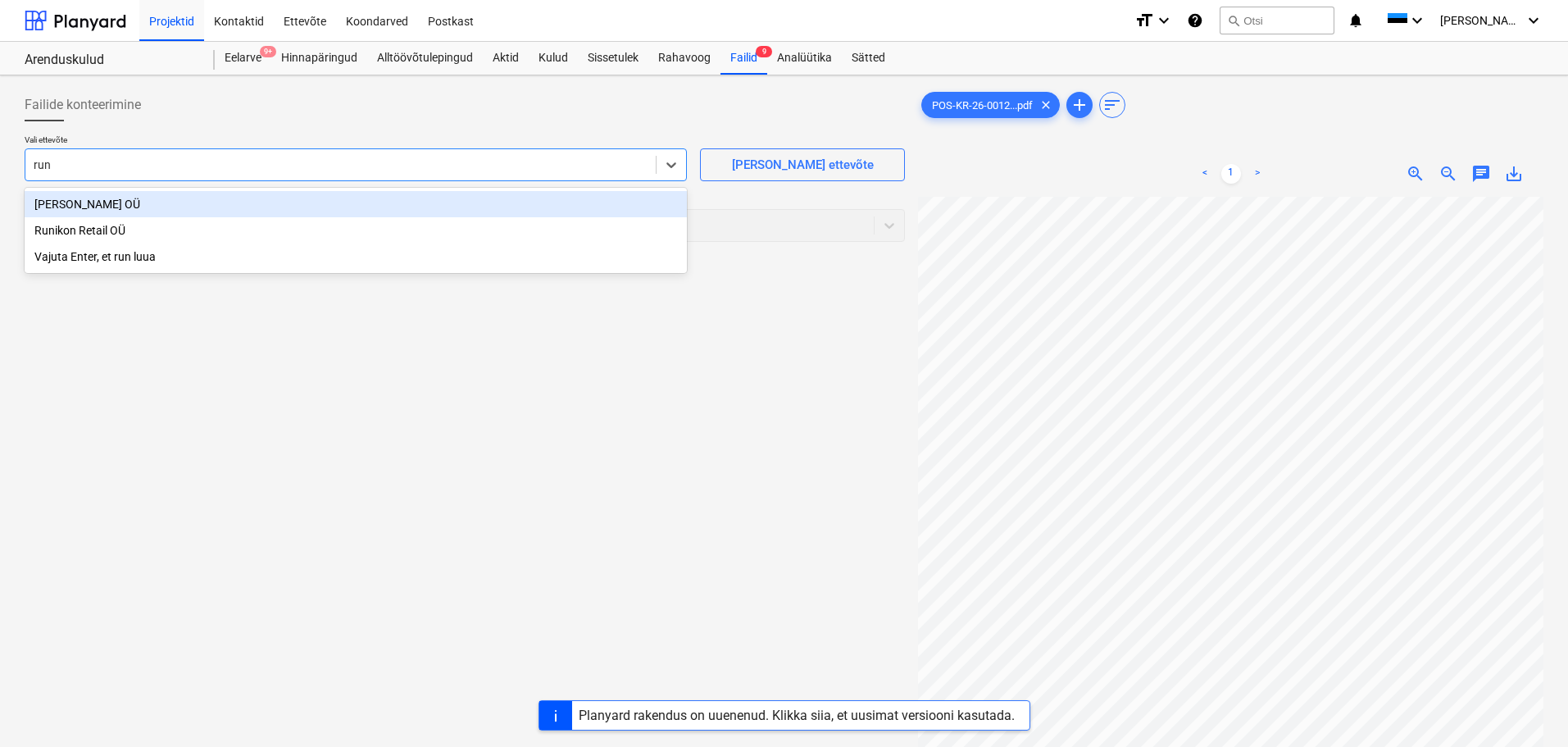
type input "runi"
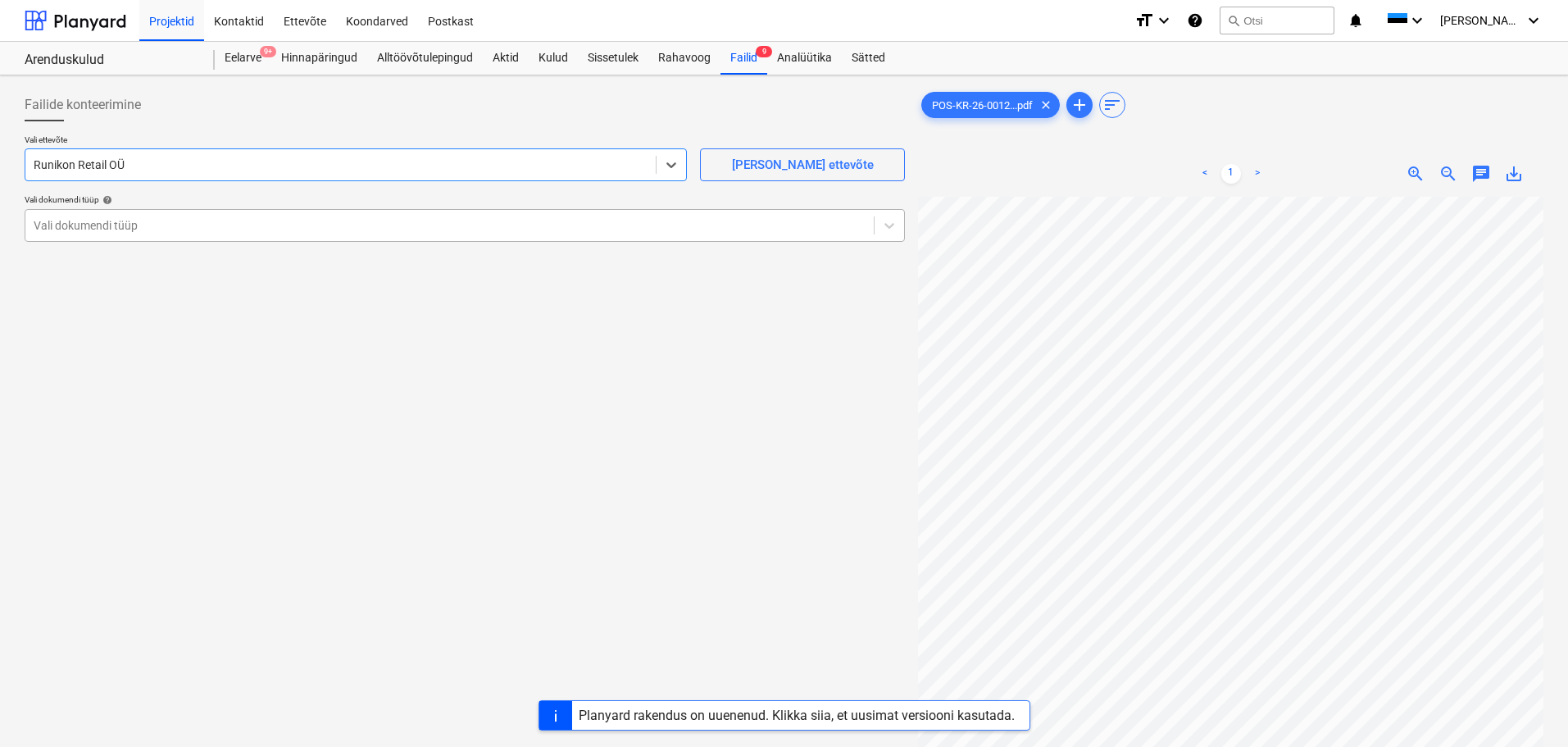
click at [264, 228] on div at bounding box center [449, 225] width 832 height 17
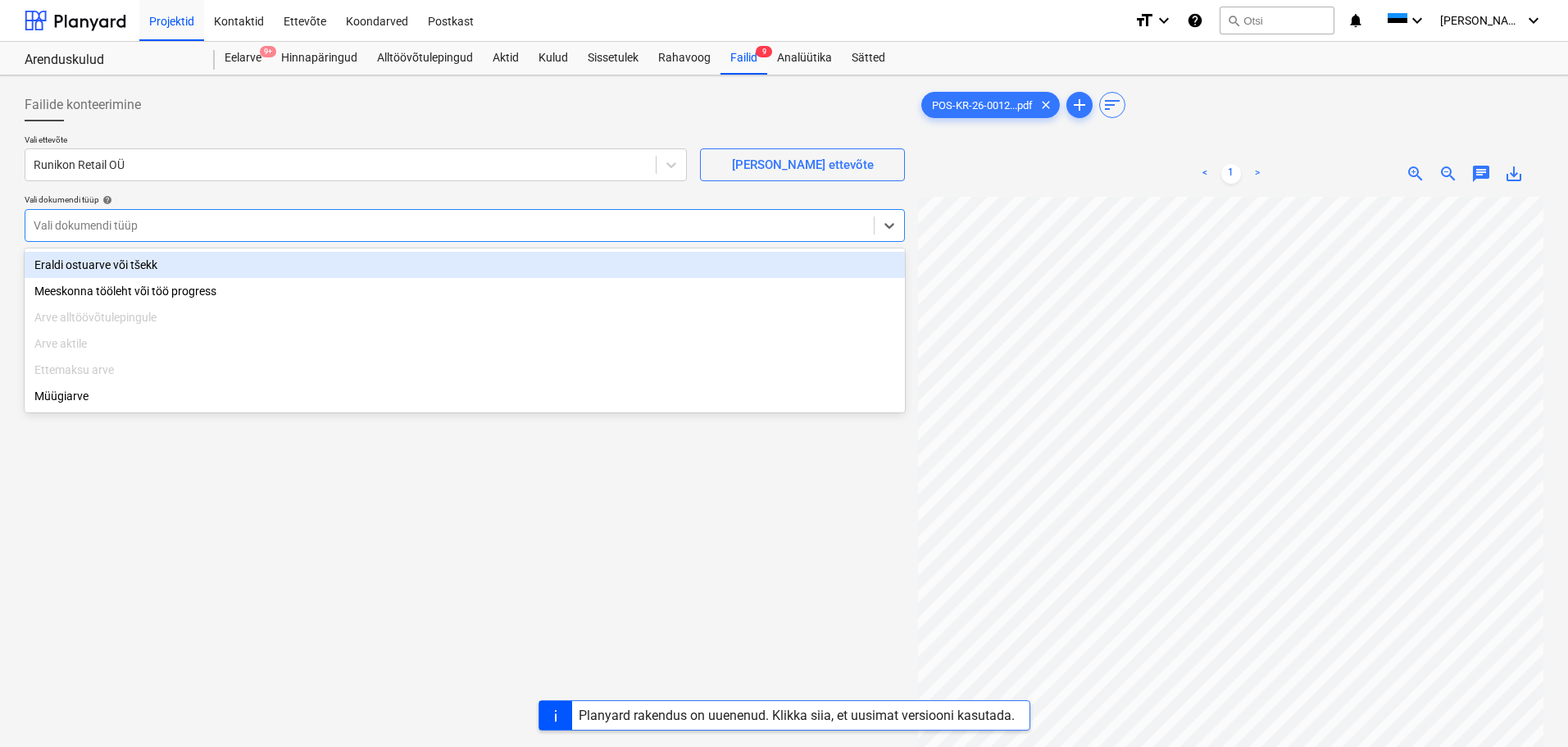
click at [246, 266] on div "Eraldi ostuarve või tšekk" at bounding box center [465, 265] width 880 height 26
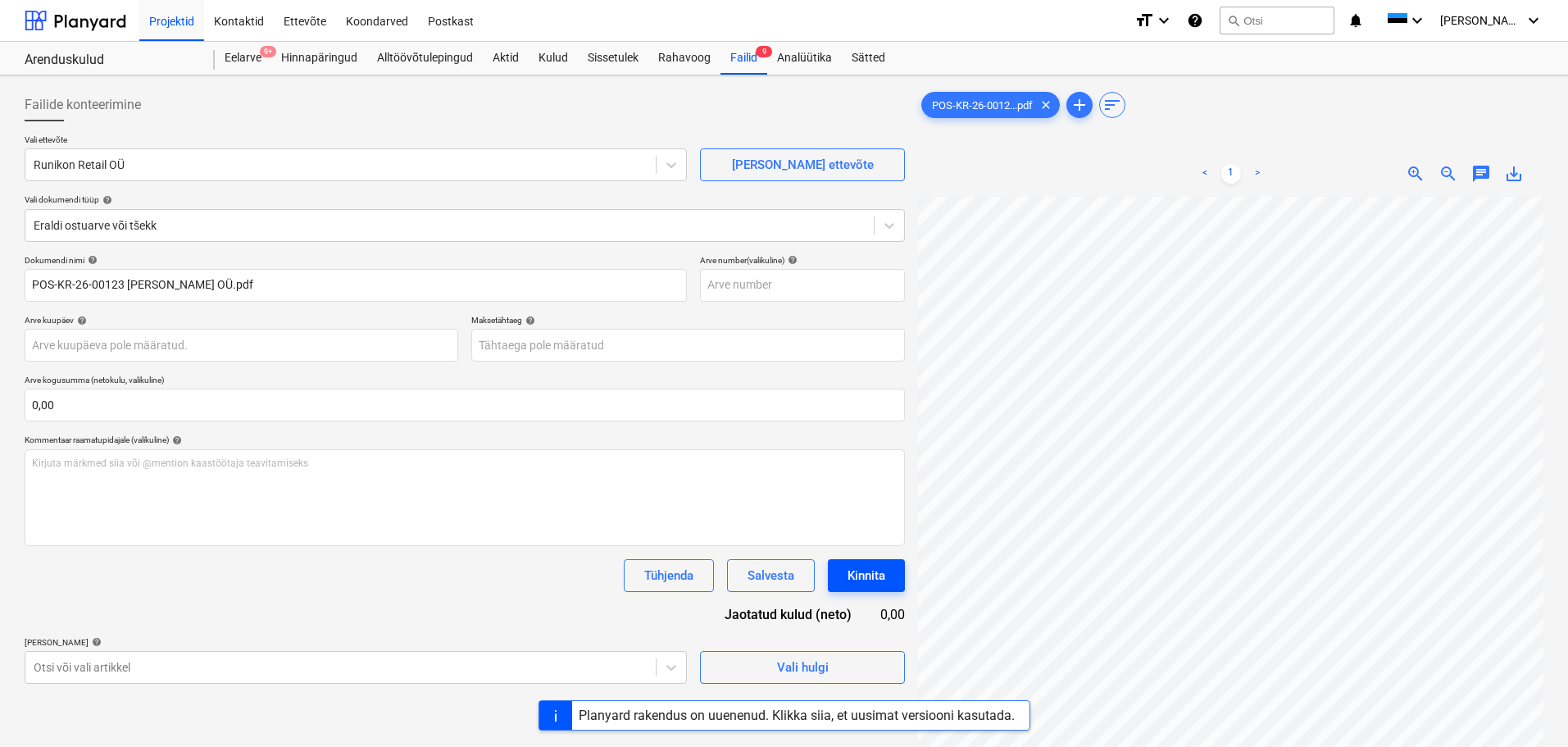
scroll to position [272, 116]
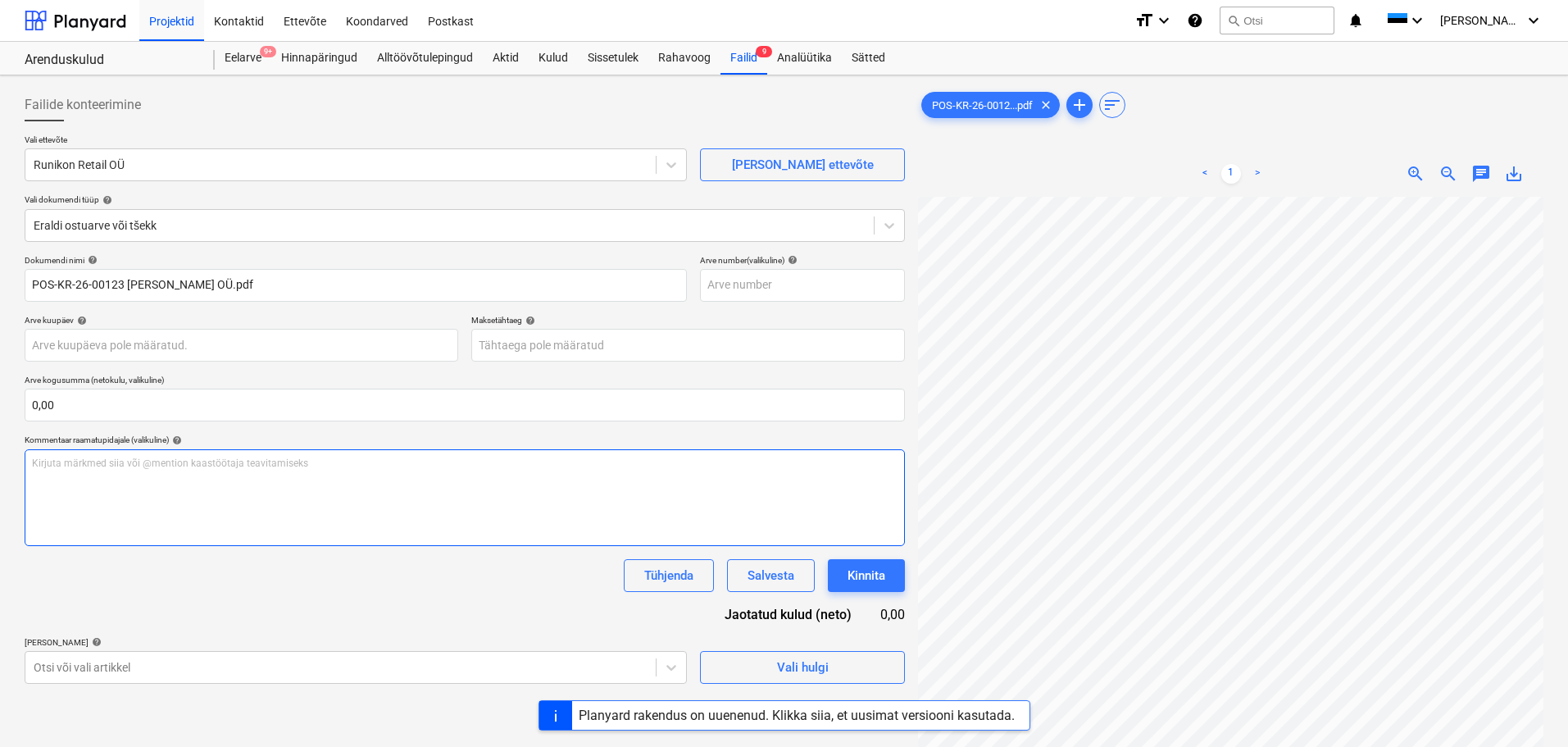
click at [332, 486] on div "Kirjuta märkmed siia või @mention kaastöötaja teavitamiseks ﻿" at bounding box center [465, 497] width 880 height 97
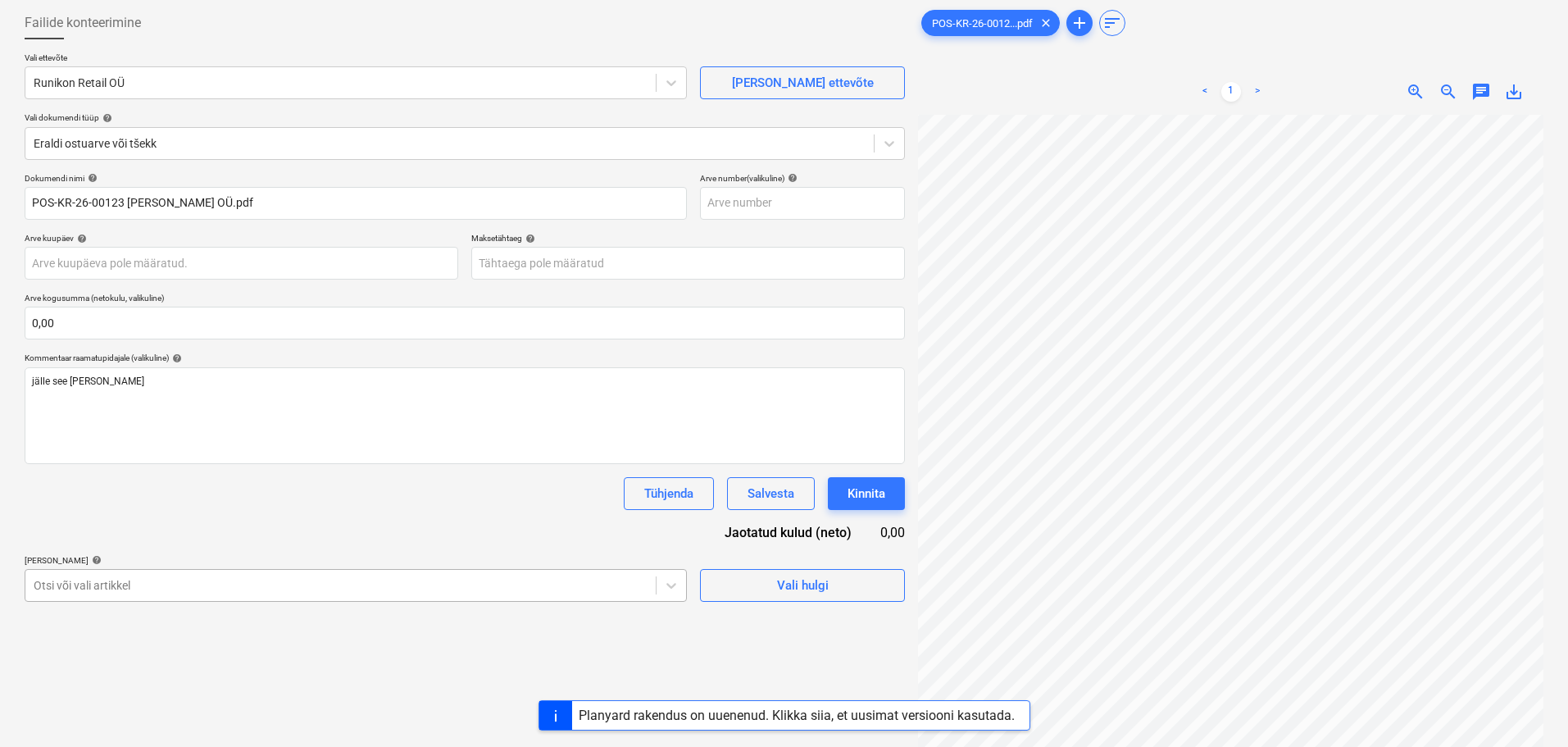
scroll to position [192, 0]
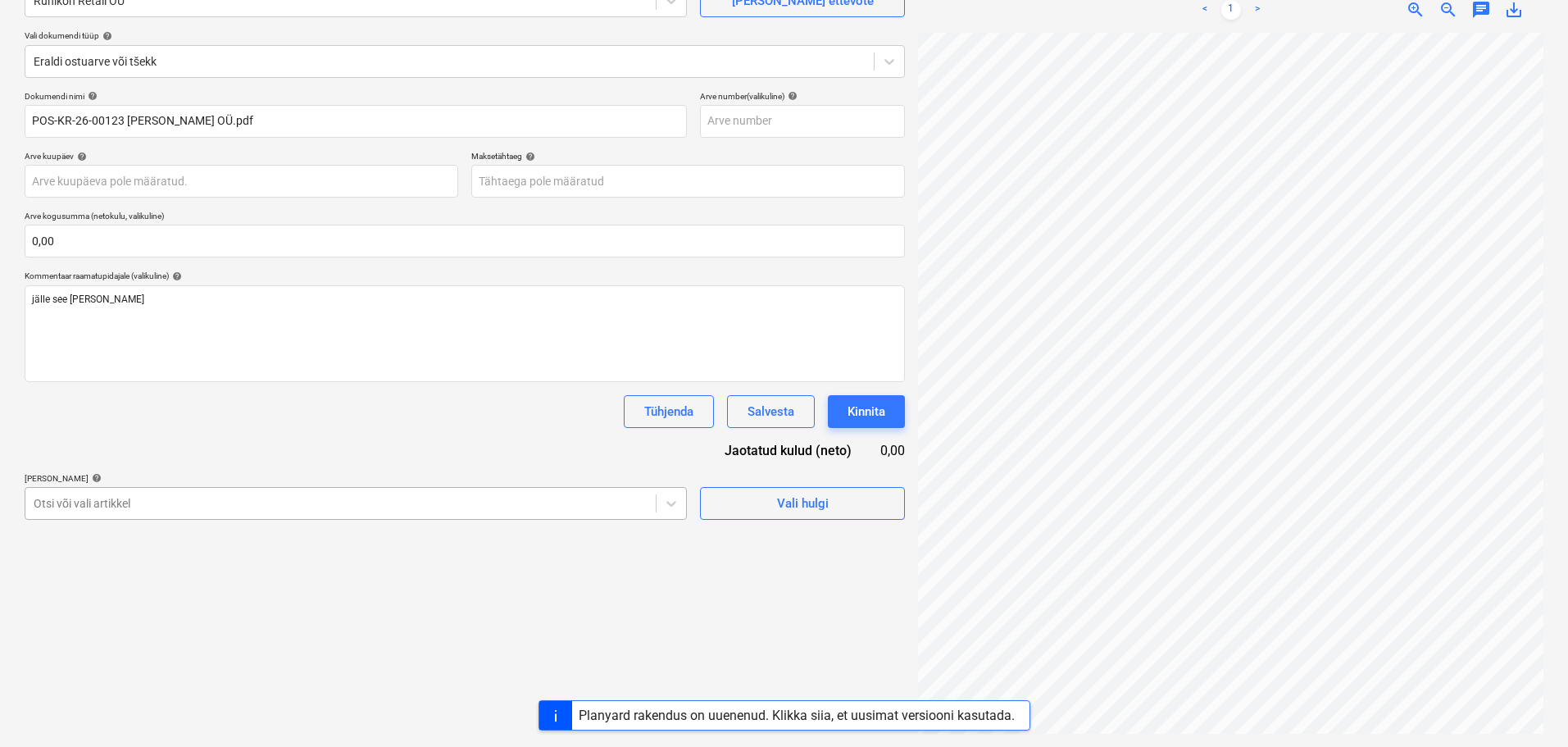
click at [277, 584] on body "Projektid Kontaktid Ettevõte Koondarved Postkast format_size keyboard_arrow_dow…" at bounding box center [784, 209] width 1568 height 747
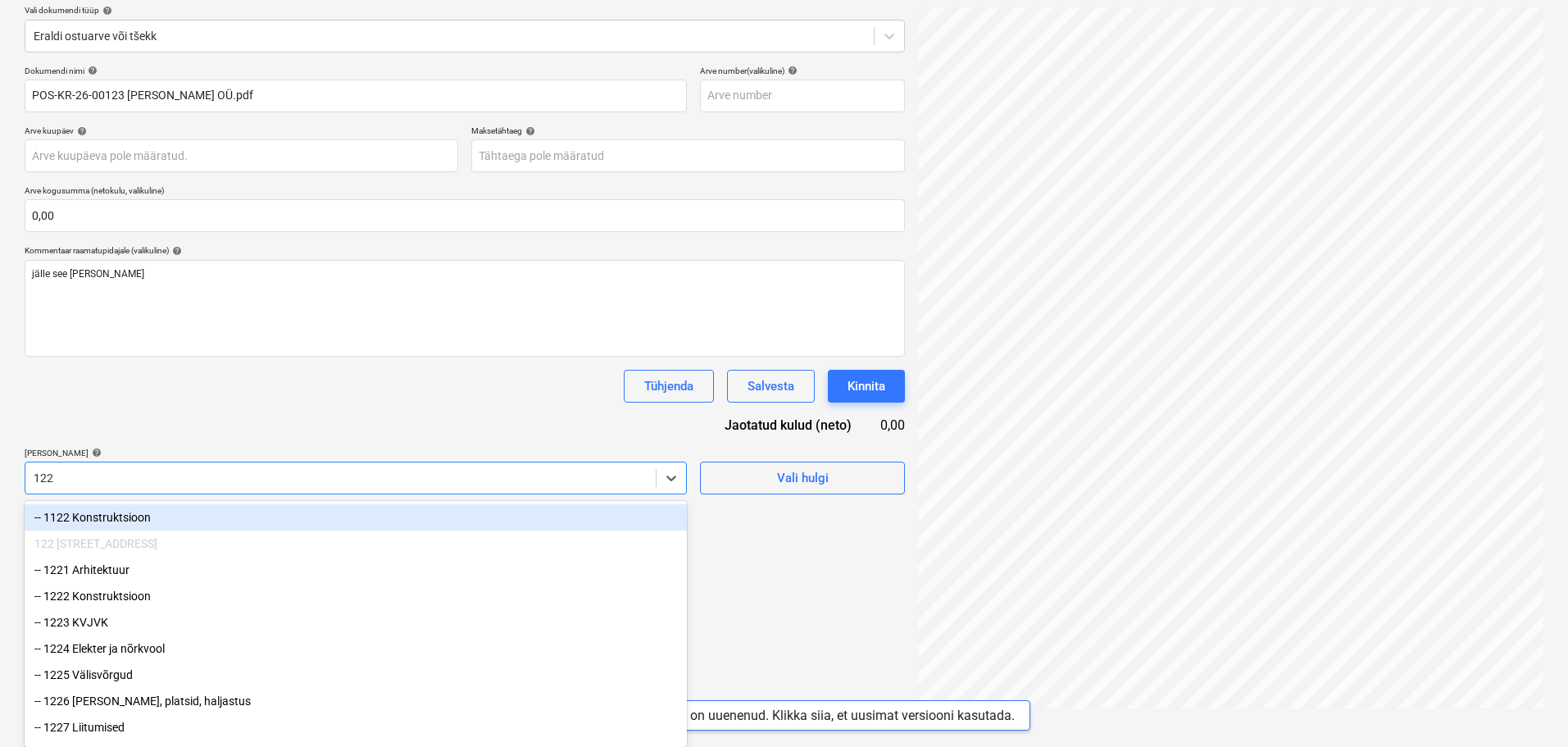
type input "1229"
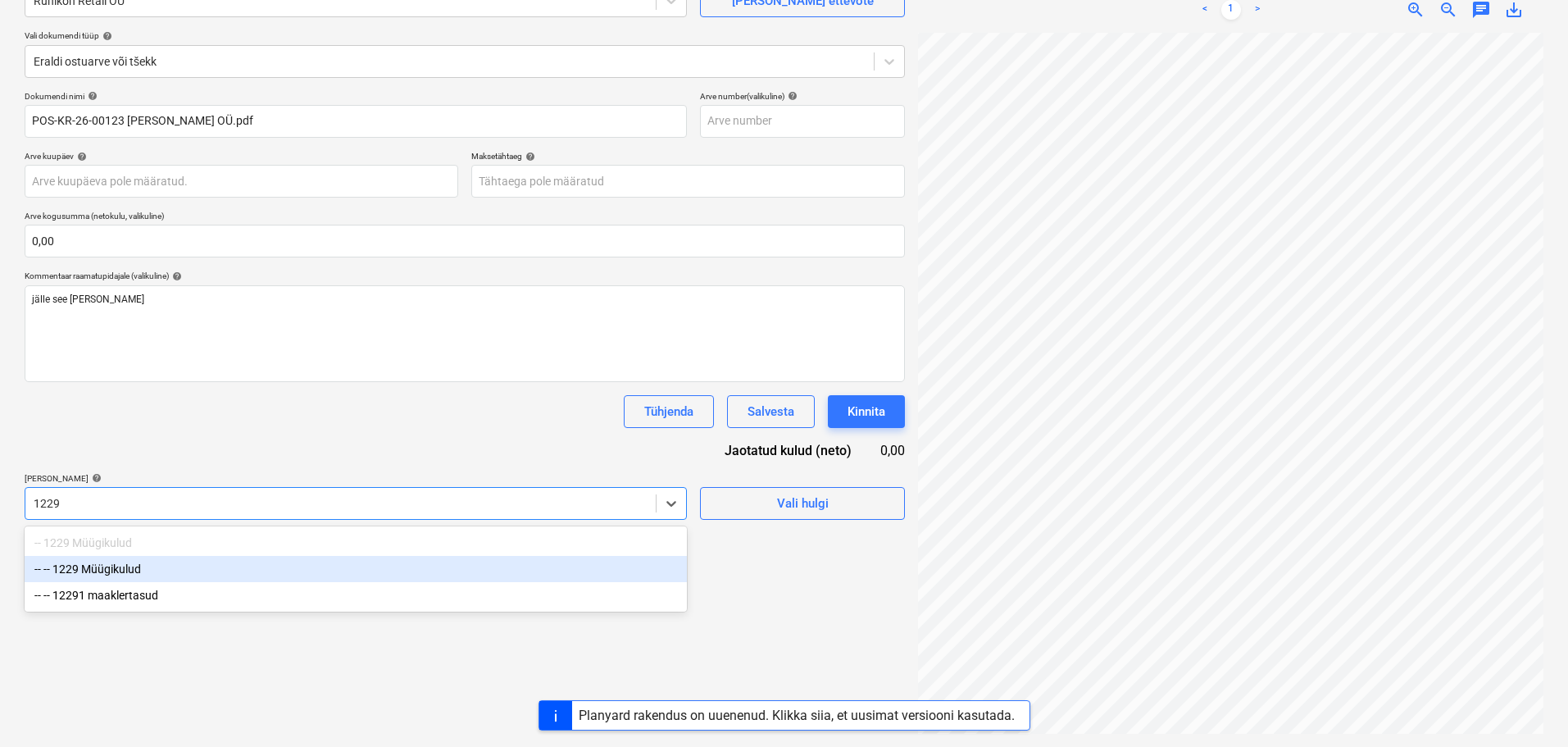
click at [206, 574] on div "-- -- 1229 Müügikulud" at bounding box center [356, 569] width 662 height 26
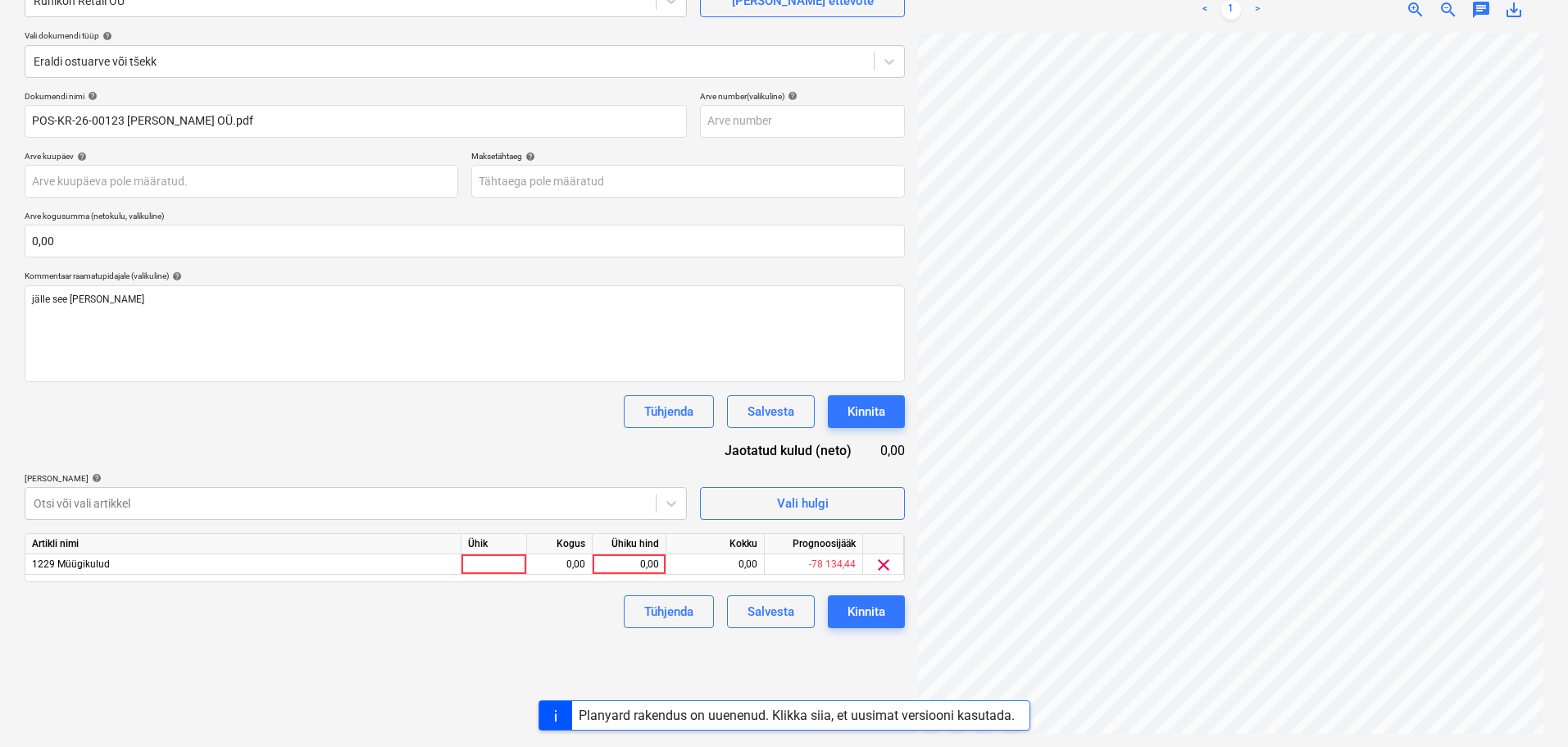
click at [206, 441] on div "Dokumendi nimi help POS-KR-26-00123 [PERSON_NAME] OÜ.pdf Arve number (valikulin…" at bounding box center [465, 359] width 880 height 537
click at [487, 558] on div at bounding box center [494, 564] width 66 height 20
type input "tk"
type input "-1"
type input "36,29"
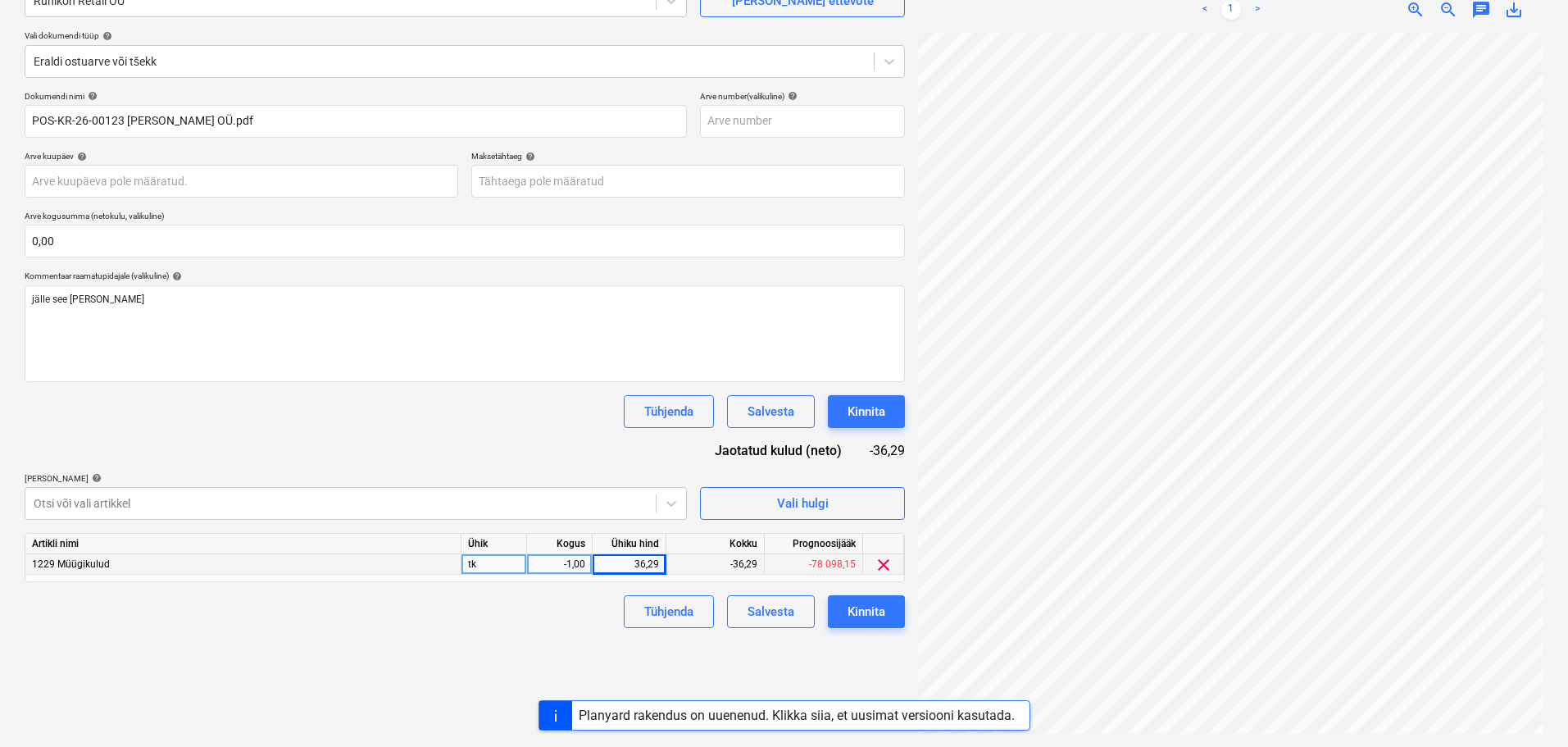
click at [386, 481] on div "[PERSON_NAME] artiklid help" at bounding box center [356, 479] width 662 height 11
click at [868, 613] on div "Kinnita" at bounding box center [866, 612] width 38 height 21
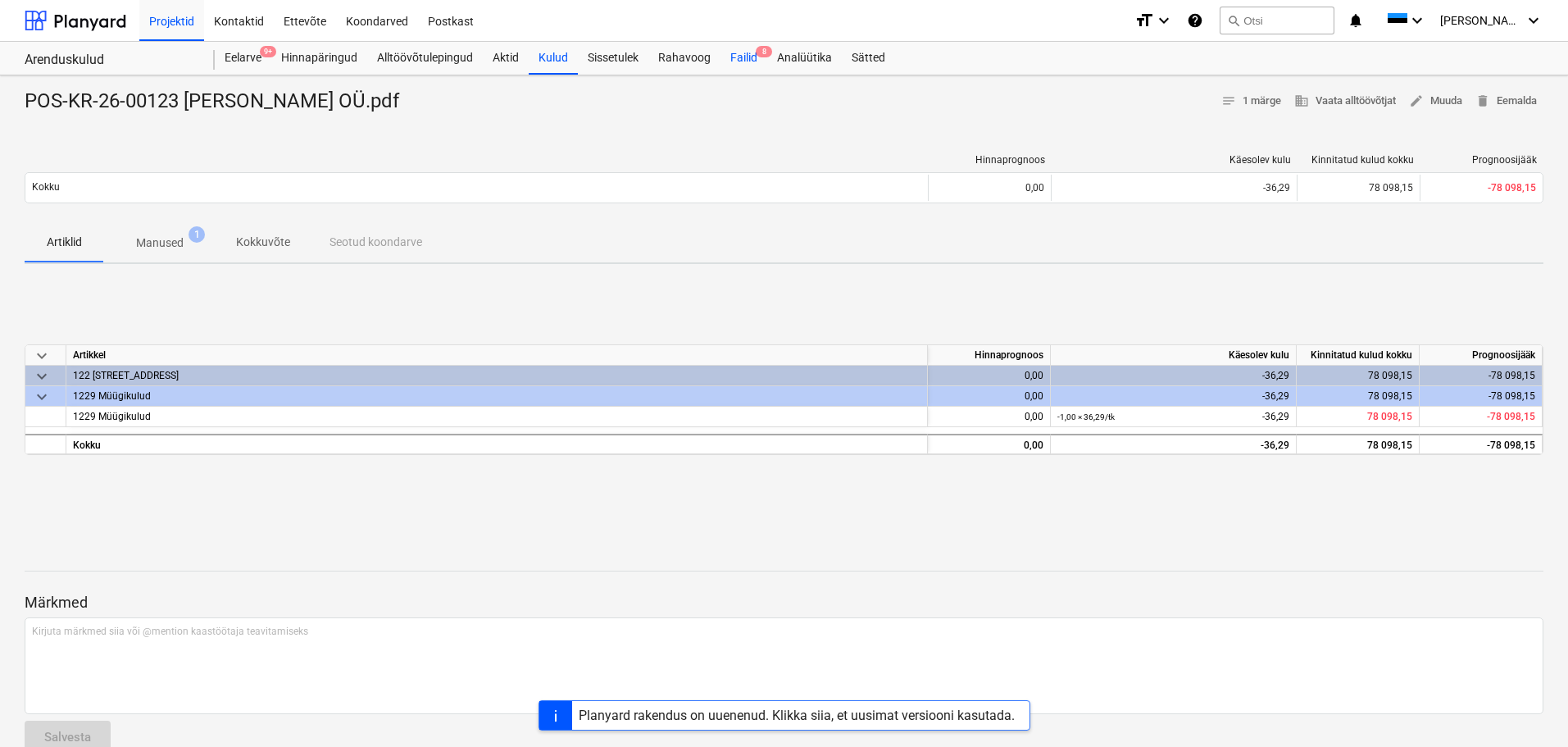
click at [755, 64] on div "Failid 8" at bounding box center [743, 58] width 47 height 33
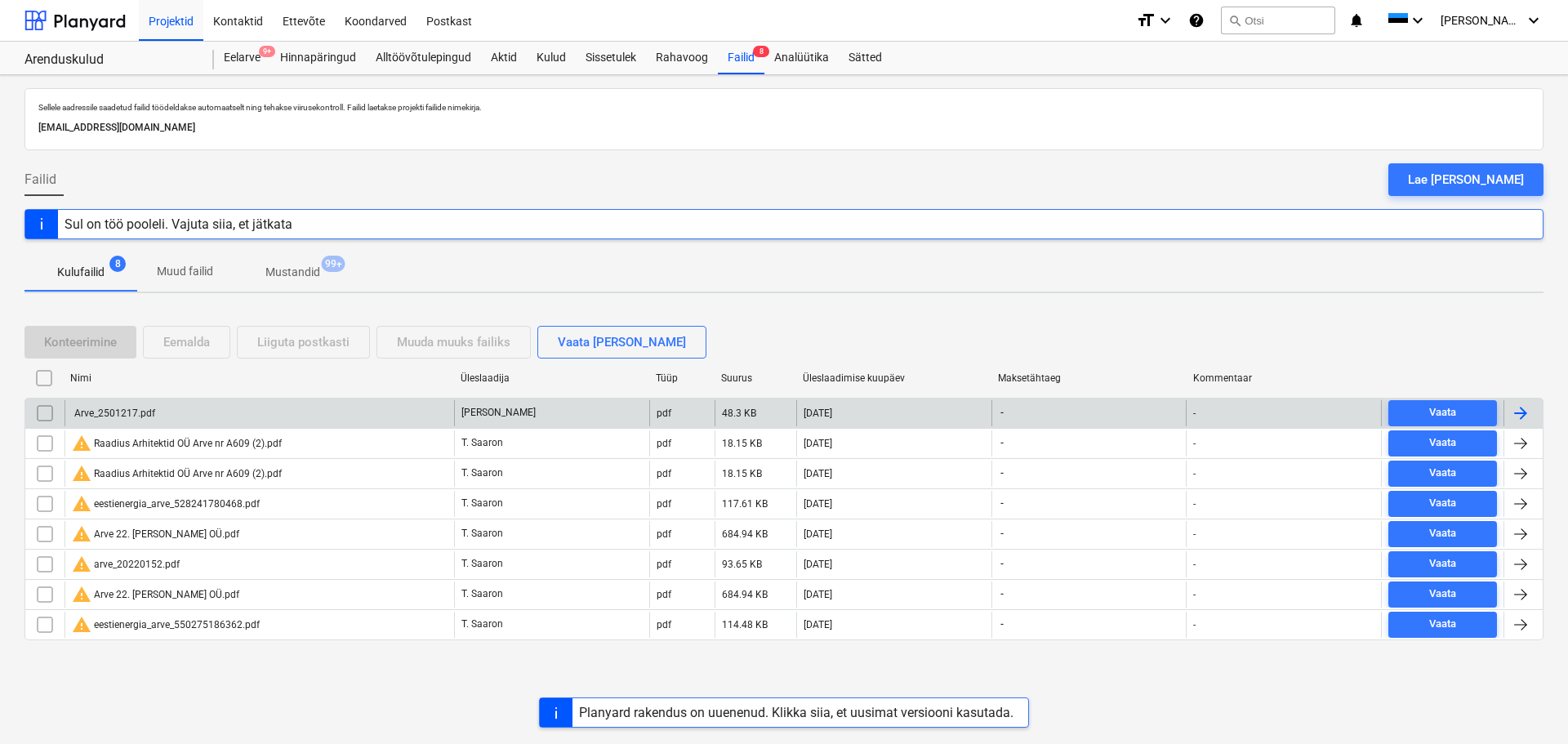
click at [220, 419] on div "Arve_2501217.pdf" at bounding box center [259, 413] width 389 height 26
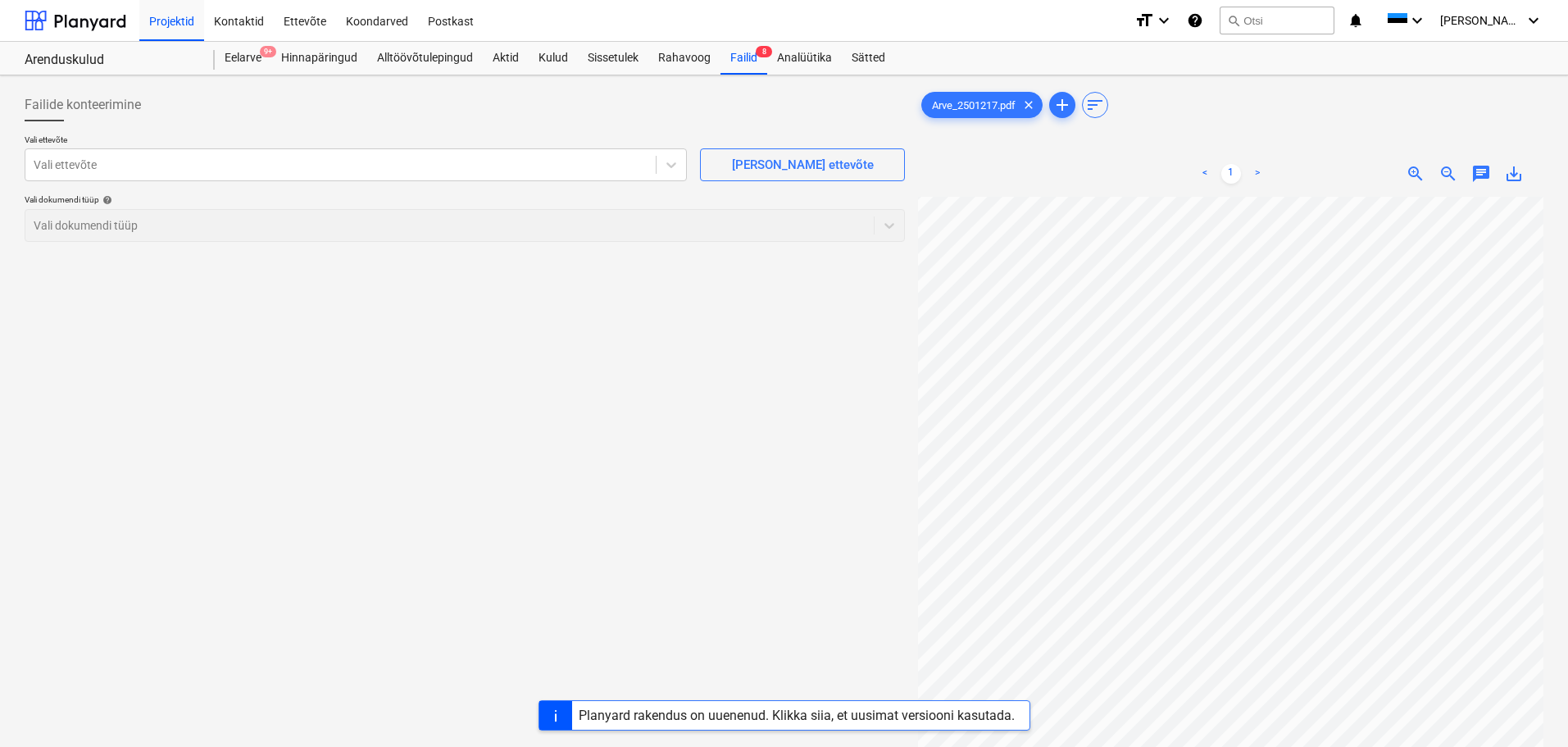
scroll to position [47, 0]
click at [934, 468] on div "Failide konteerimine Vali ettevõte Vali ettevõte [PERSON_NAME] uus ettevõte Val…" at bounding box center [784, 493] width 1568 height 836
click at [326, 176] on div "Vali ettevõte" at bounding box center [341, 165] width 631 height 23
click at [851, 387] on div "Failide konteerimine Vali ettevõte Vali ettevõte [PERSON_NAME] uus ettevõte Val…" at bounding box center [784, 493] width 1532 height 823
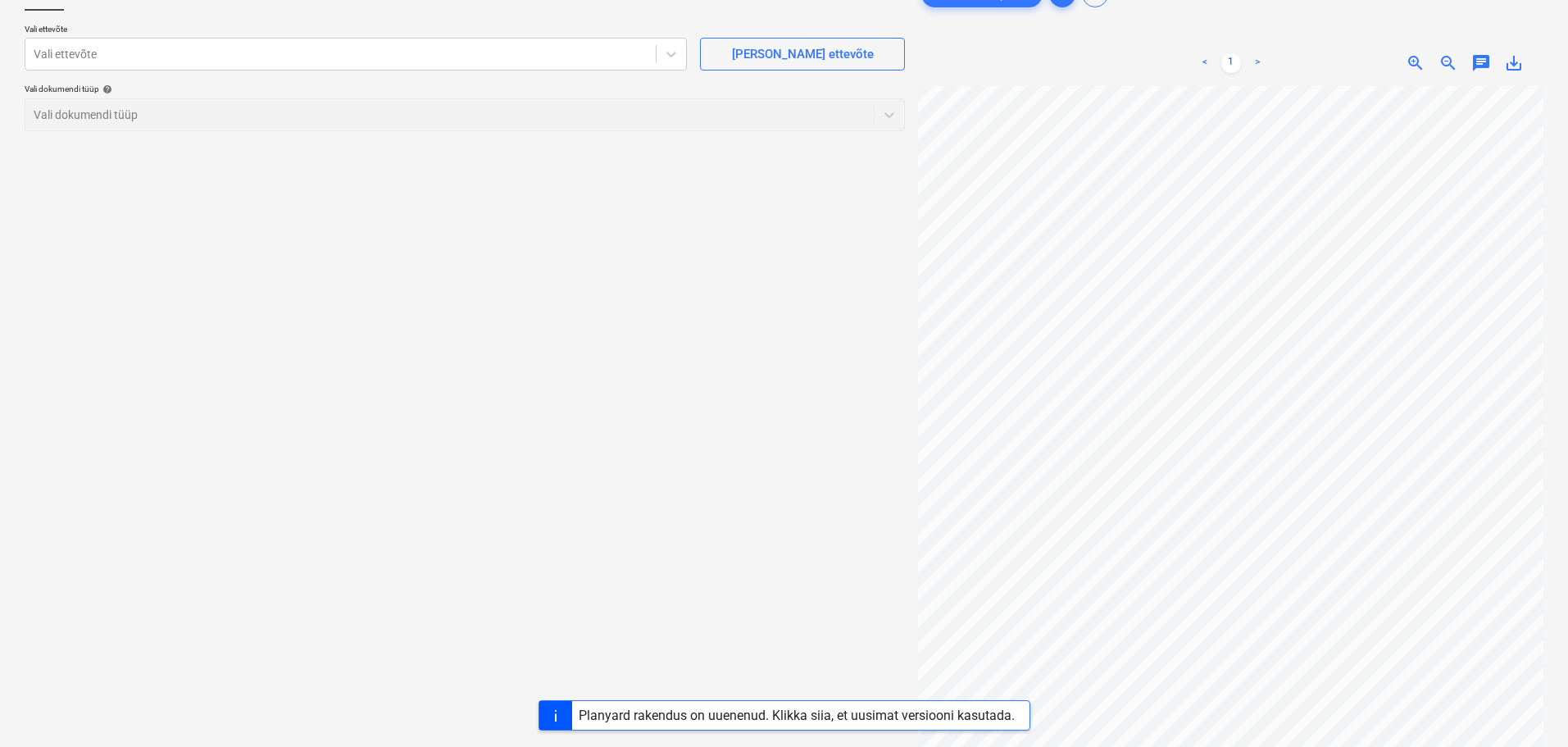
scroll to position [82, 0]
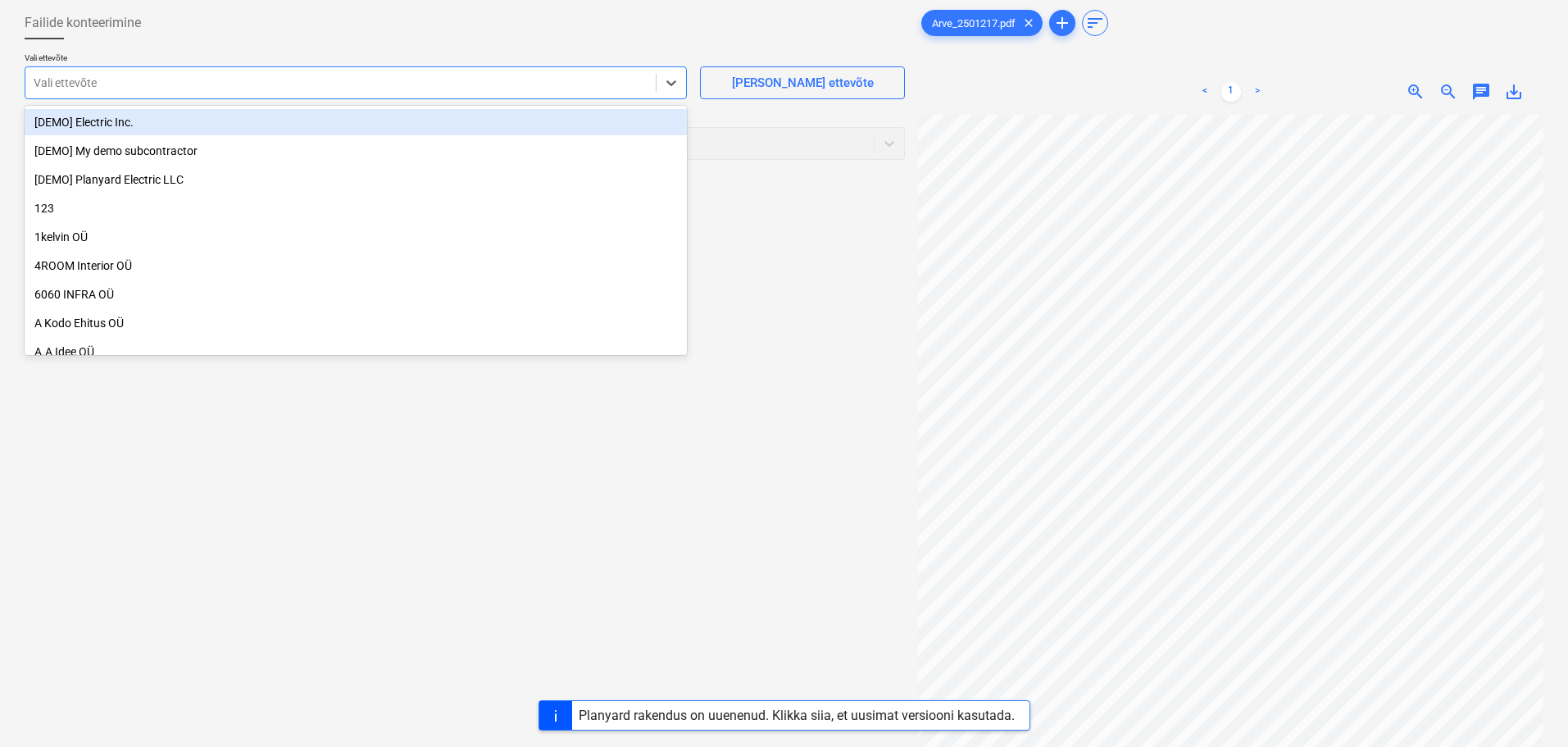
click at [152, 83] on div at bounding box center [340, 83] width 614 height 17
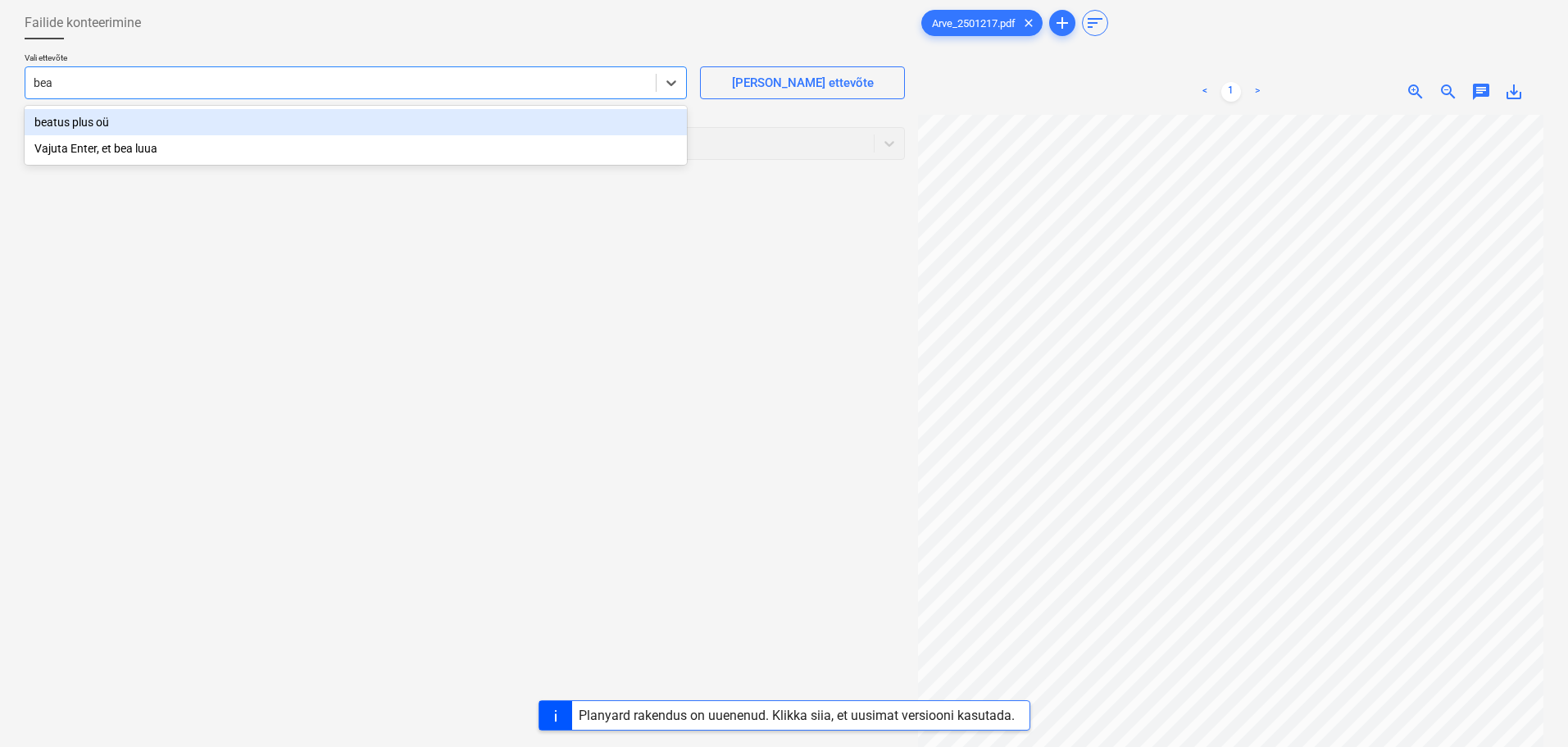
type input "beat"
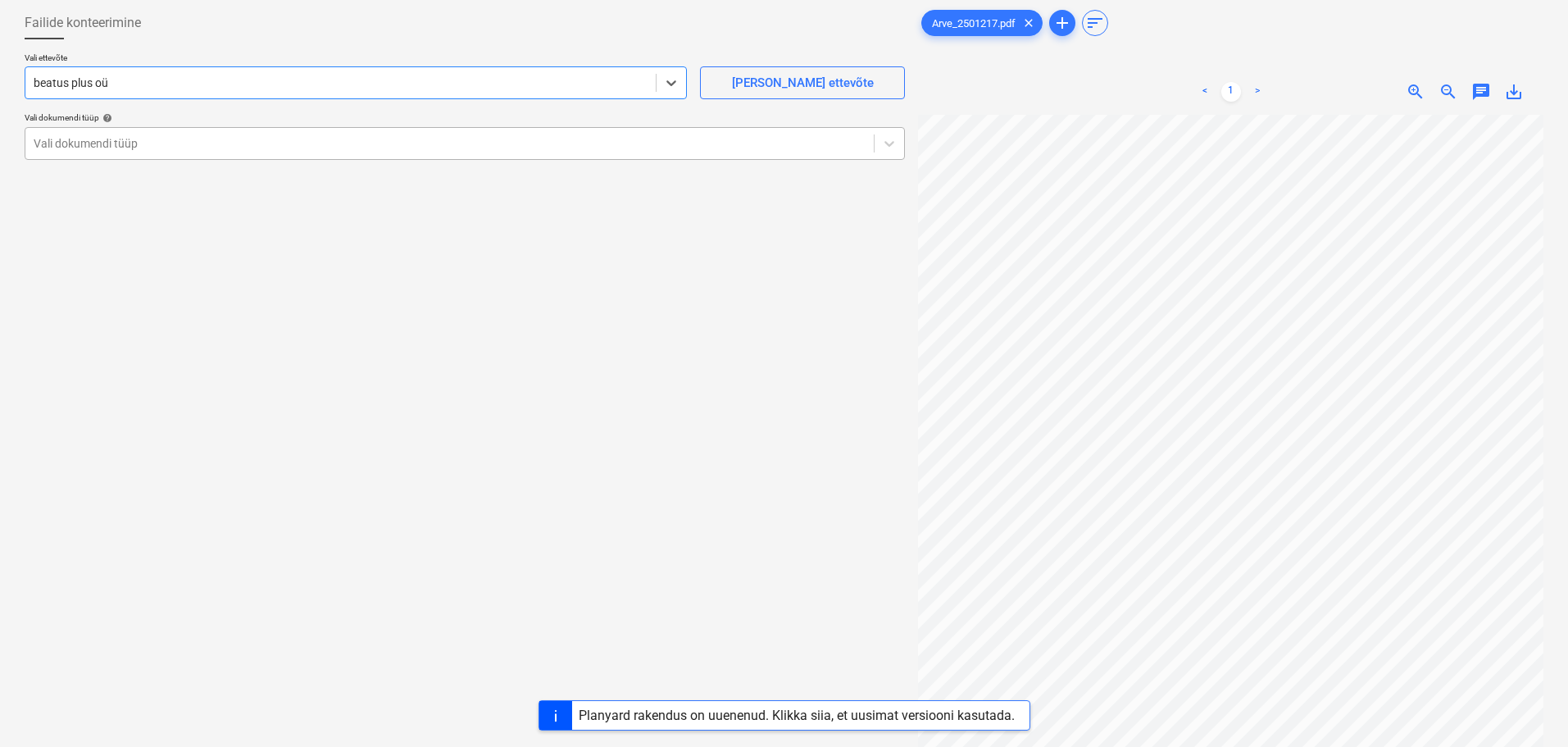
click at [156, 144] on div at bounding box center [449, 143] width 832 height 17
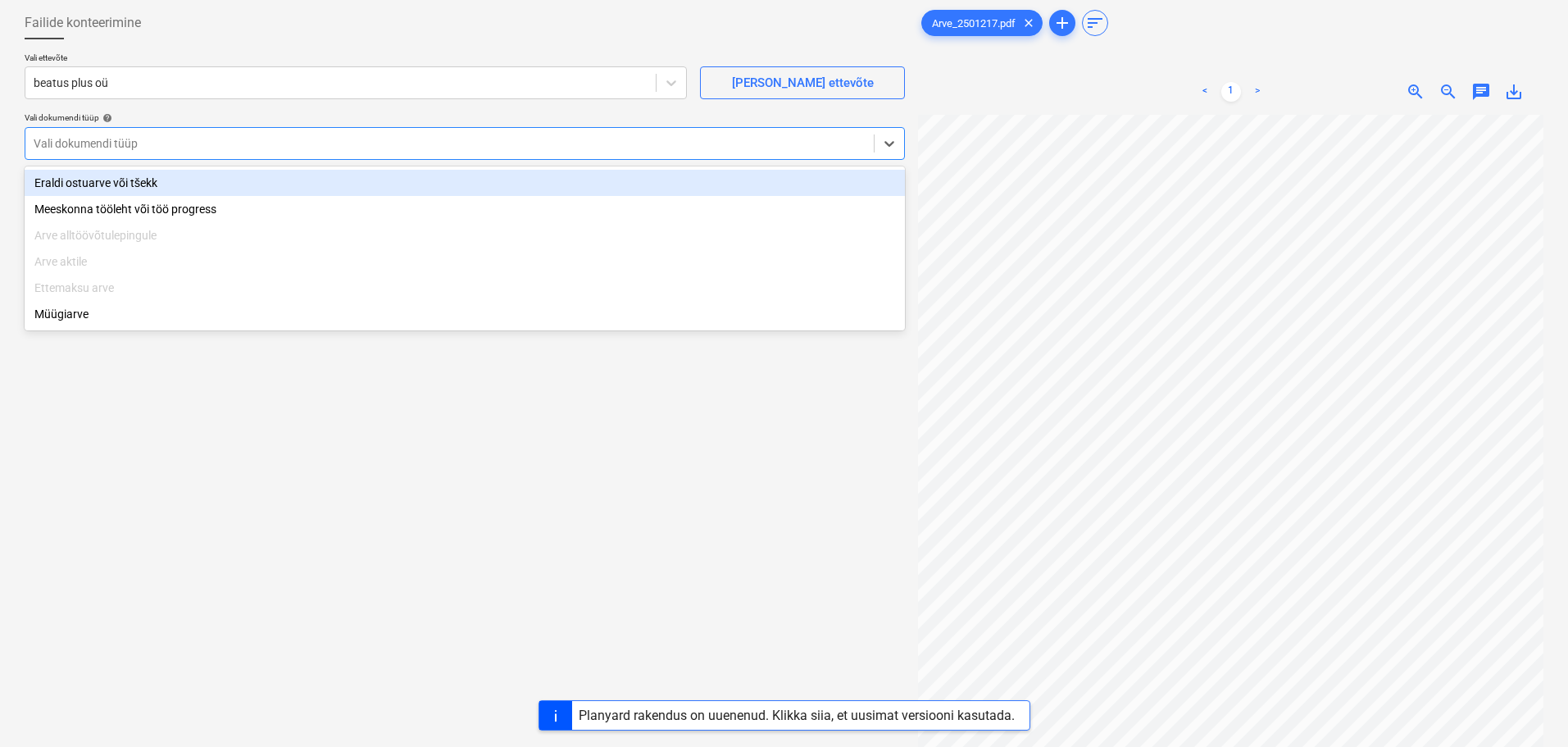
click at [154, 190] on div "Eraldi ostuarve või tšekk" at bounding box center [465, 183] width 880 height 26
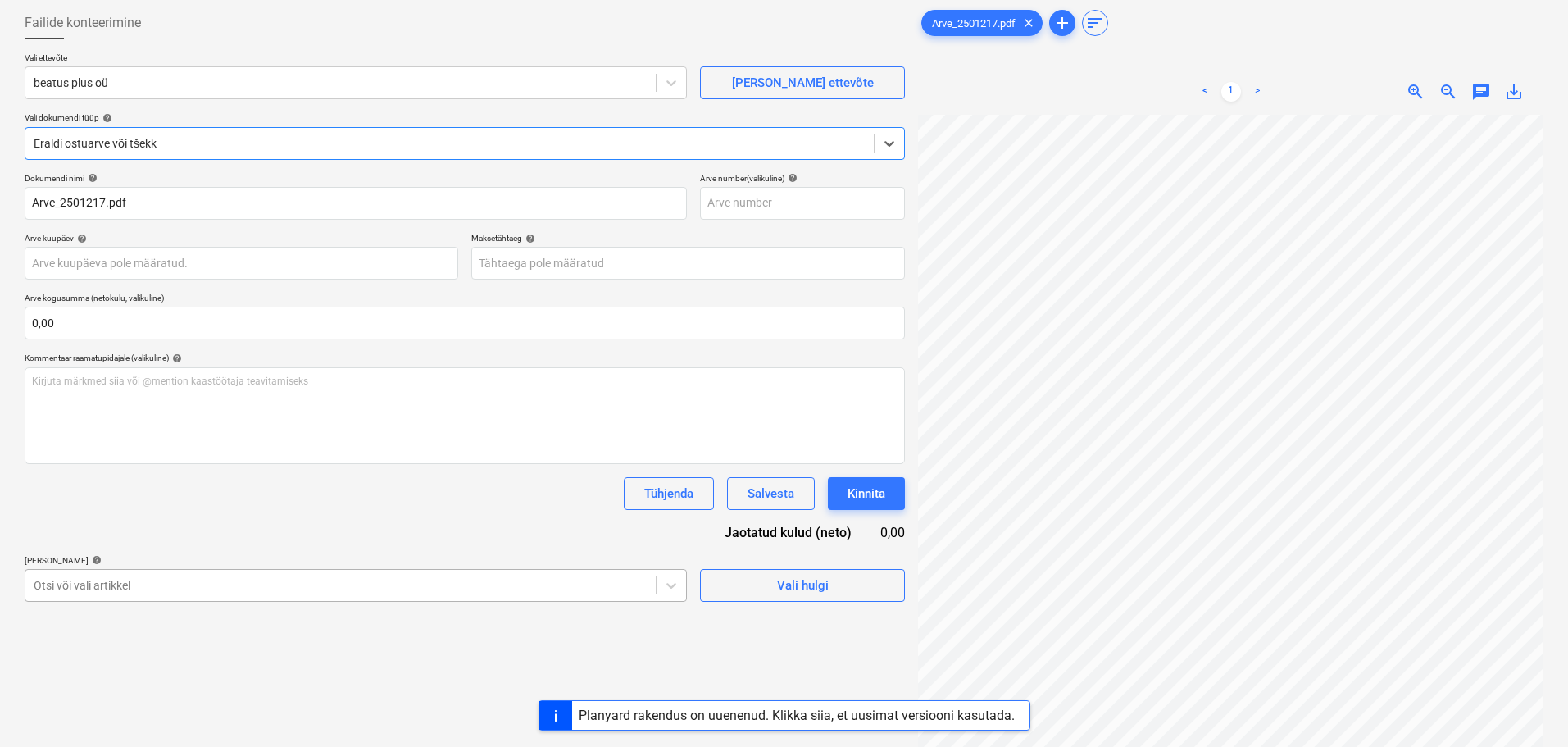
scroll to position [192, 0]
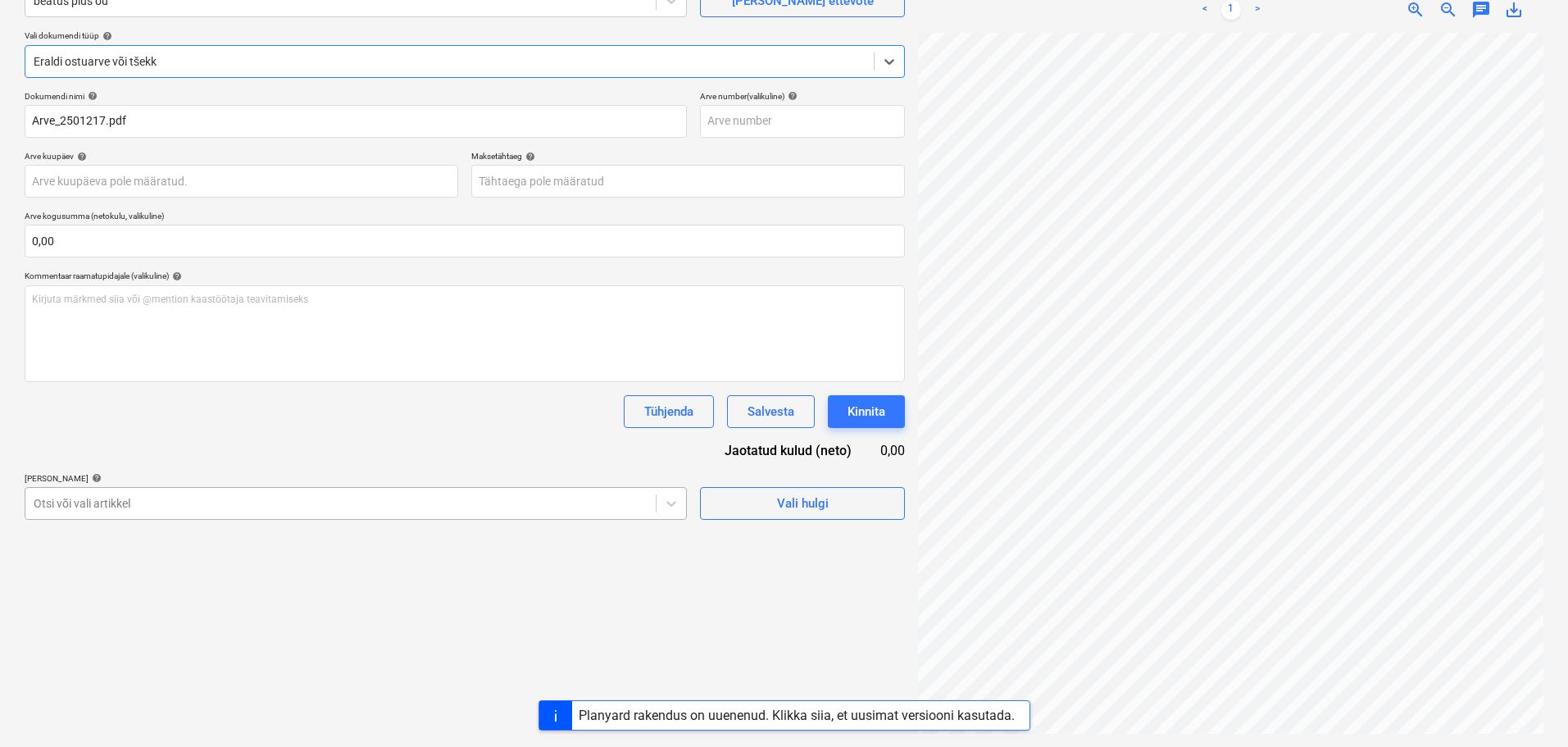
click at [301, 584] on body "Projektid Kontaktid Ettevõte Koondarved Postkast format_size keyboard_arrow_dow…" at bounding box center [784, 209] width 1568 height 747
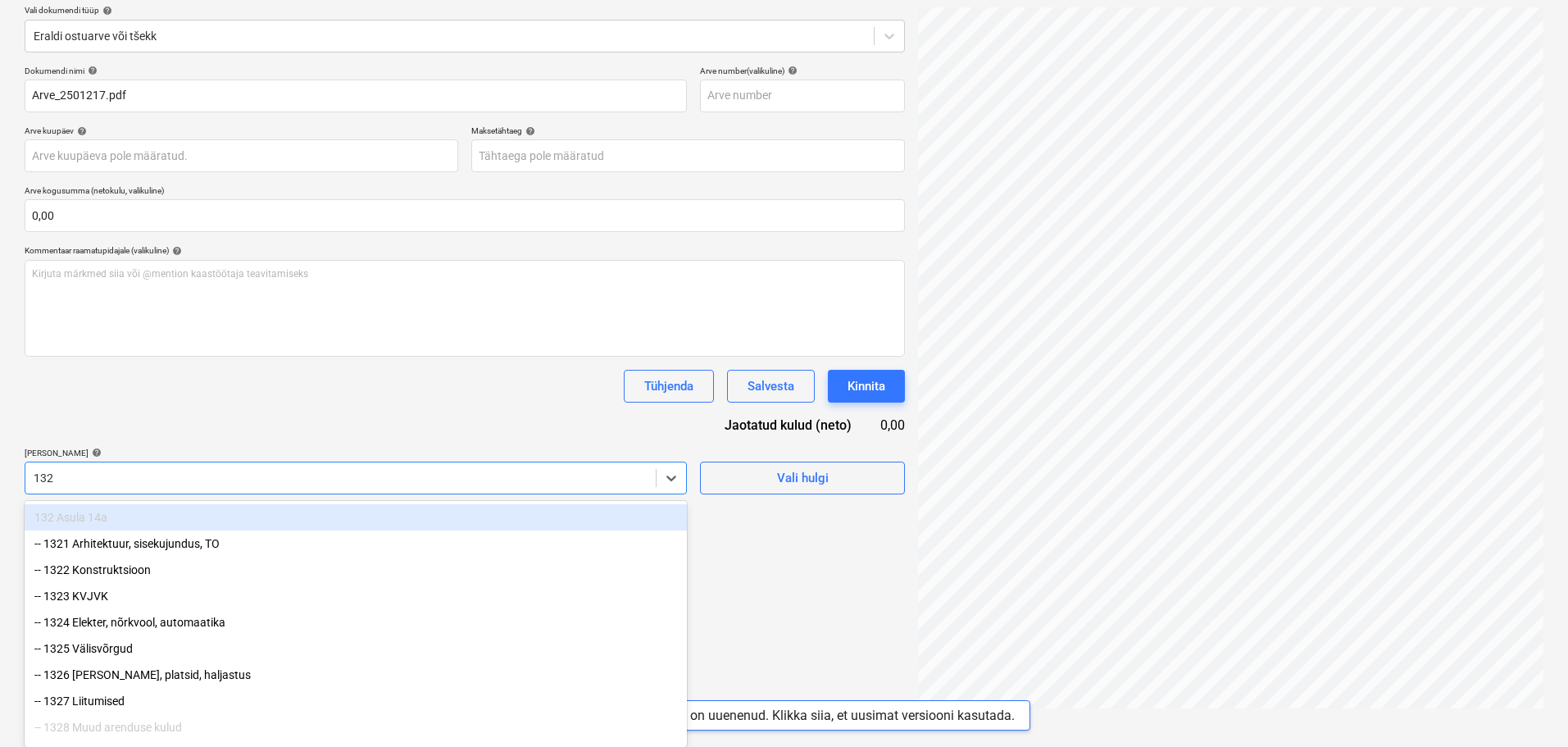
type input "1329"
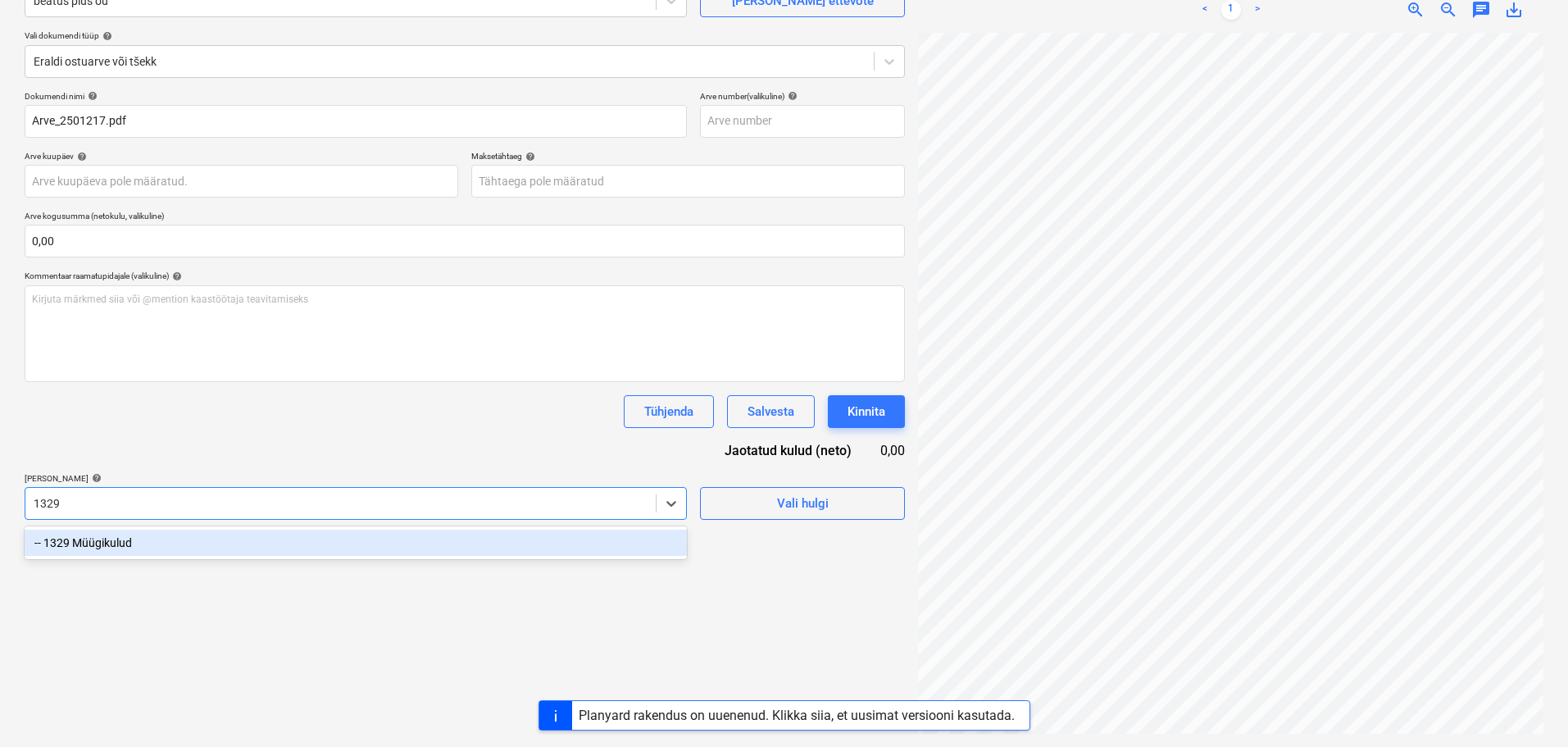
scroll to position [164, 0]
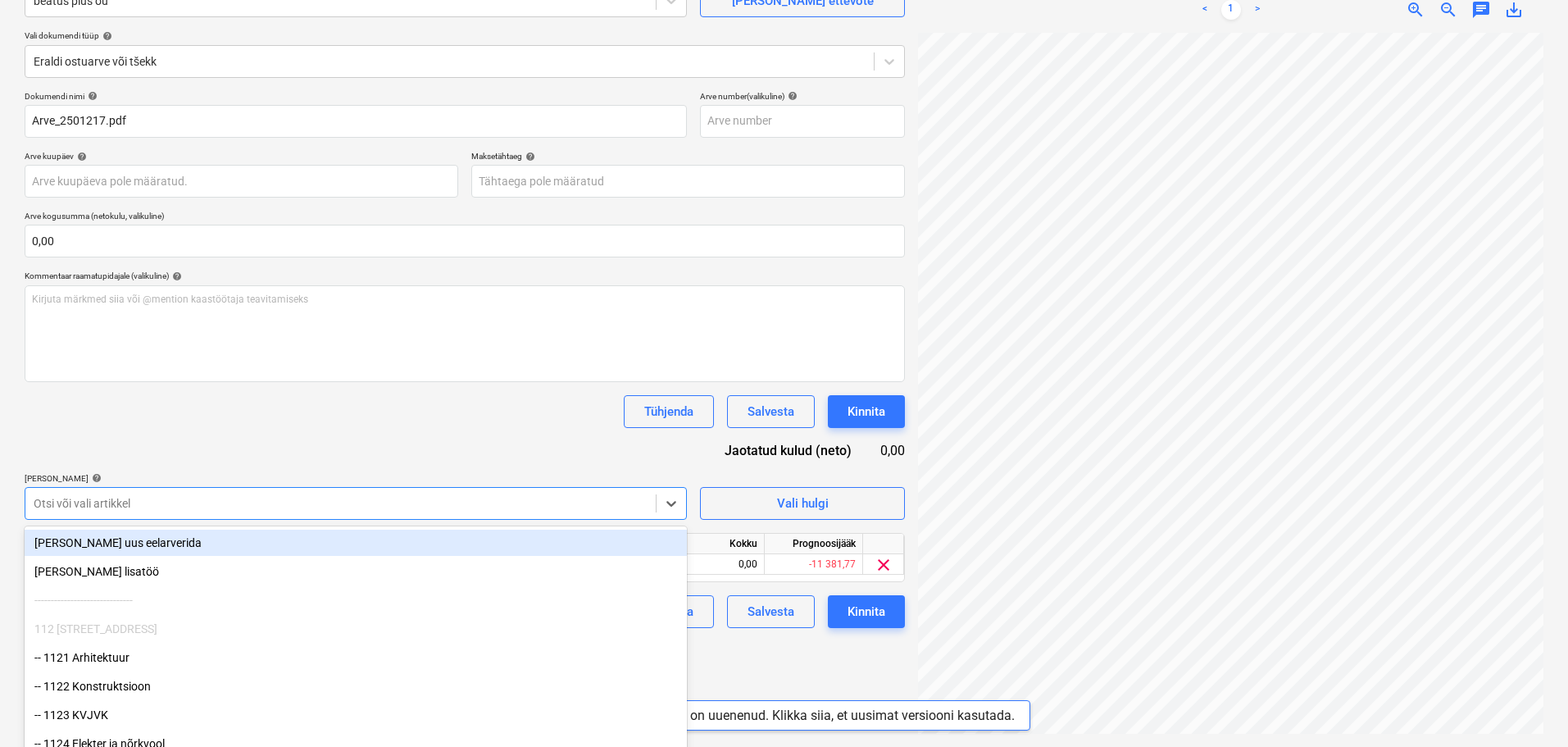
click at [439, 471] on div "Dokumendi nimi help Arve_2501217.pdf Arve number (valikuline) help Arve kuupäev…" at bounding box center [465, 359] width 880 height 537
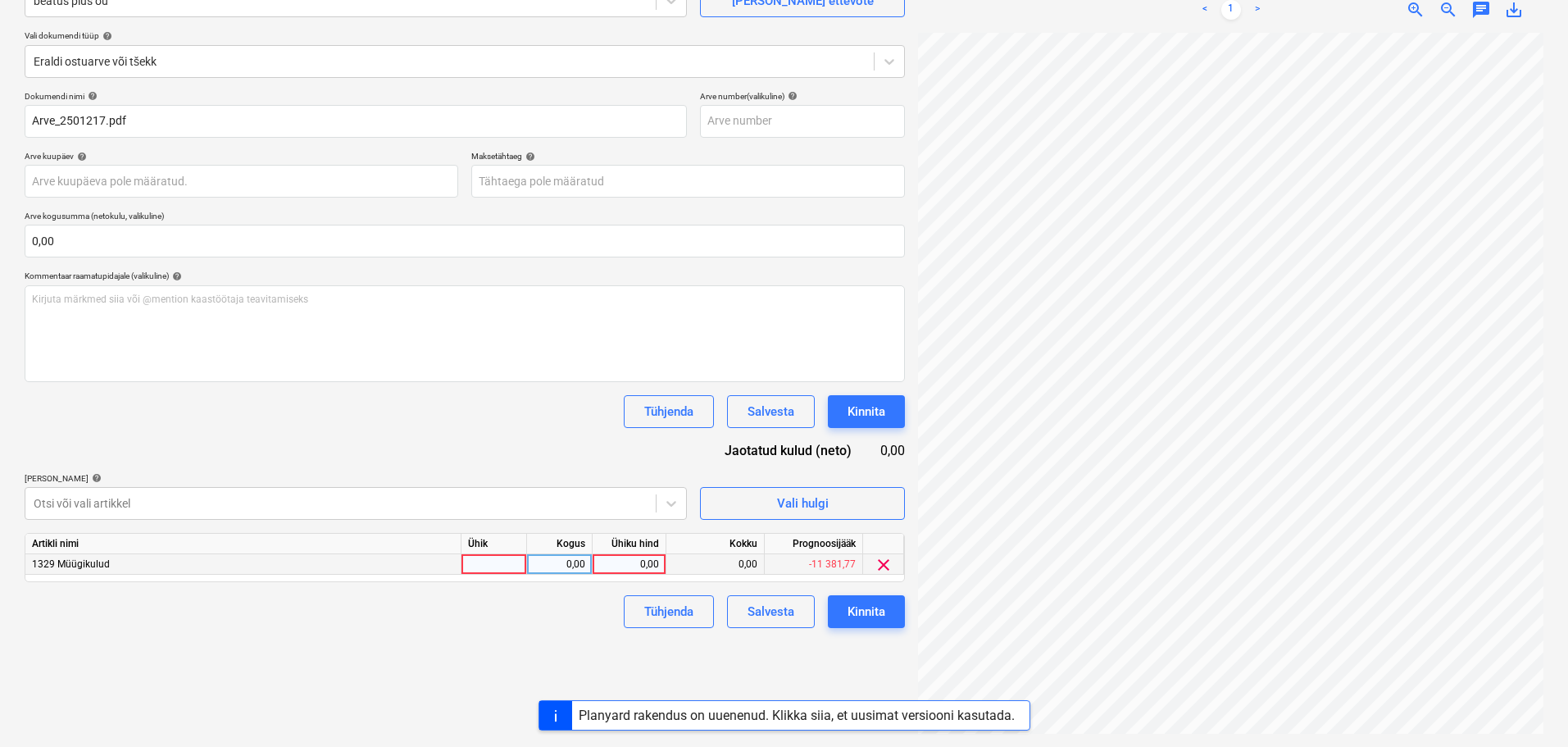
click at [498, 565] on div at bounding box center [494, 564] width 66 height 20
type input "tk"
type input "3000"
click at [343, 656] on div "Failide konteerimine Vali ettevõte beatus plus oü [PERSON_NAME] uus ettevõte Va…" at bounding box center [465, 330] width 893 height 823
drag, startPoint x: 1169, startPoint y: 726, endPoint x: 1389, endPoint y: 720, distance: 220.1
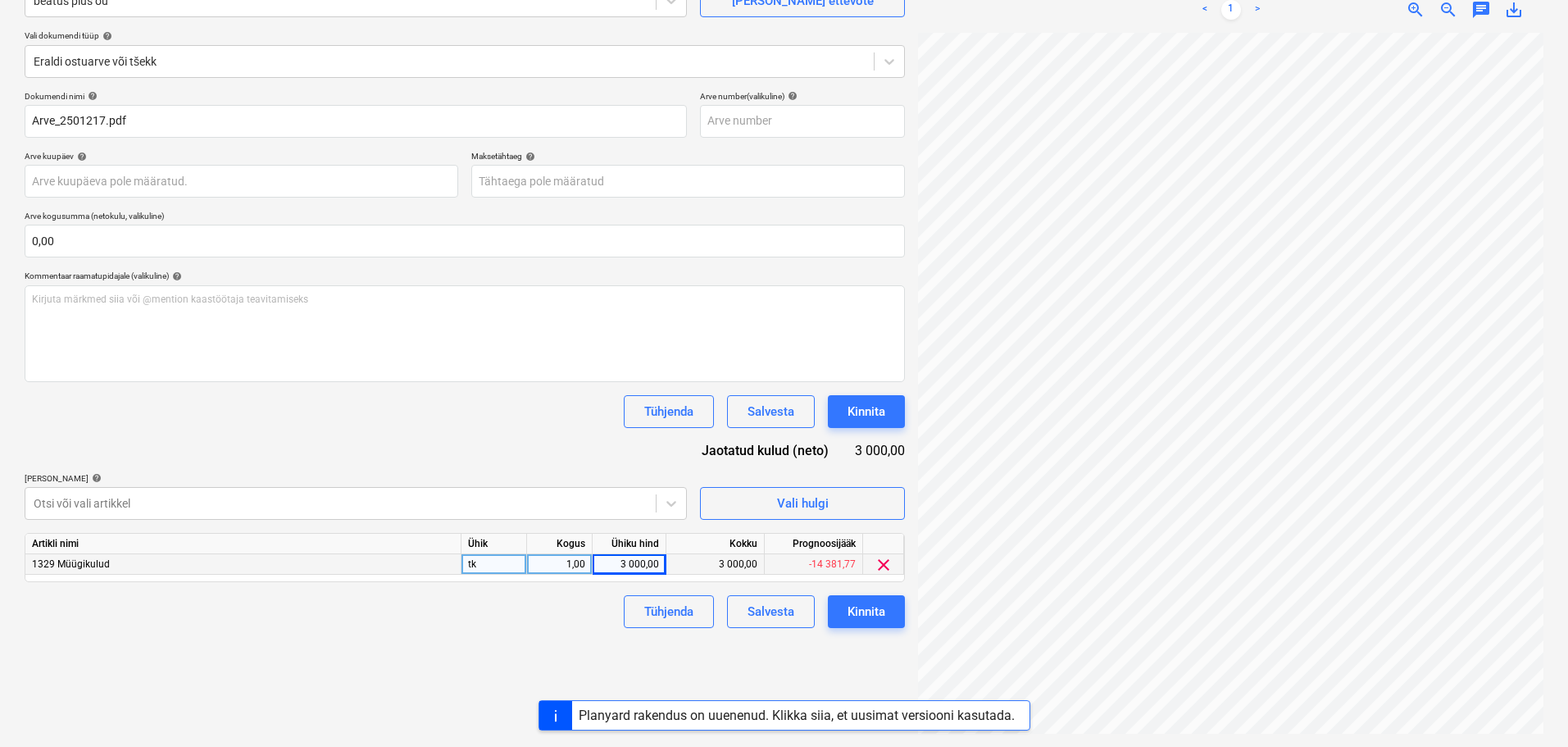
click at [934, 720] on div "Planyard rakendus on uuenenud. Klikka siia, et uusimat versiooni kasutada." at bounding box center [784, 715] width 1568 height 31
drag, startPoint x: 1362, startPoint y: 729, endPoint x: 1515, endPoint y: 733, distance: 153.1
click at [934, 584] on div "Projektid Kontaktid Ettevõte Koondarved Postkast format_size keyboard_arrow_dow…" at bounding box center [784, 209] width 1568 height 747
click at [402, 477] on div "[PERSON_NAME] artiklid help" at bounding box center [356, 479] width 662 height 11
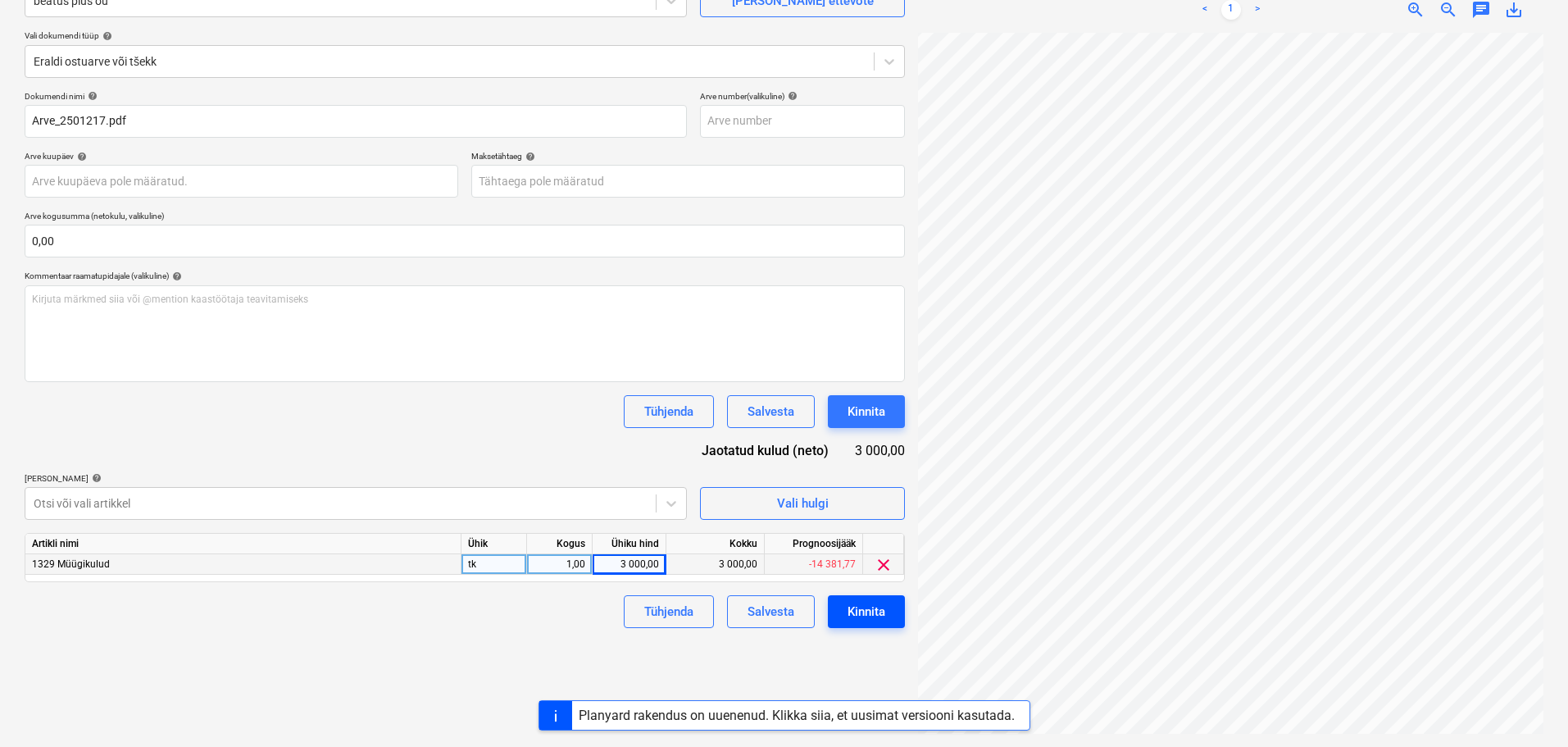
click at [868, 617] on div "Kinnita" at bounding box center [866, 612] width 38 height 21
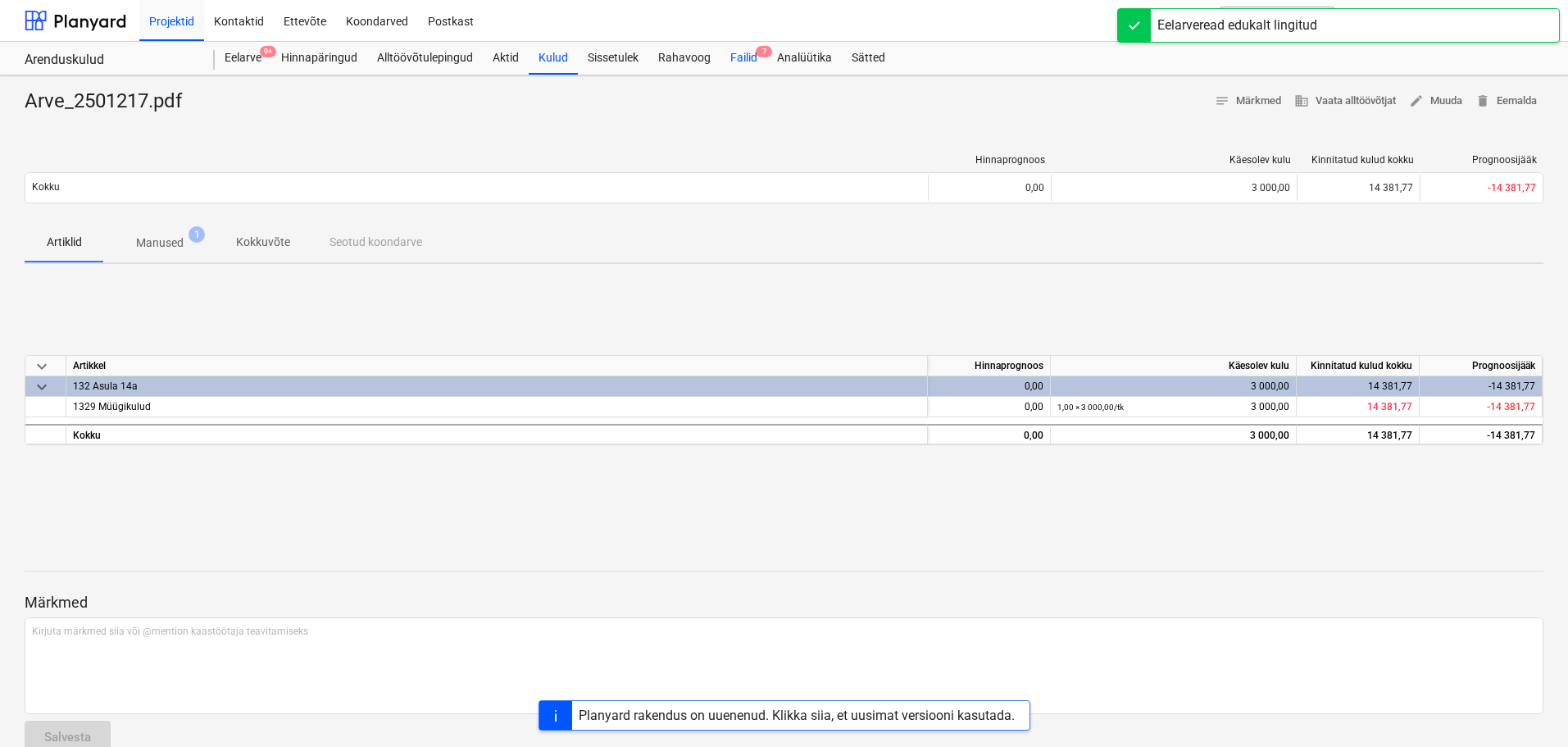
click at [737, 64] on div "Failid 7" at bounding box center [743, 58] width 47 height 33
